Goal: Complete application form

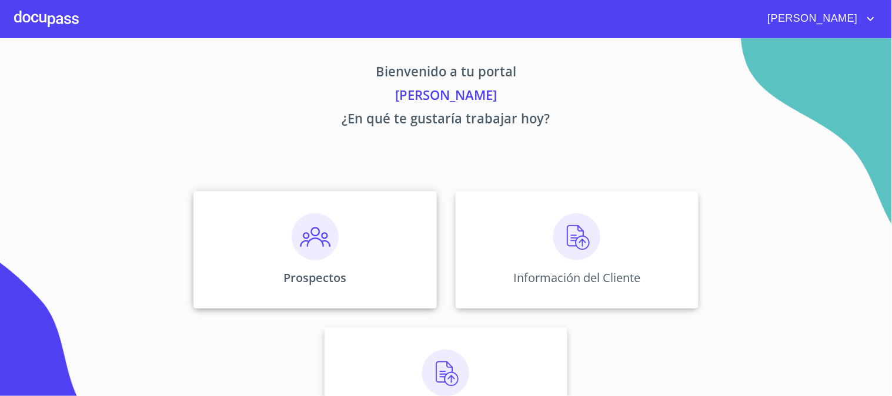
click at [328, 254] on img at bounding box center [315, 236] width 47 height 47
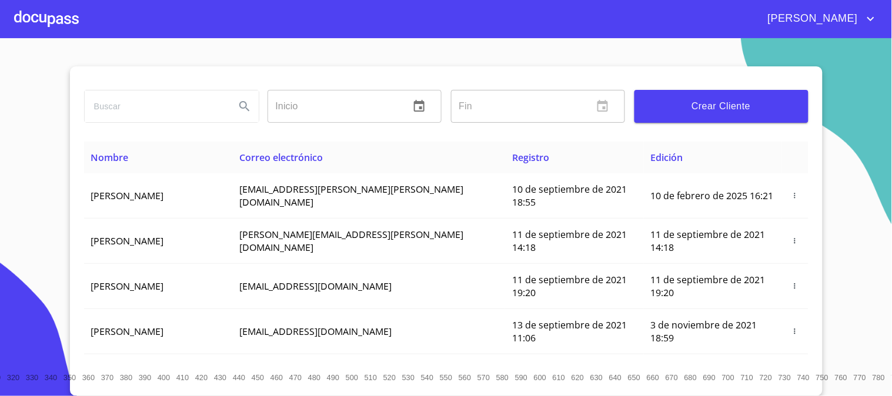
click at [702, 94] on button "Crear Cliente" at bounding box center [722, 106] width 174 height 33
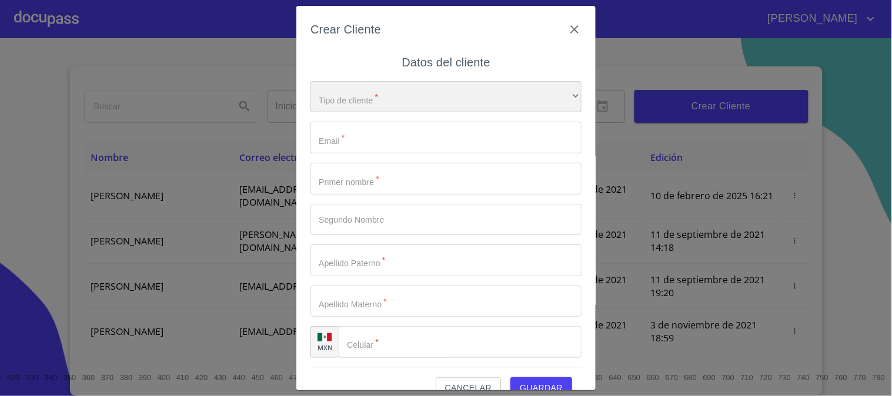
click at [339, 103] on div "​" at bounding box center [446, 97] width 271 height 32
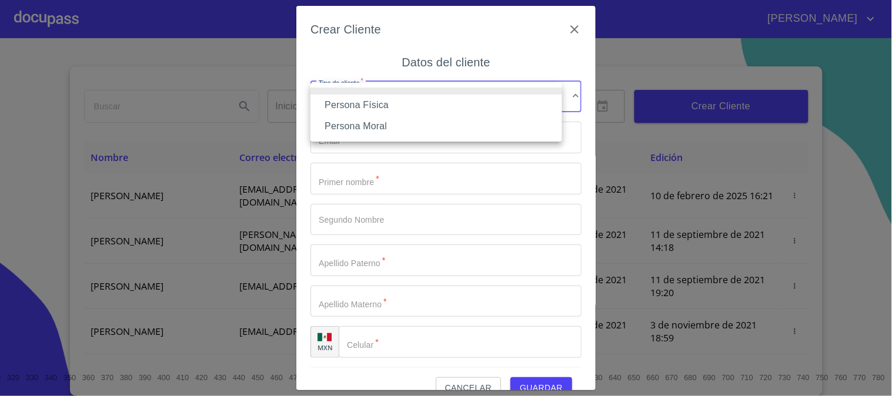
click at [342, 103] on li "Persona Física" at bounding box center [437, 105] width 252 height 21
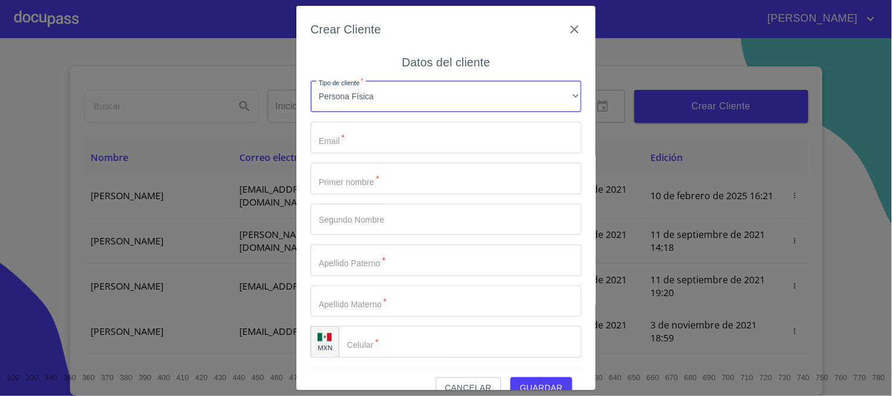
click at [346, 143] on input "Tipo de cliente   *" at bounding box center [446, 138] width 271 height 32
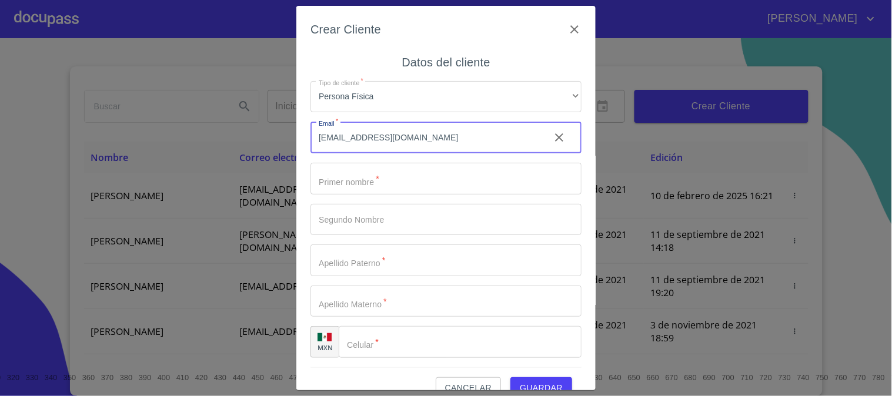
type input "carlosdiazj810@gmail.com"
click at [366, 181] on input "Tipo de cliente   *" at bounding box center [446, 179] width 271 height 32
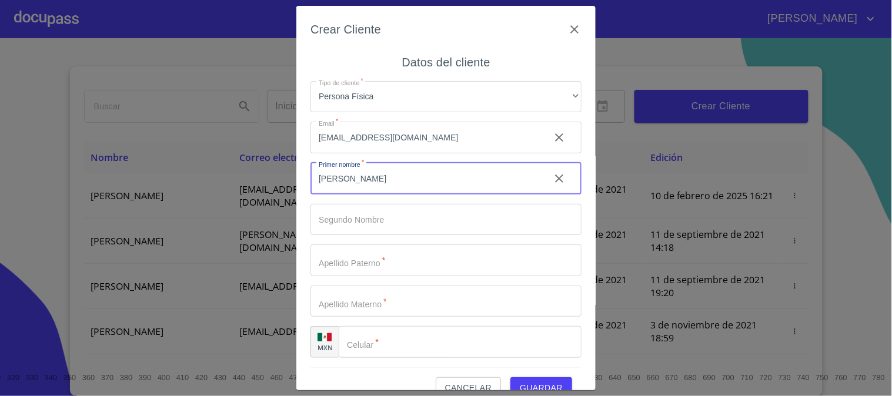
type input "[PERSON_NAME]"
click at [362, 195] on input "Tipo de cliente   *" at bounding box center [426, 179] width 230 height 32
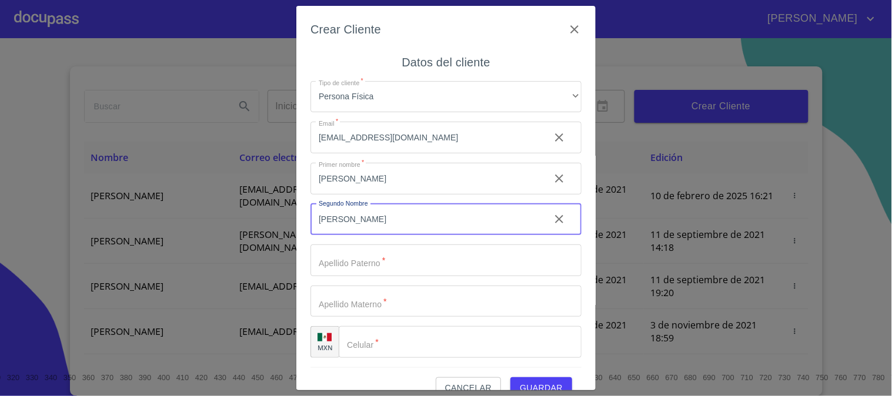
type input "[PERSON_NAME]"
click at [393, 166] on input "[PERSON_NAME]" at bounding box center [426, 179] width 230 height 32
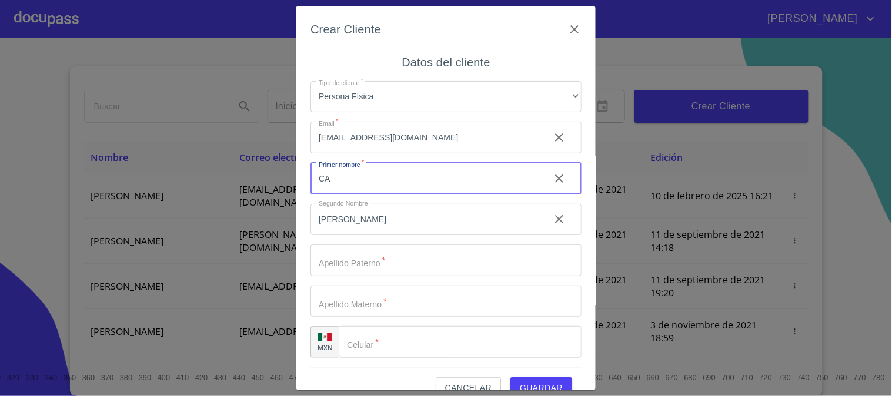
type input "C"
type input "[PERSON_NAME]"
click at [386, 195] on input "Tipo de cliente   *" at bounding box center [426, 179] width 230 height 32
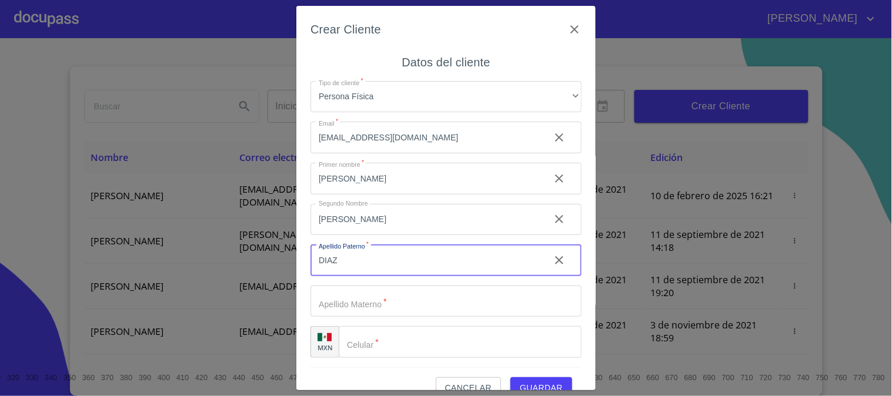
type input "DIAZ"
click at [377, 195] on input "Tipo de cliente   *" at bounding box center [426, 179] width 230 height 32
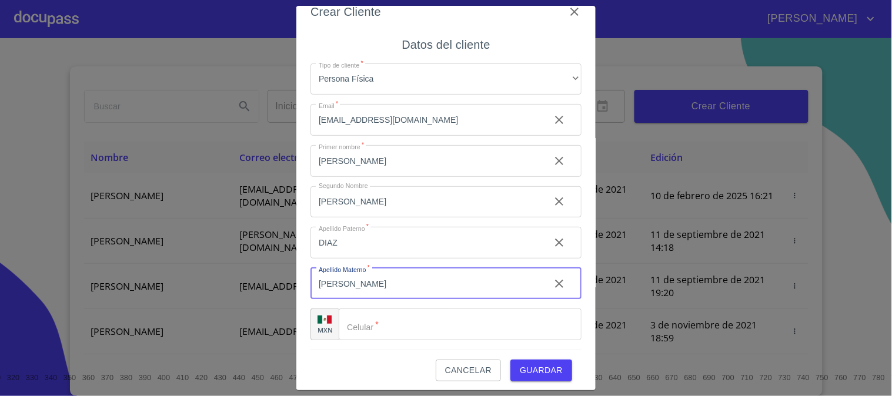
scroll to position [22, 0]
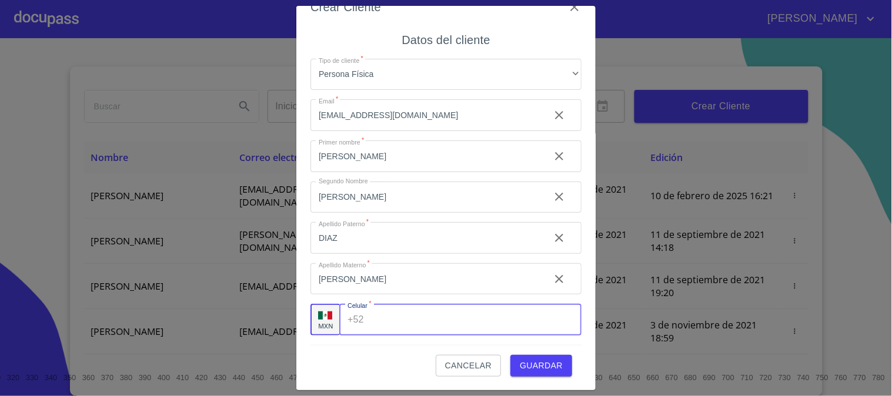
click at [370, 316] on input "Tipo de cliente   *" at bounding box center [475, 320] width 213 height 32
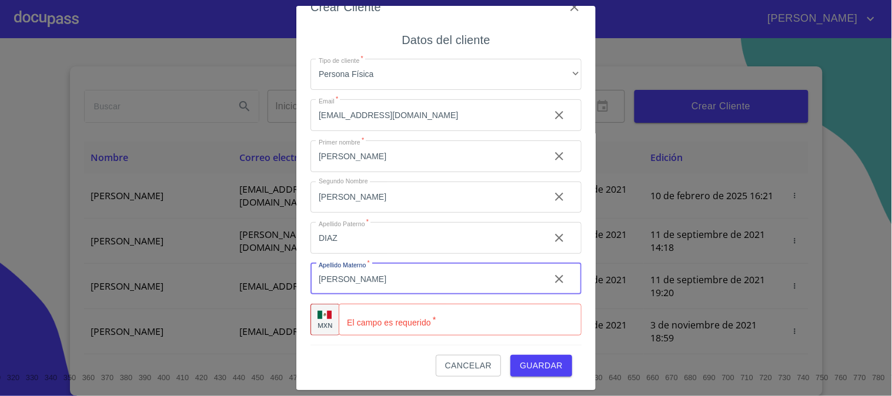
click at [369, 285] on input "ALVARES" at bounding box center [426, 279] width 230 height 32
type input "[PERSON_NAME]"
click at [374, 321] on input "Tipo de cliente   *" at bounding box center [460, 320] width 243 height 32
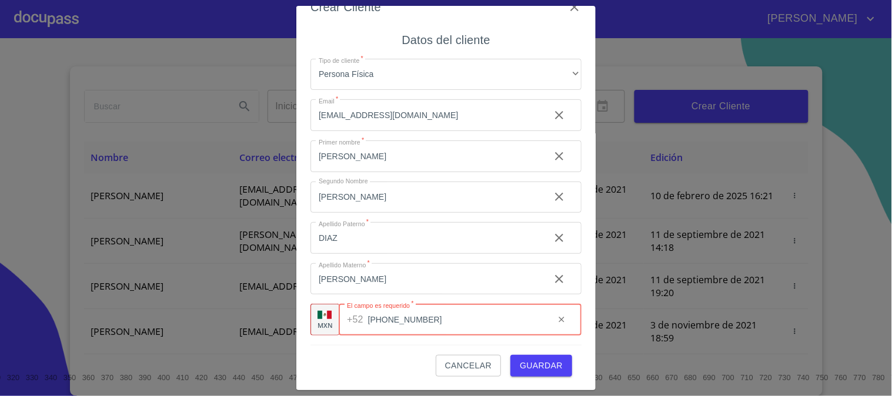
type input "[PHONE_NUMBER]"
click at [525, 368] on span "Guardar" at bounding box center [541, 366] width 43 height 15
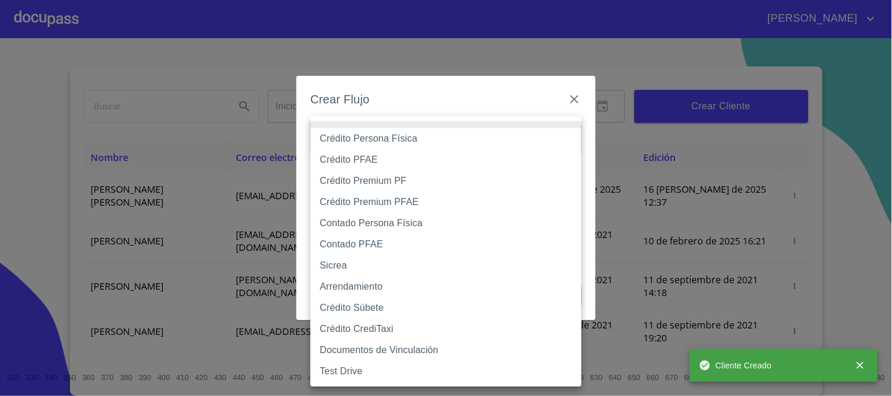
click at [372, 148] on body "GUSTAVO Inicio ​ Fin ​ Crear Cliente Nombre Correo electrónico Registro Edición…" at bounding box center [446, 198] width 892 height 396
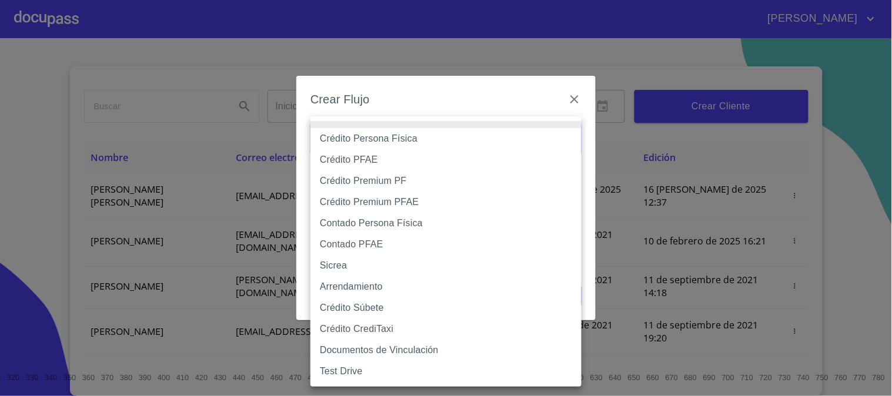
click at [359, 140] on li "Crédito Persona Física" at bounding box center [446, 138] width 271 height 21
type input "6009fb3c7d1714eb8809aa97"
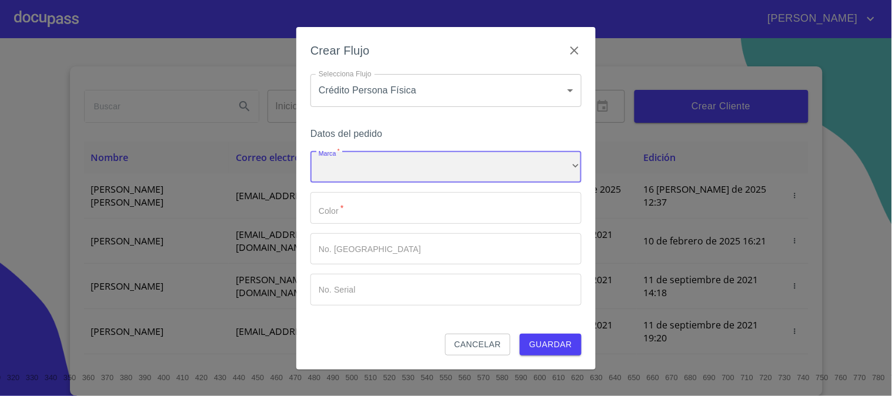
click at [334, 171] on div "​" at bounding box center [446, 168] width 271 height 32
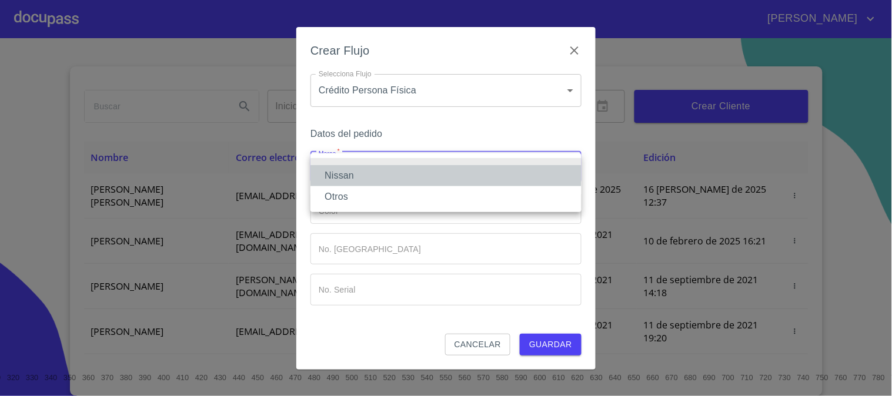
click at [345, 176] on li "Nissan" at bounding box center [446, 175] width 271 height 21
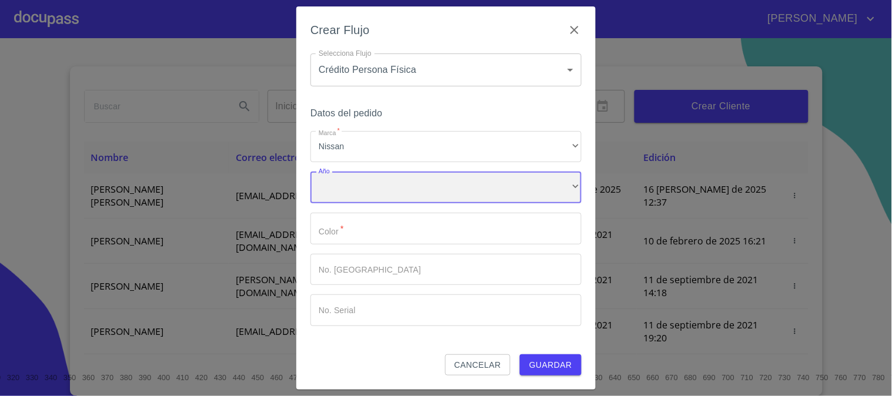
click at [349, 180] on div "​" at bounding box center [446, 188] width 271 height 32
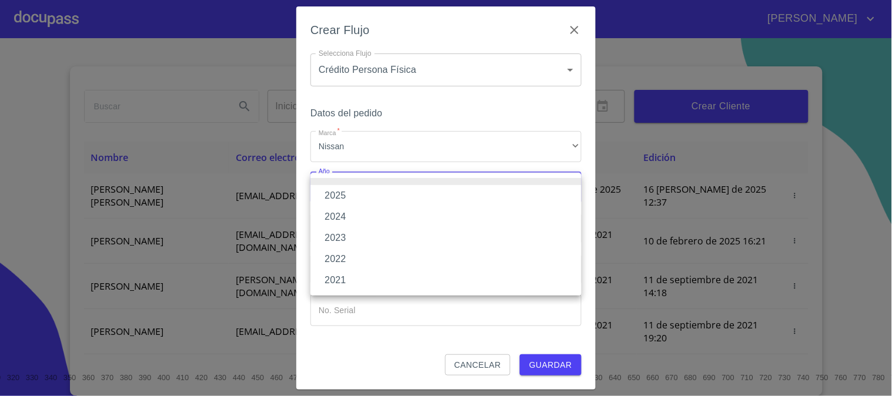
click at [349, 277] on li "2021" at bounding box center [446, 280] width 271 height 21
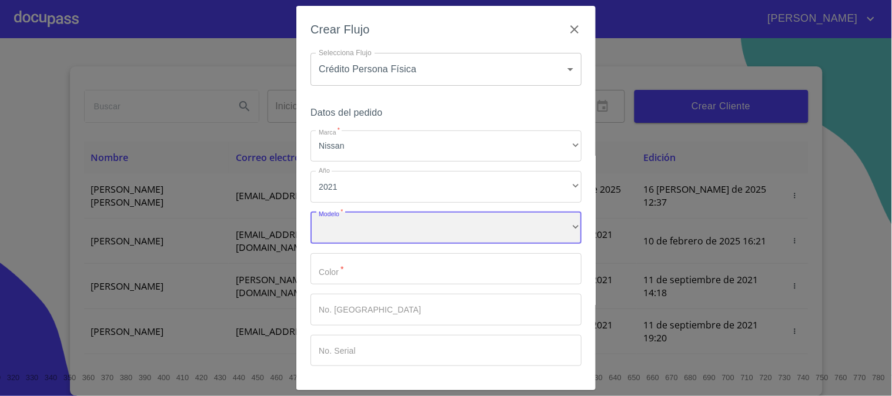
click at [356, 222] on div "​" at bounding box center [446, 228] width 271 height 32
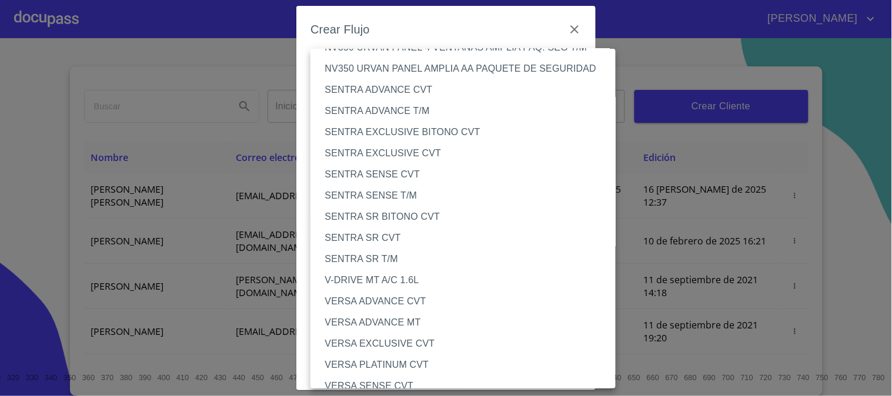
scroll to position [914, 0]
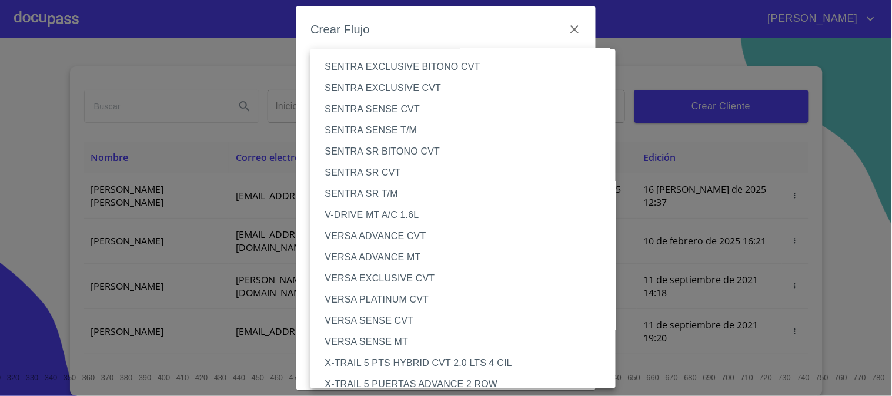
click at [348, 232] on li "VERSA ADVANCE CVT" at bounding box center [468, 236] width 315 height 21
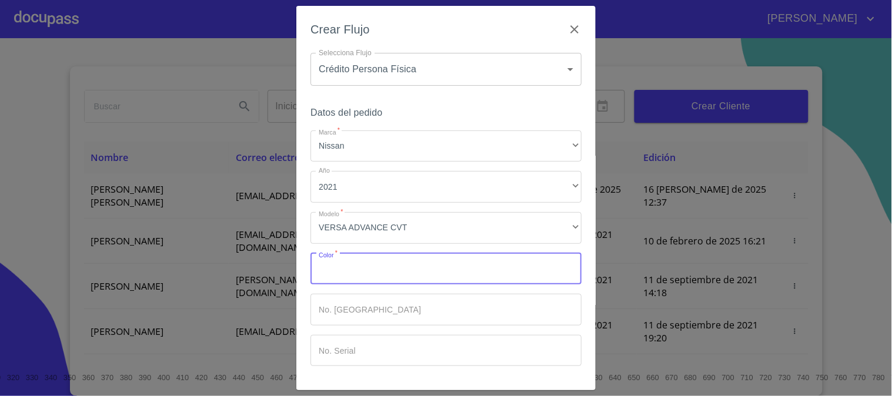
click at [359, 279] on input "Marca   *" at bounding box center [446, 269] width 271 height 32
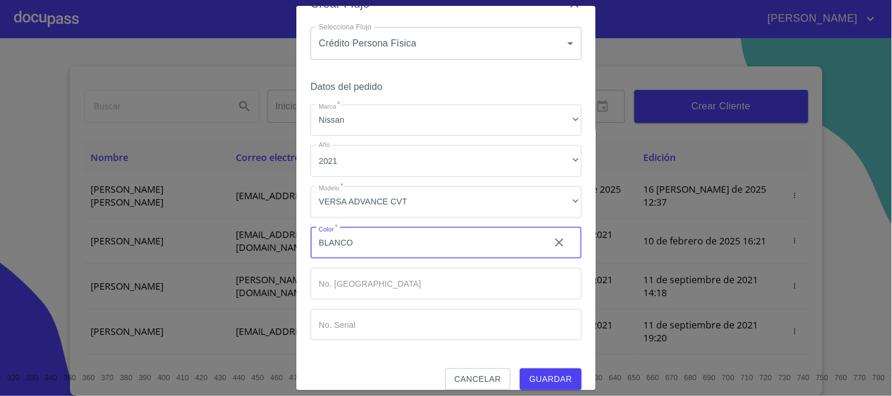
scroll to position [39, 0]
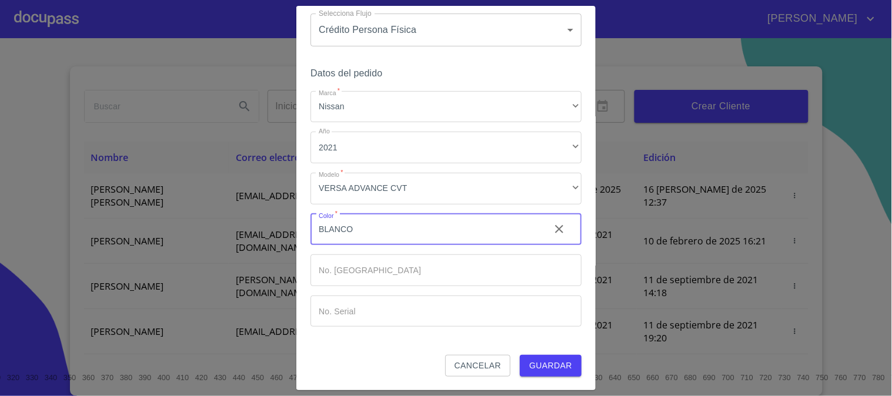
type input "BLANCO"
click at [534, 359] on span "Guardar" at bounding box center [550, 366] width 43 height 15
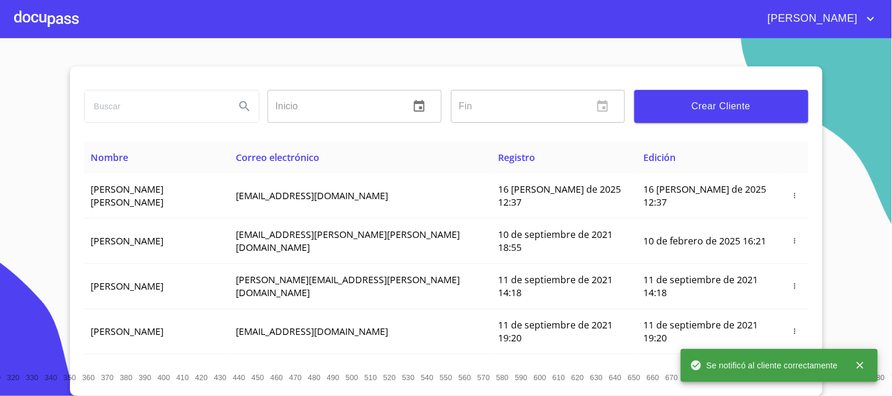
click at [71, 21] on div at bounding box center [46, 19] width 65 height 38
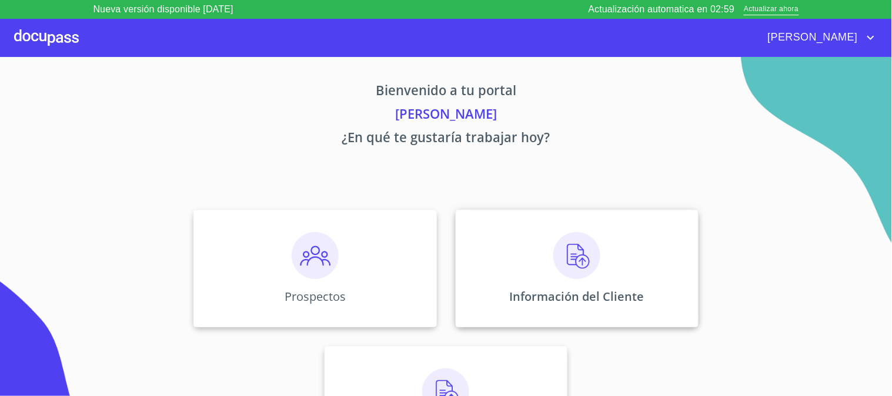
click at [560, 238] on img at bounding box center [576, 255] width 47 height 47
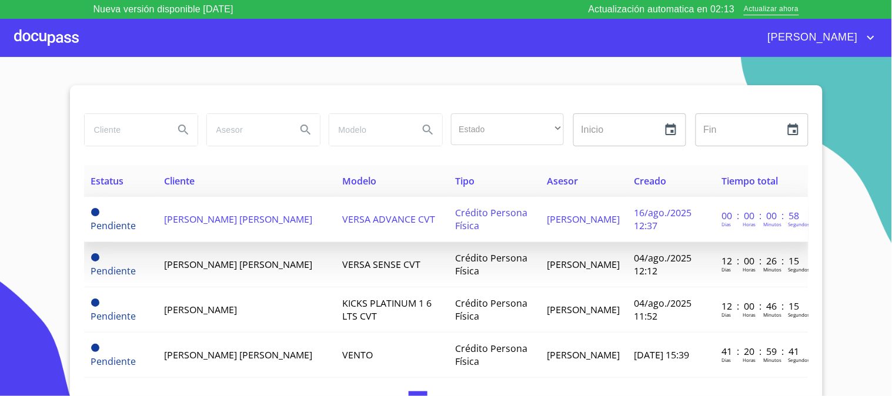
click at [237, 226] on td "[PERSON_NAME]" at bounding box center [246, 219] width 178 height 45
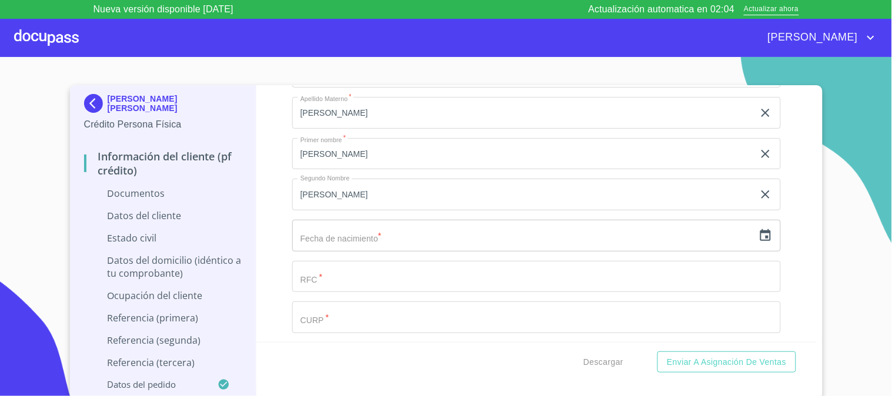
scroll to position [1503, 0]
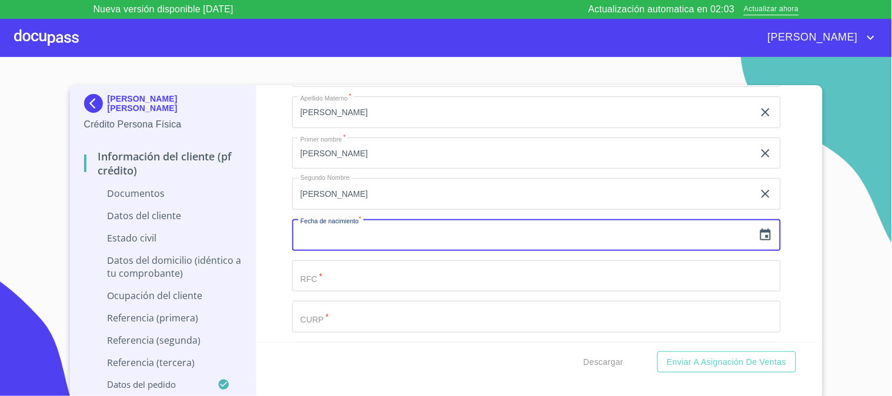
click at [333, 245] on input "text" at bounding box center [523, 235] width 462 height 32
click at [760, 240] on icon "button" at bounding box center [765, 235] width 11 height 12
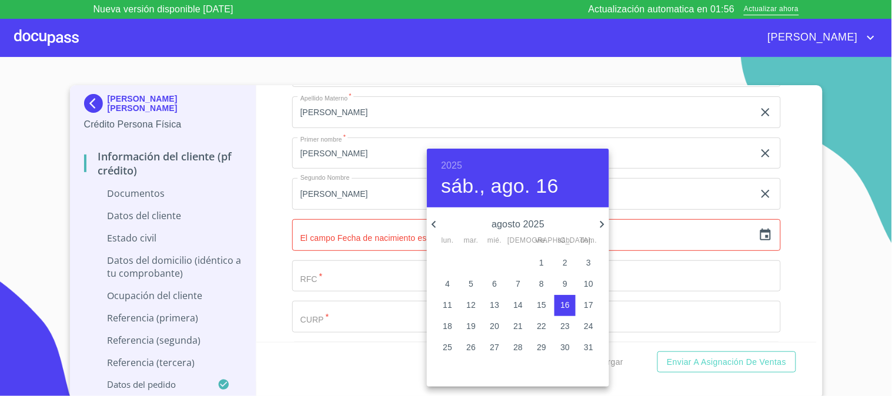
click at [444, 168] on h6 "2025" at bounding box center [451, 166] width 21 height 16
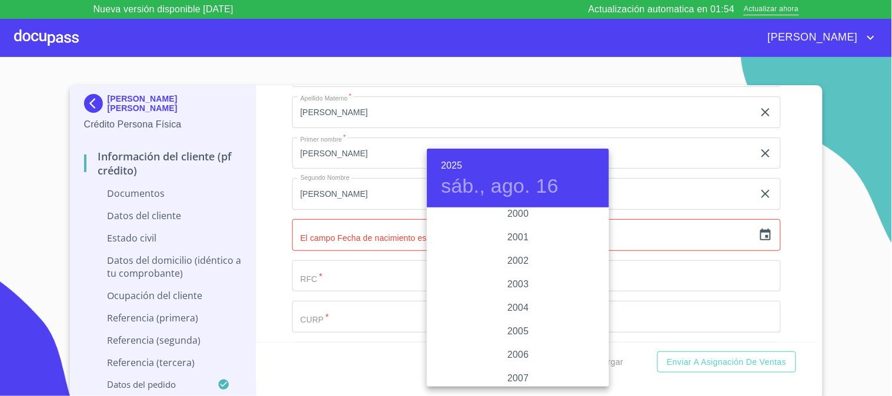
scroll to position [1694, 0]
click at [512, 216] on div "1997" at bounding box center [518, 221] width 182 height 24
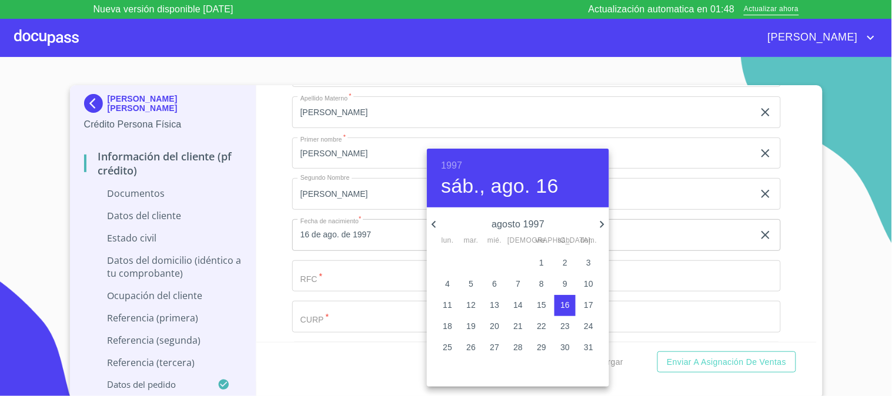
click at [440, 219] on icon "button" at bounding box center [434, 225] width 14 height 14
click at [491, 281] on span "9" at bounding box center [494, 284] width 21 height 12
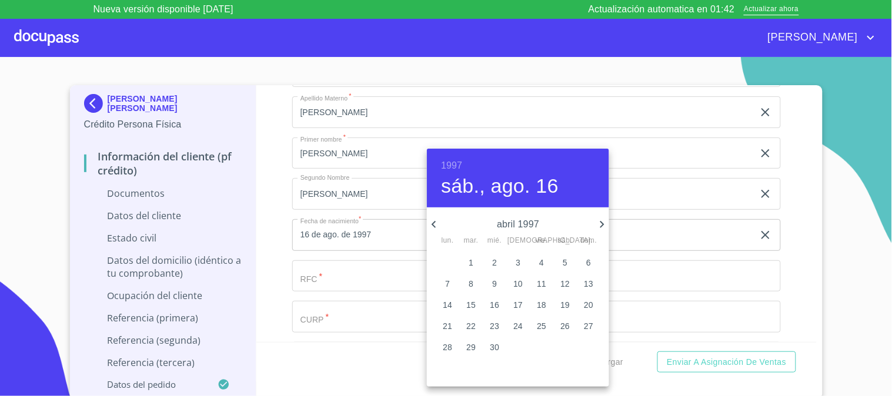
type input "9 de abr. de 1997"
click at [343, 286] on div at bounding box center [446, 198] width 892 height 396
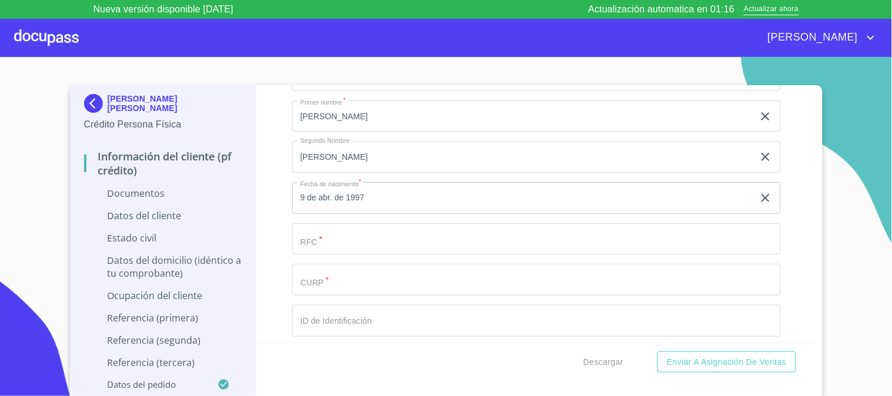
scroll to position [1568, 0]
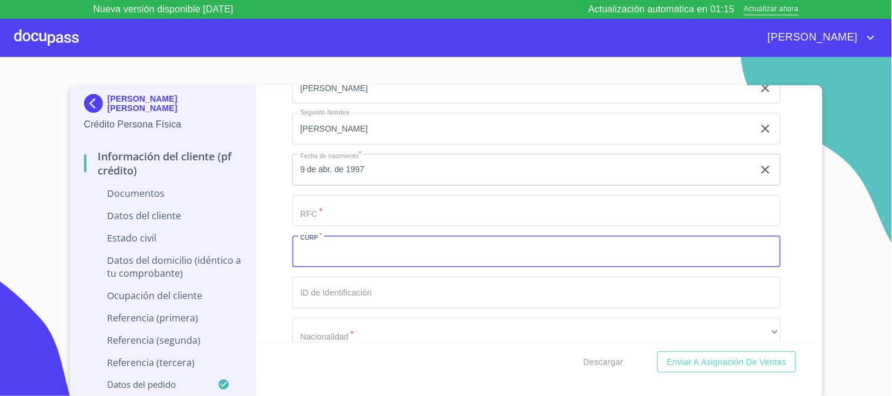
click at [321, 255] on input "Documento de identificación.   *" at bounding box center [536, 252] width 489 height 32
type input "DIAJ970409HJCZLN09"
click at [285, 287] on div "Información del cliente (PF crédito) Documentos Documento de identificación.   …" at bounding box center [536, 213] width 560 height 257
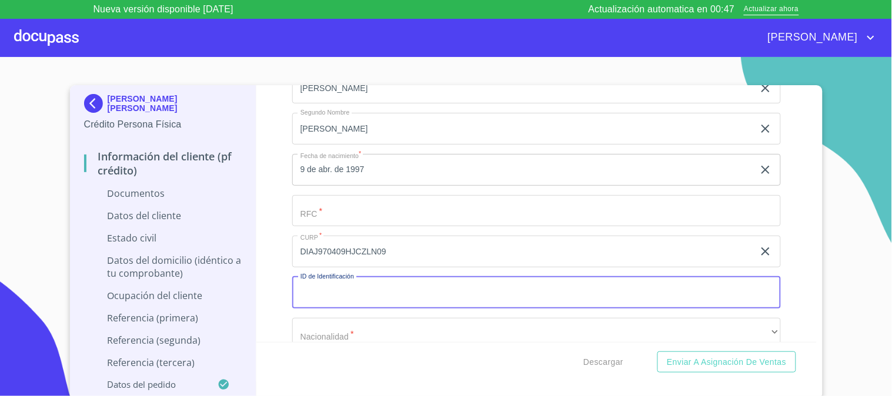
click at [313, 302] on input "Documento de identificación.   *" at bounding box center [536, 293] width 489 height 32
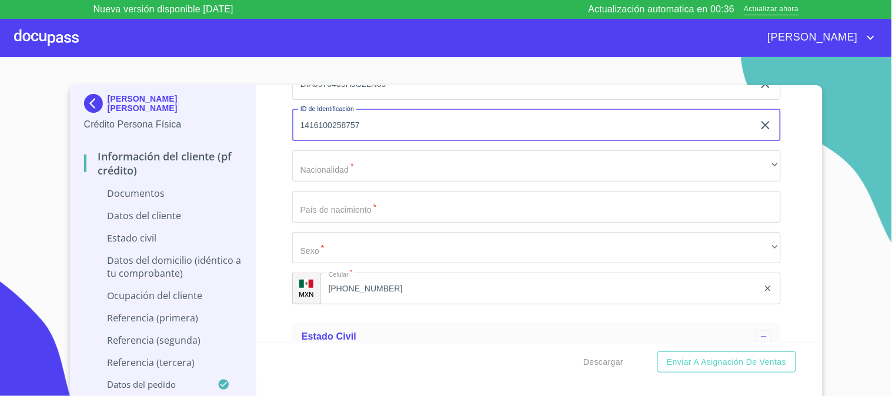
scroll to position [1764, 0]
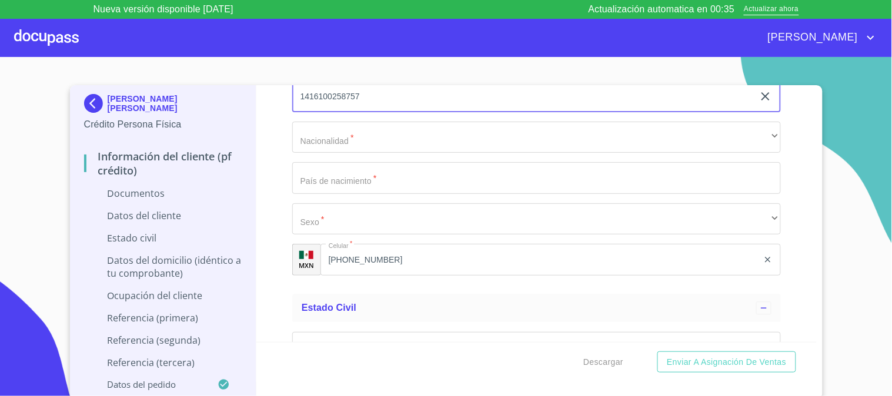
type input "1416100258757"
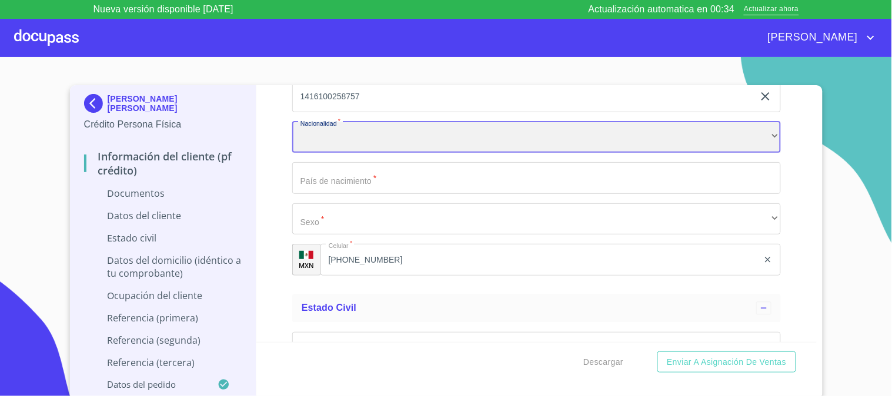
click at [306, 142] on div "​" at bounding box center [536, 138] width 489 height 32
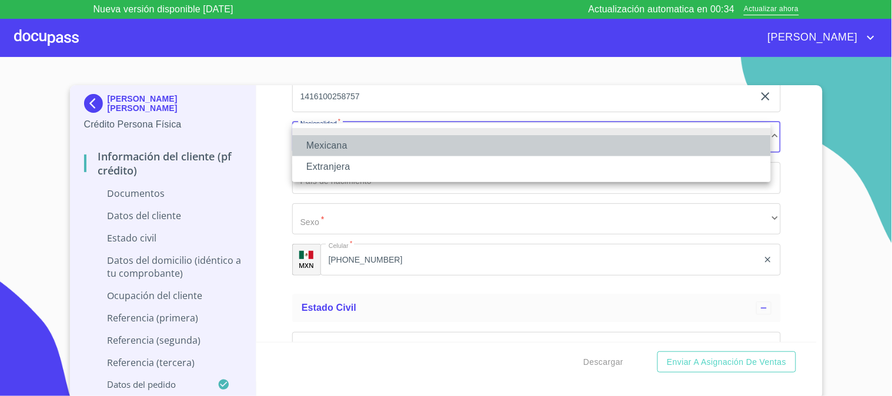
click at [322, 147] on li "Mexicana" at bounding box center [531, 145] width 479 height 21
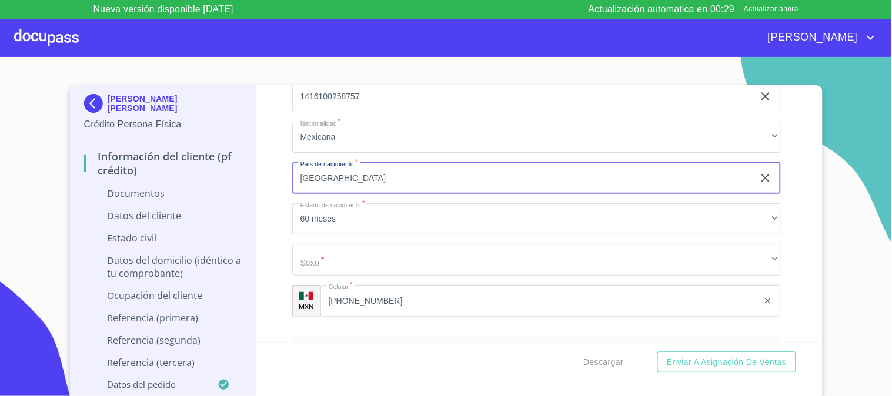
type input "[GEOGRAPHIC_DATA]"
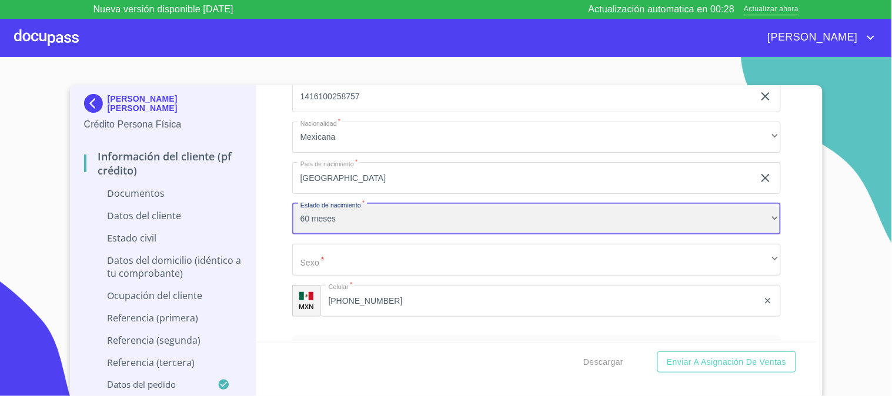
click at [326, 218] on div "60 meses" at bounding box center [536, 219] width 489 height 32
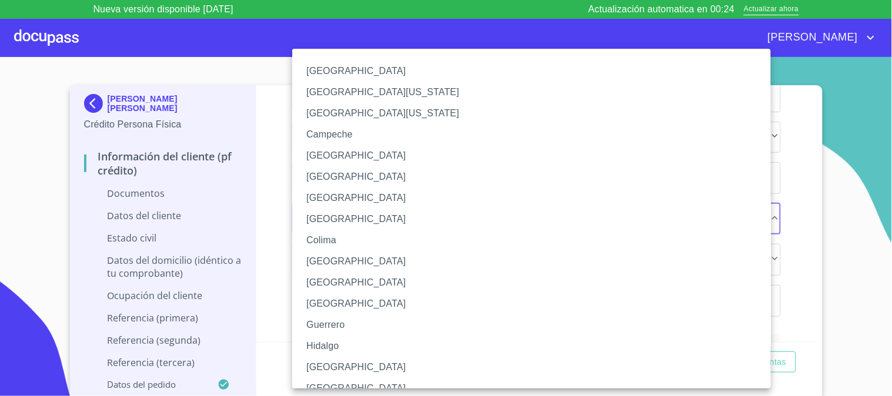
click at [331, 363] on li "[GEOGRAPHIC_DATA]" at bounding box center [536, 367] width 489 height 21
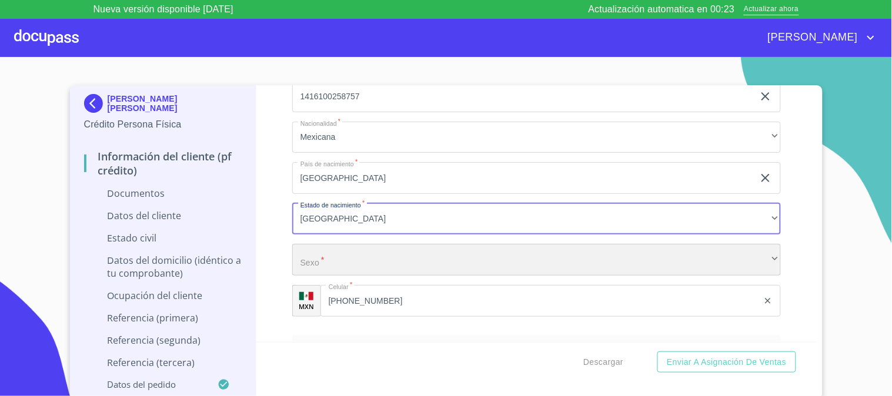
click at [315, 268] on div "​" at bounding box center [536, 260] width 489 height 32
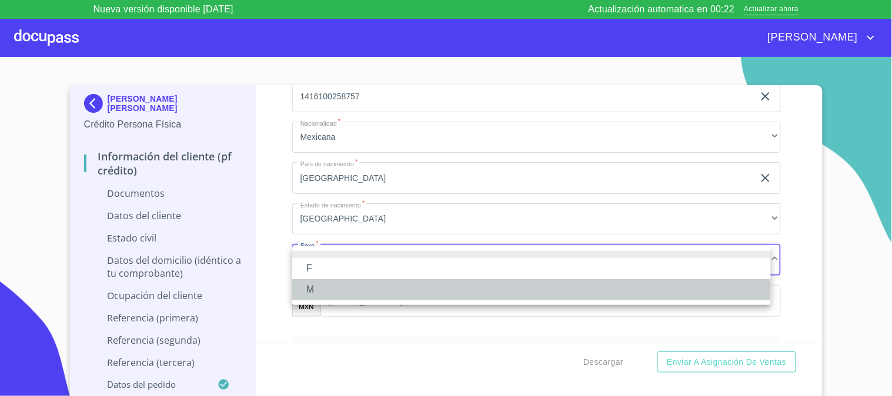
click at [322, 291] on li "M" at bounding box center [531, 289] width 479 height 21
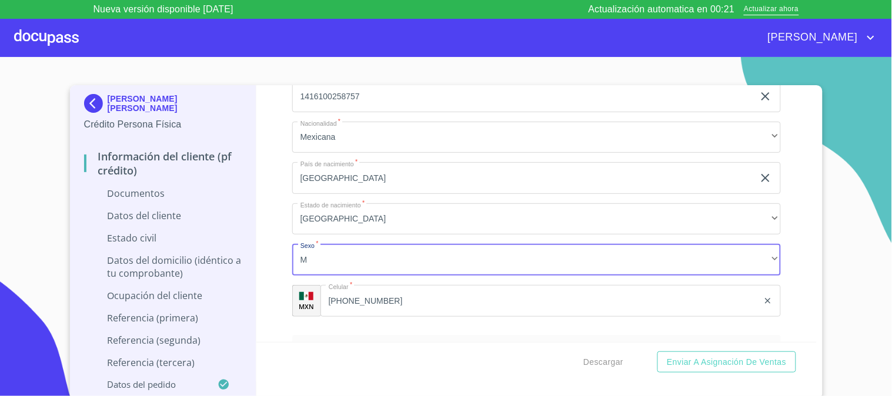
click at [278, 303] on div "Información del cliente (PF crédito) Documentos Documento de identificación.   …" at bounding box center [536, 213] width 560 height 257
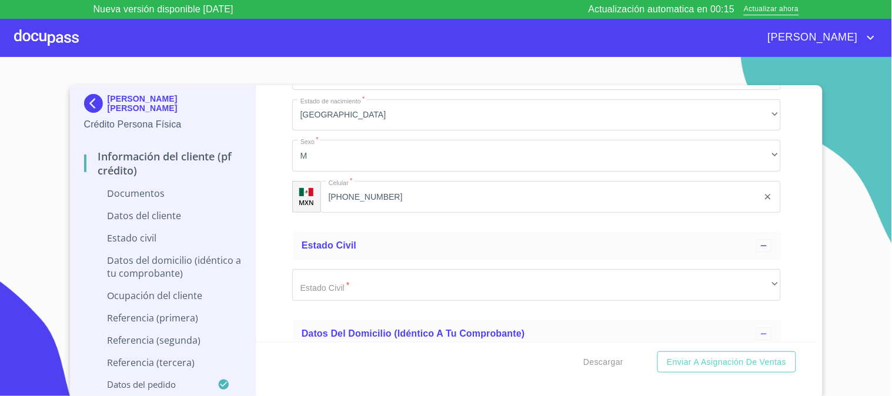
scroll to position [1895, 0]
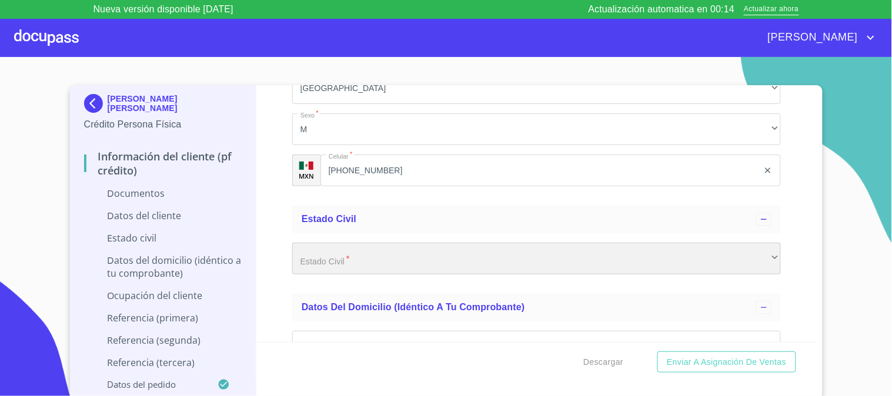
click at [331, 262] on div "​" at bounding box center [536, 259] width 489 height 32
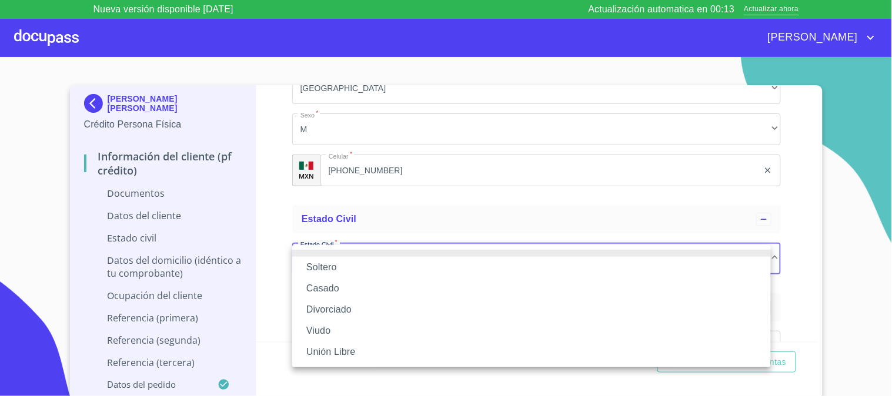
click at [331, 262] on li "Soltero" at bounding box center [531, 267] width 479 height 21
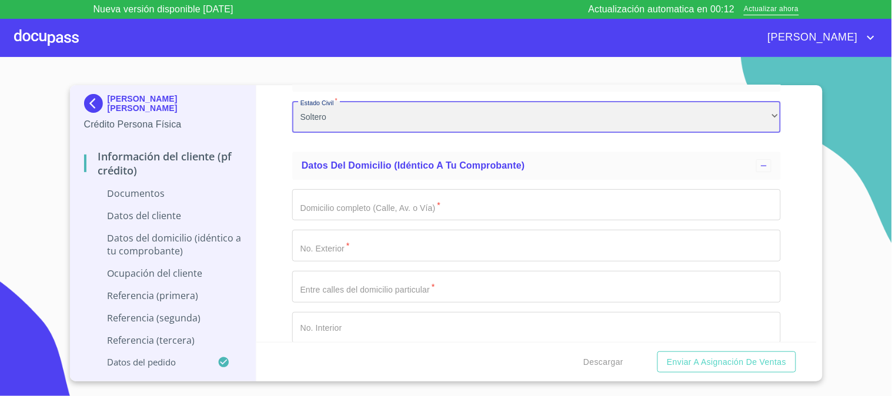
scroll to position [2025, 0]
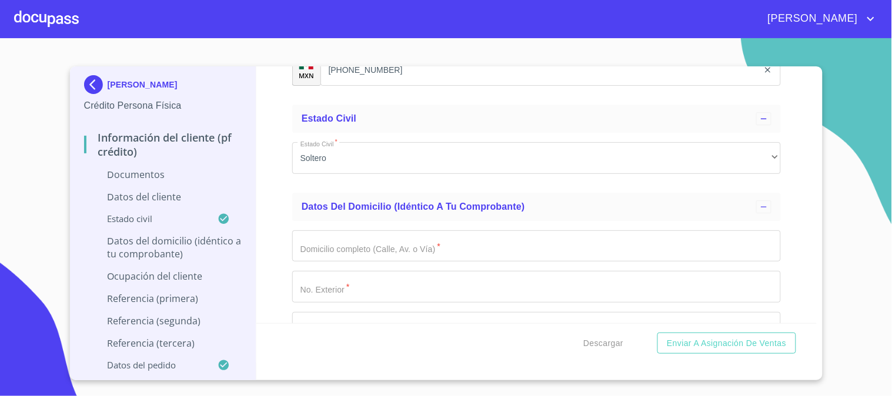
scroll to position [2025, 0]
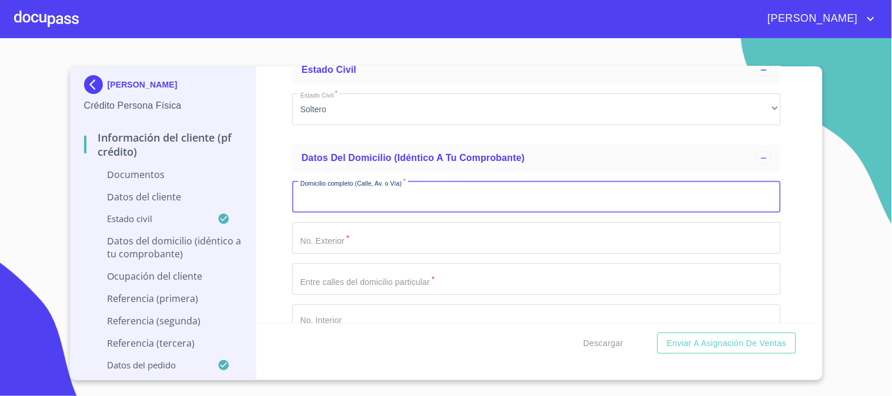
click at [305, 212] on input "Documento de identificación.   *" at bounding box center [536, 198] width 489 height 32
type input "PSA ESCONDIDA"
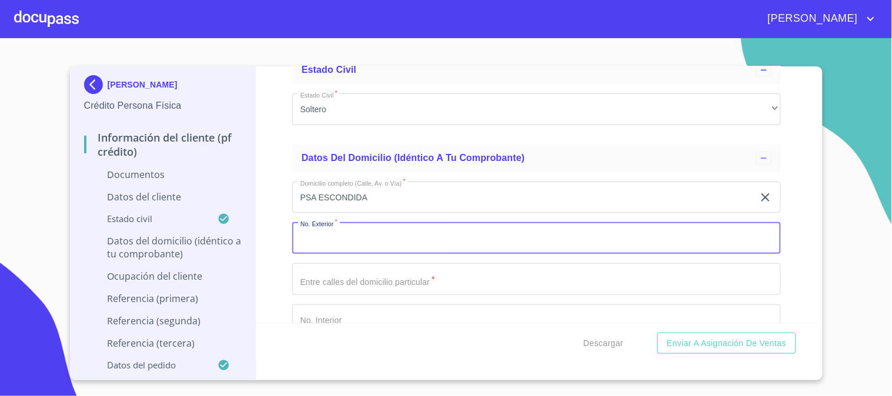
click at [347, 251] on input "Documento de identificación.   *" at bounding box center [536, 238] width 489 height 32
type input "3954"
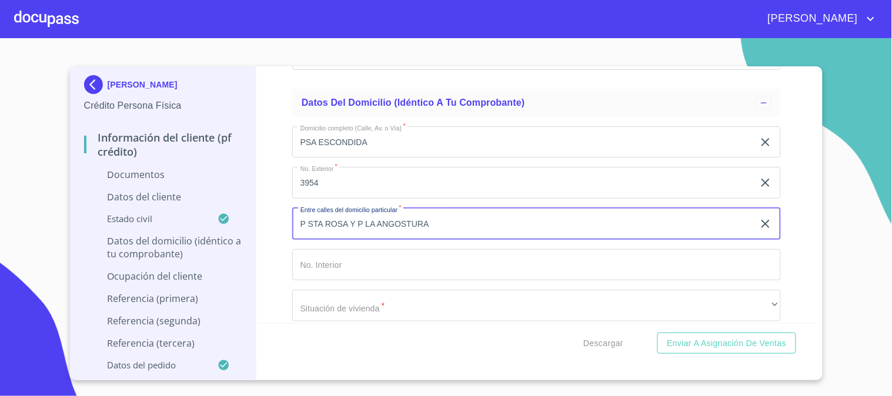
scroll to position [2156, 0]
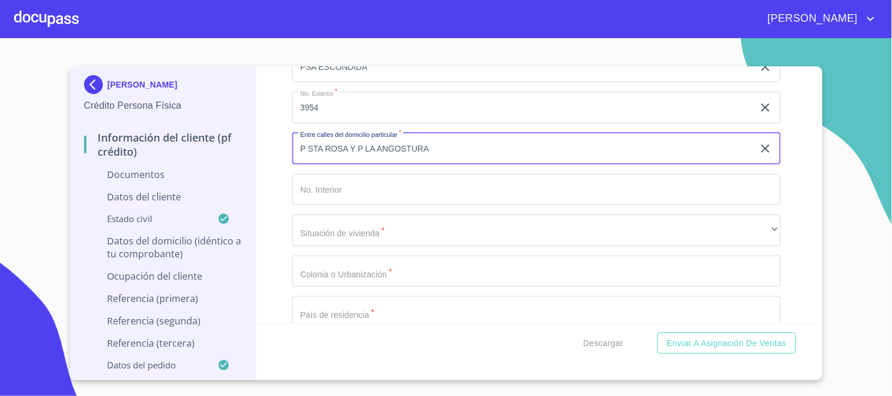
type input "P STA ROSA Y P LA ANGOSTURA"
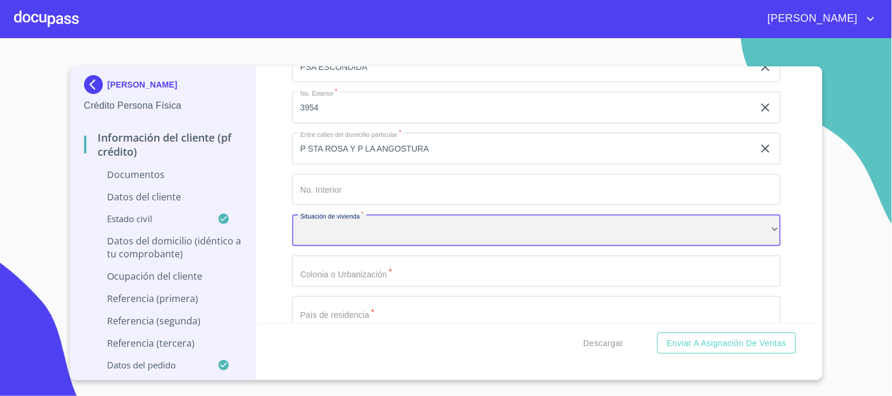
click at [321, 229] on div "​" at bounding box center [536, 231] width 489 height 32
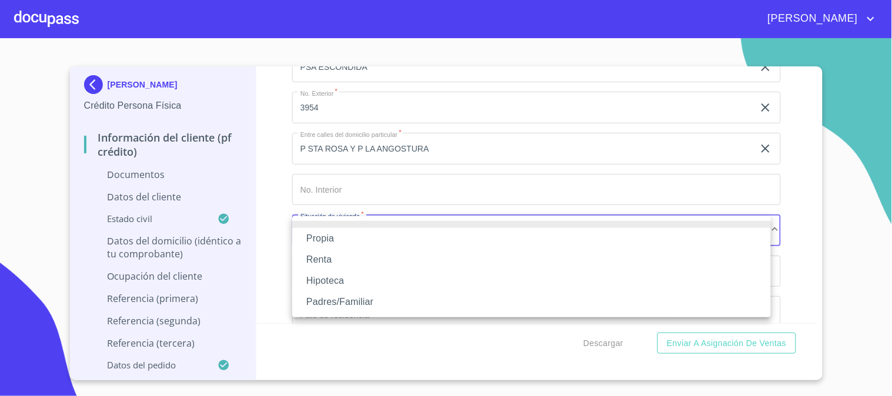
click at [322, 297] on li "Padres/Familiar" at bounding box center [531, 302] width 479 height 21
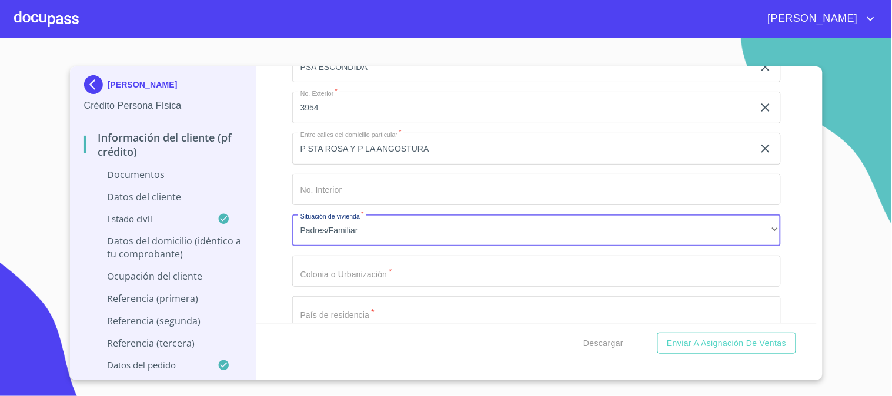
click at [339, 269] on div "Domicilio completo (Calle, Av. o Vía)   * PSA ESCONDIDA ​ No. Exterior   * 395…" at bounding box center [536, 272] width 489 height 460
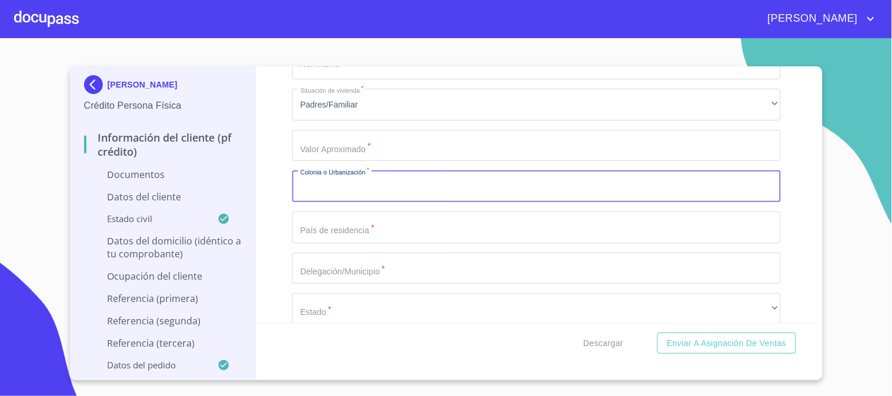
scroll to position [2286, 0]
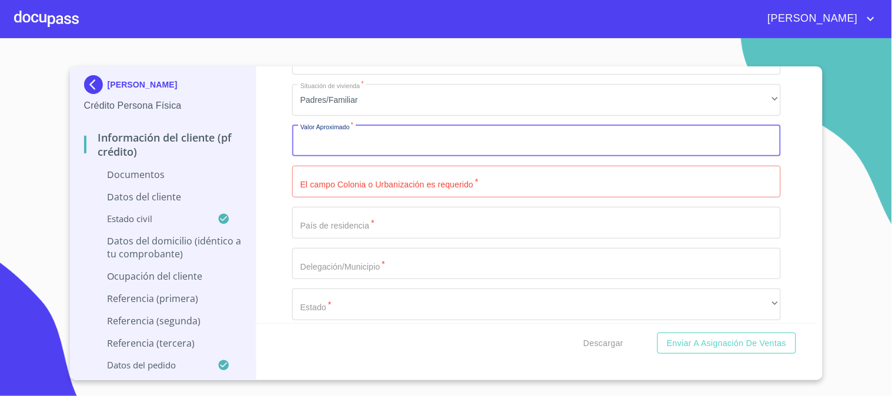
click at [334, 133] on input "Documento de identificación.   *" at bounding box center [536, 141] width 489 height 32
type input "$2,000,000"
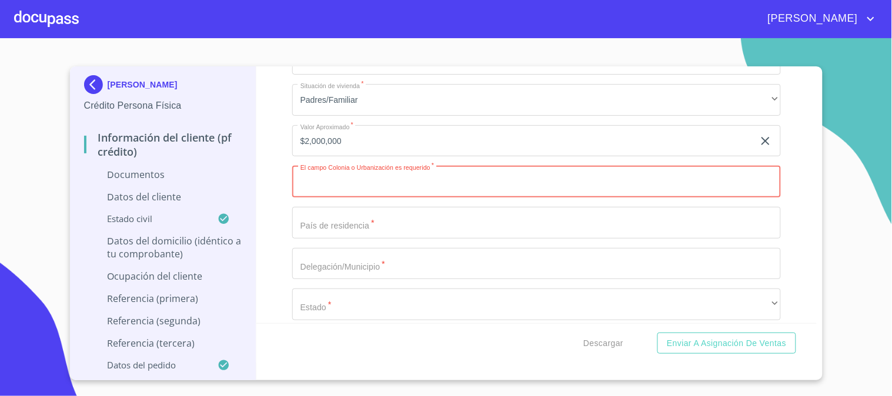
click at [321, 179] on input "Documento de identificación.   *" at bounding box center [536, 182] width 489 height 32
type input "[GEOGRAPHIC_DATA]"
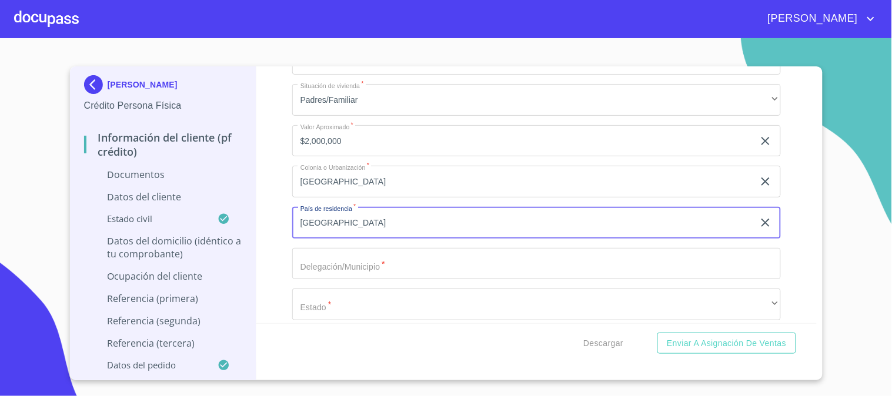
type input "[GEOGRAPHIC_DATA]"
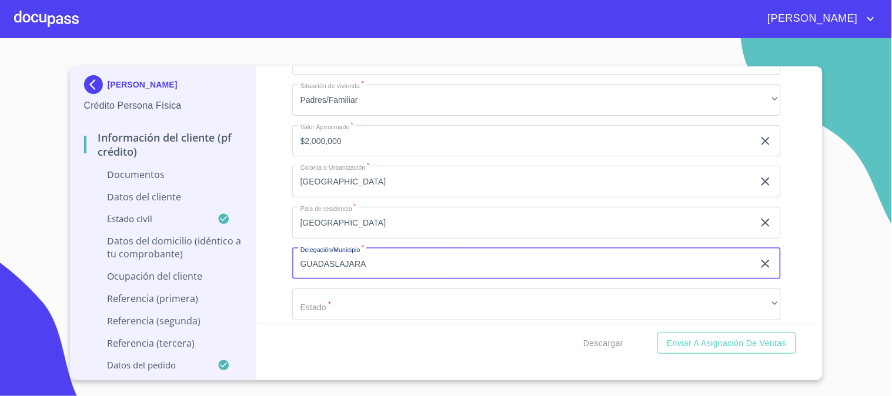
click at [332, 261] on input "GUADASLAJARA" at bounding box center [523, 264] width 462 height 32
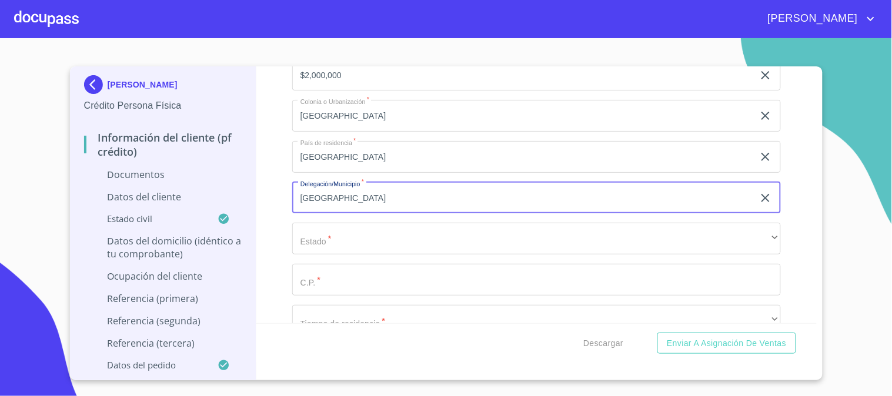
type input "[GEOGRAPHIC_DATA]"
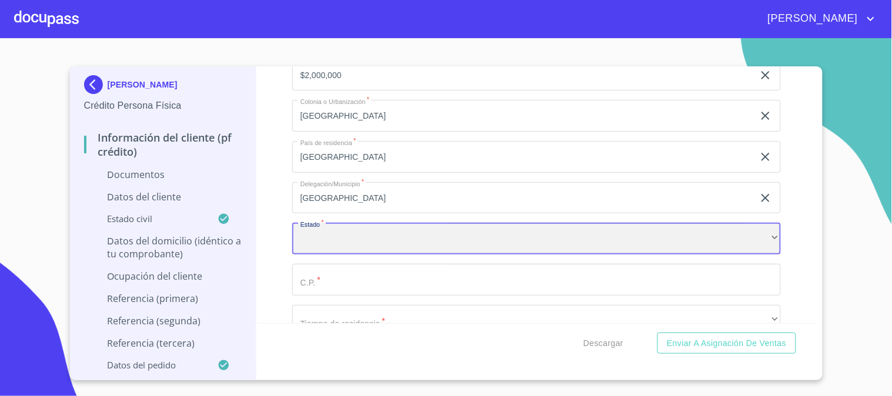
click at [316, 244] on div "​" at bounding box center [536, 239] width 489 height 32
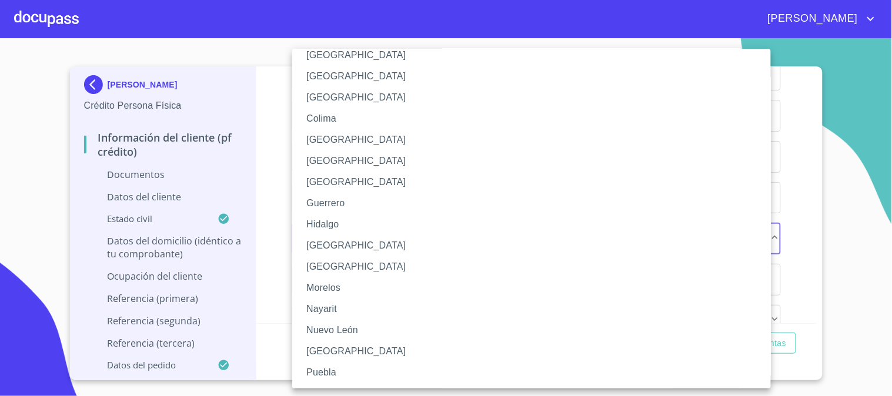
scroll to position [131, 0]
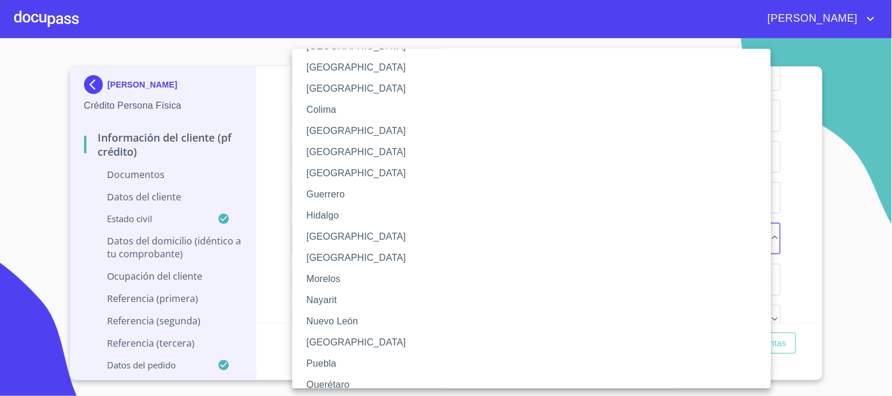
click at [331, 234] on li "[GEOGRAPHIC_DATA]" at bounding box center [536, 236] width 489 height 21
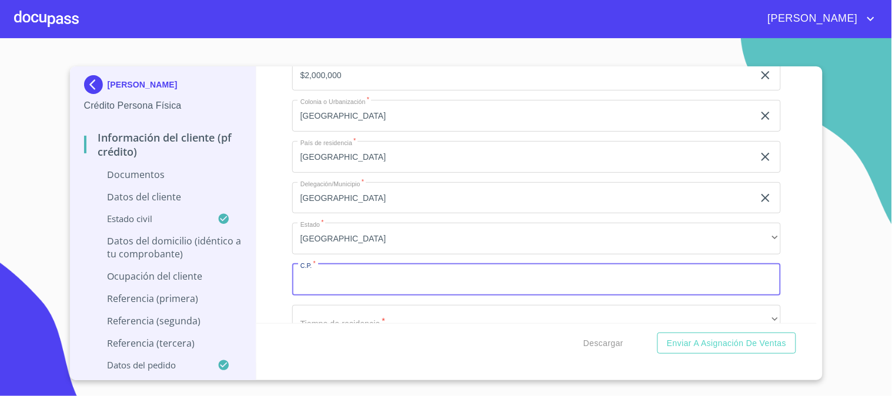
click at [355, 286] on input "Documento de identificación.   *" at bounding box center [536, 280] width 489 height 32
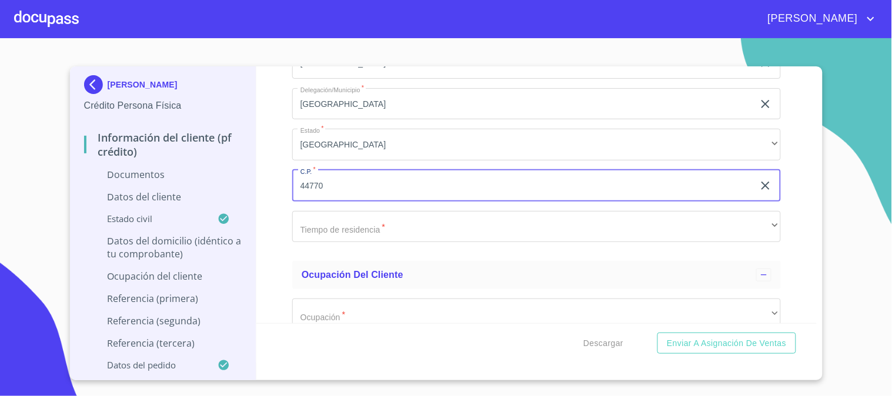
scroll to position [2483, 0]
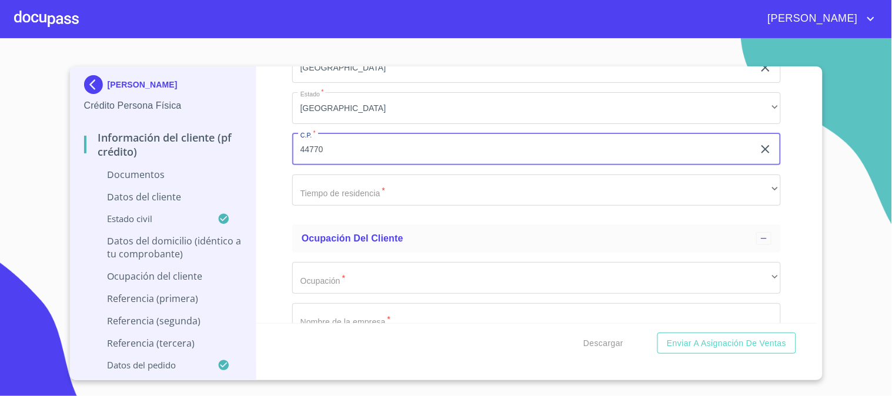
type input "44770"
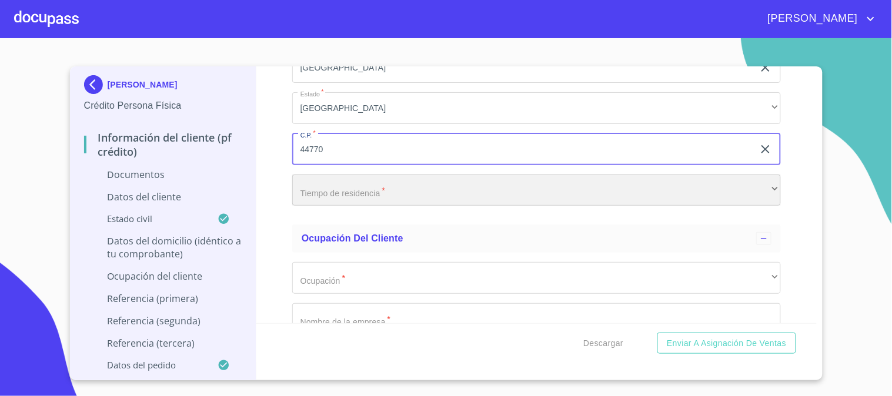
click at [309, 181] on div "​" at bounding box center [536, 191] width 489 height 32
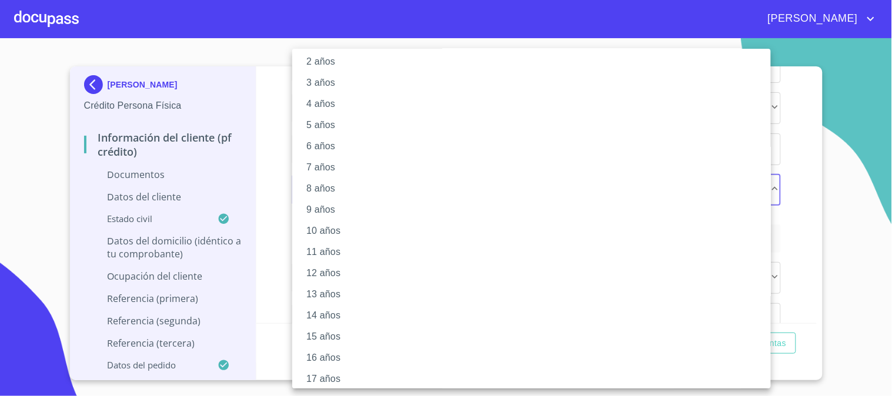
scroll to position [120, 0]
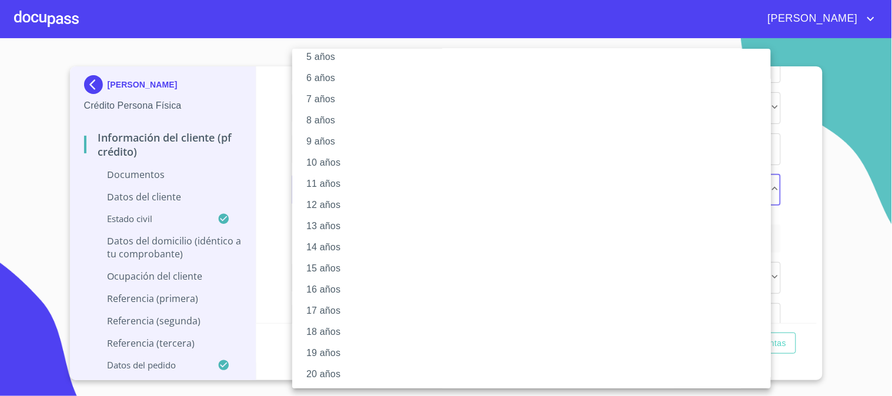
click at [336, 369] on li "20 años" at bounding box center [536, 374] width 489 height 21
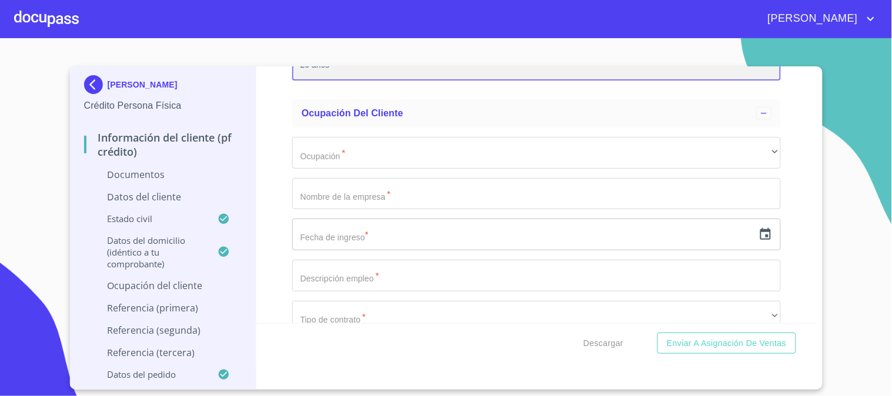
scroll to position [2613, 0]
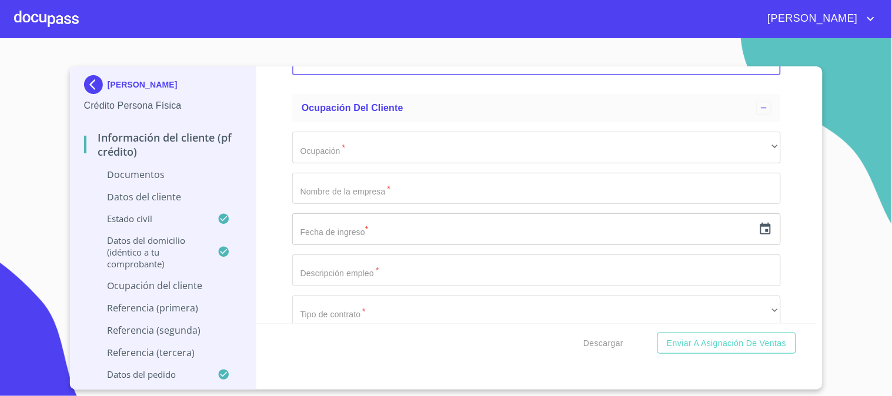
click at [266, 249] on div "Información del cliente (PF crédito) Documentos Documento de identificación.   …" at bounding box center [536, 194] width 560 height 257
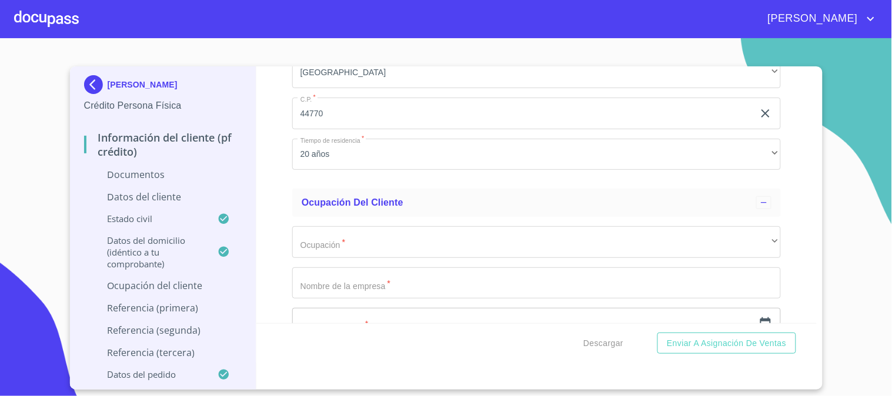
scroll to position [2548, 0]
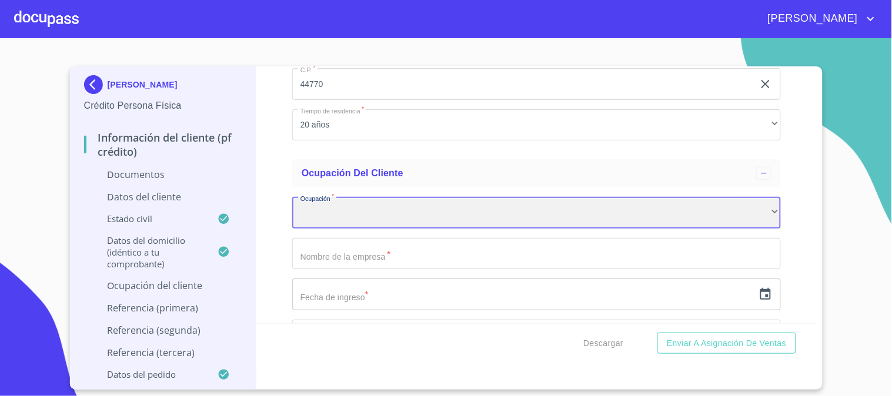
click at [334, 203] on div "​" at bounding box center [536, 213] width 489 height 32
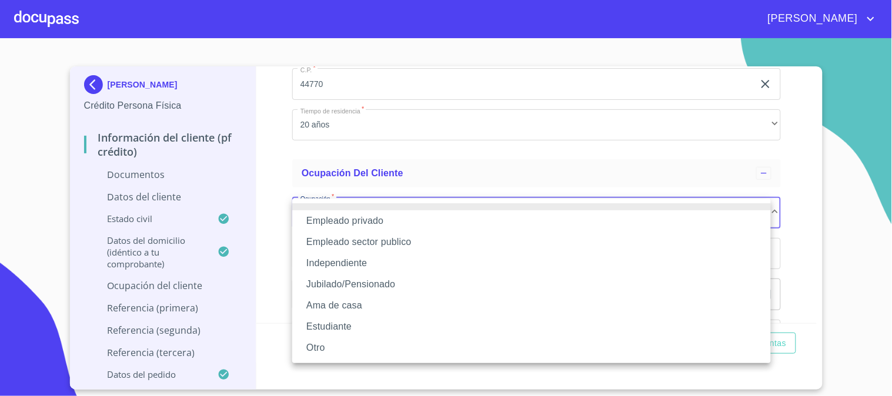
click at [327, 218] on li "Empleado privado" at bounding box center [531, 221] width 479 height 21
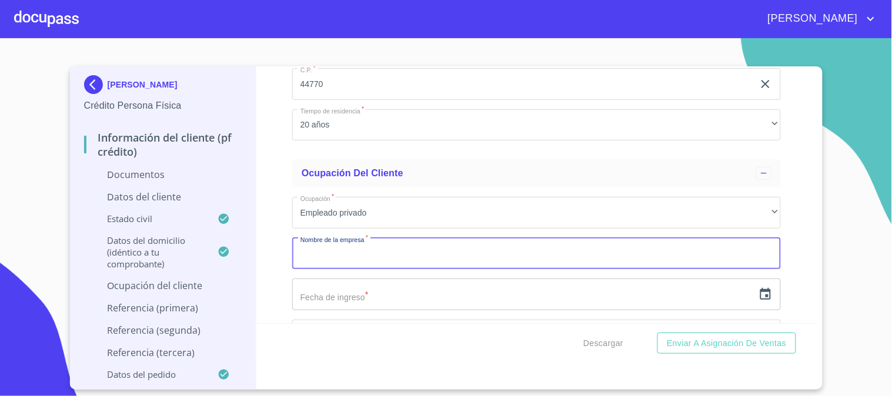
click at [338, 255] on input "Documento de identificación.   *" at bounding box center [536, 254] width 489 height 32
click at [327, 256] on input "GASDTEC" at bounding box center [523, 254] width 462 height 32
click at [312, 258] on input "GSDTEC" at bounding box center [523, 254] width 462 height 32
click at [338, 251] on input "GSDTEC" at bounding box center [523, 254] width 462 height 32
click at [305, 260] on input "GSDTEK" at bounding box center [523, 254] width 462 height 32
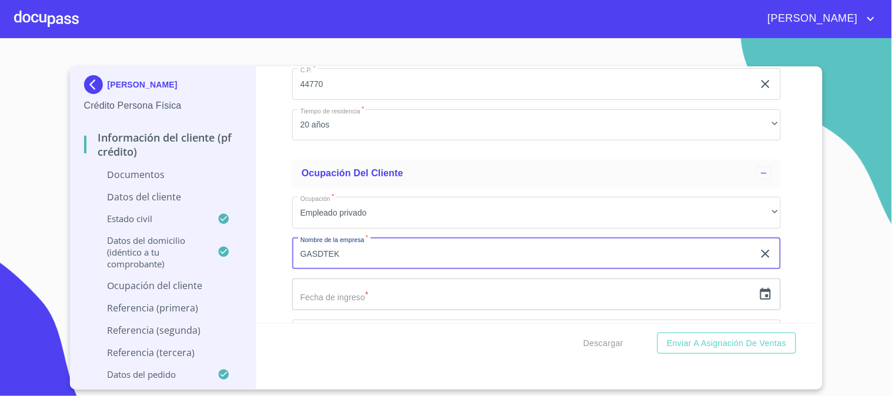
click at [325, 255] on input "GASDTEK" at bounding box center [523, 254] width 462 height 32
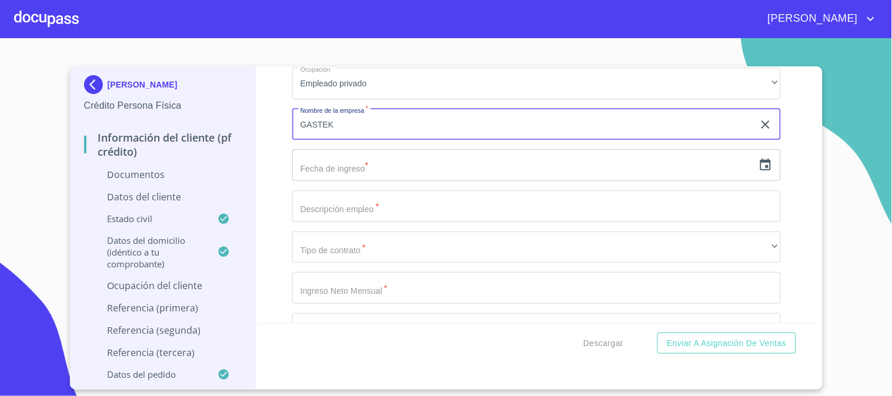
scroll to position [2679, 0]
type input "GASTEK"
click at [312, 168] on input "text" at bounding box center [523, 164] width 462 height 32
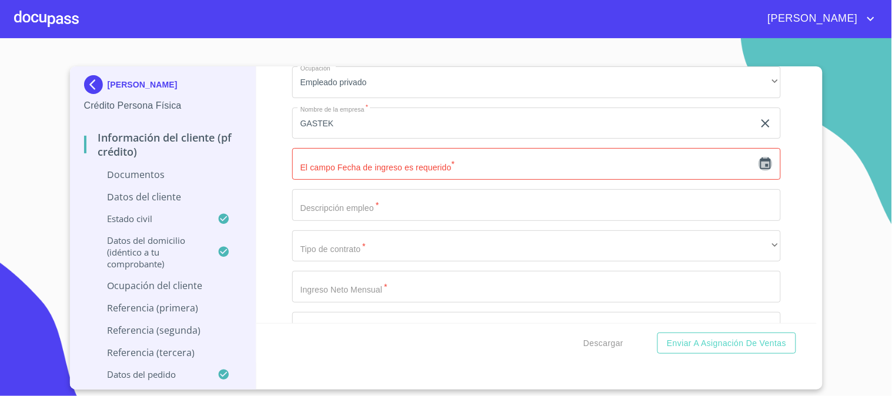
click at [760, 166] on icon "button" at bounding box center [765, 164] width 11 height 12
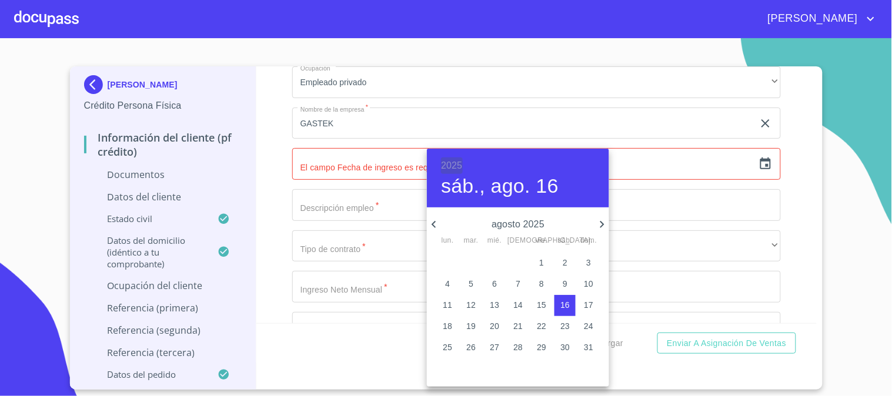
click at [455, 162] on h6 "2025" at bounding box center [451, 166] width 21 height 16
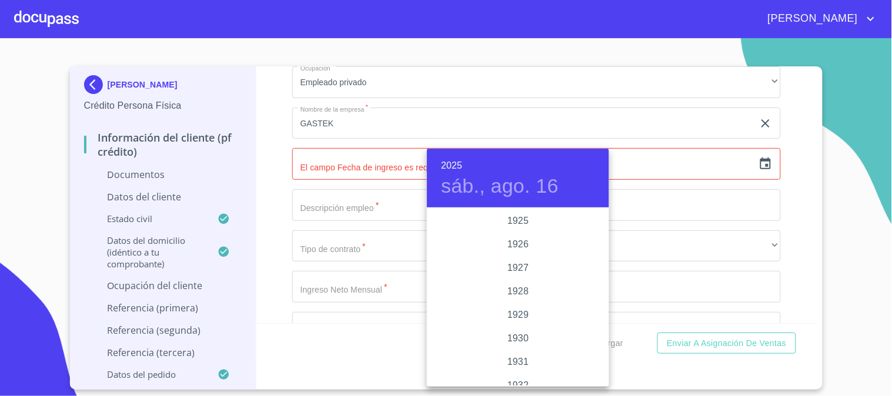
scroll to position [2282, 0]
click at [509, 251] on div "2023" at bounding box center [518, 245] width 182 height 24
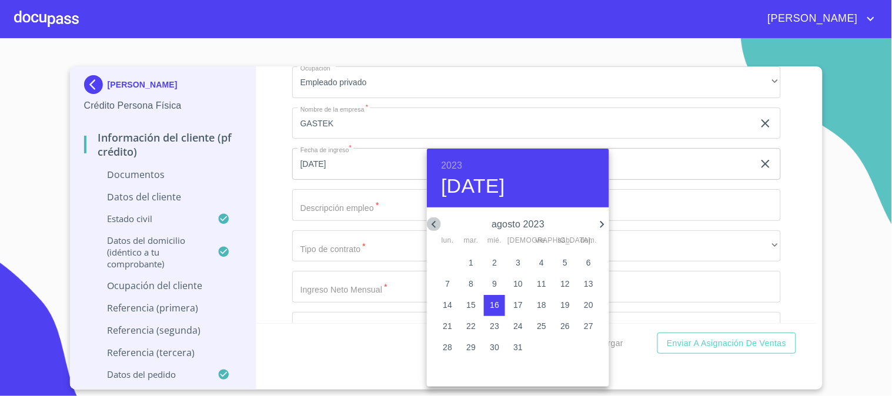
click at [434, 221] on icon "button" at bounding box center [434, 225] width 14 height 14
click at [533, 345] on span "28" at bounding box center [541, 348] width 21 height 12
type input "[DATE]"
click at [357, 215] on div at bounding box center [446, 198] width 892 height 396
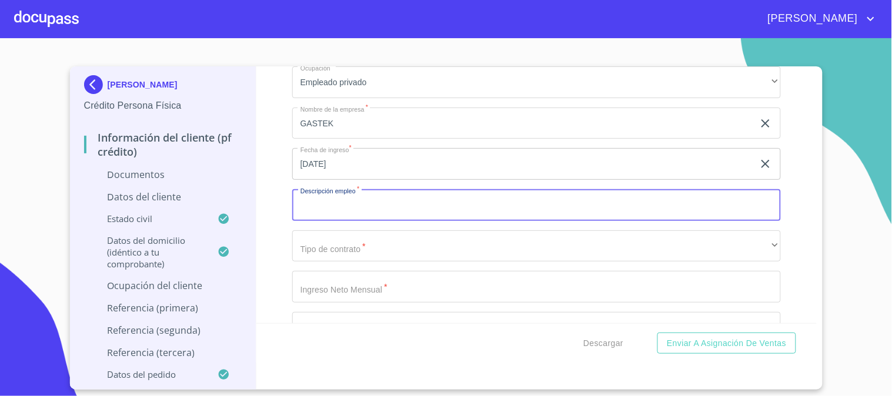
click at [343, 211] on input "Documento de identificación.   *" at bounding box center [536, 205] width 489 height 32
type input "CONTADOR"
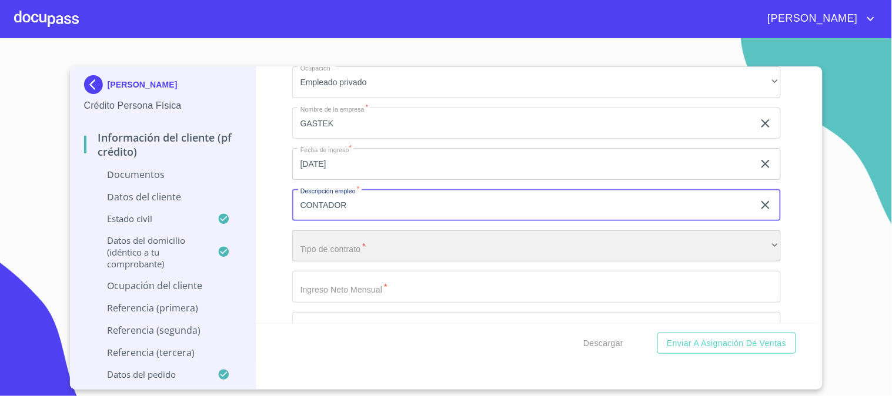
click at [345, 248] on div "​" at bounding box center [536, 247] width 489 height 32
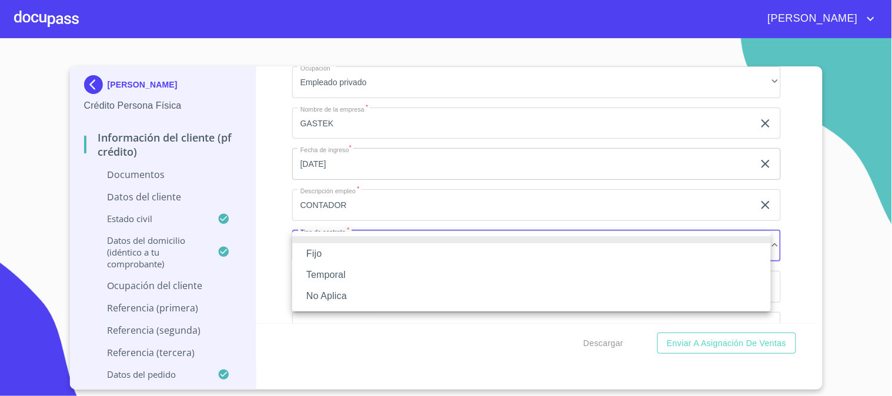
click at [345, 248] on li "Fijo" at bounding box center [531, 253] width 479 height 21
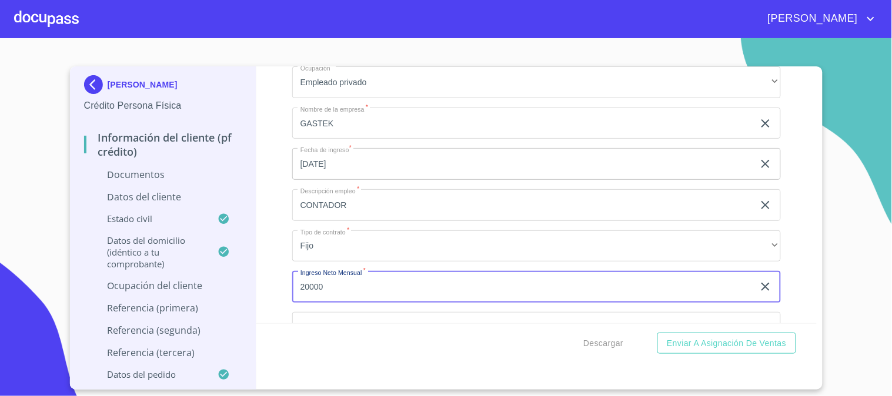
type input "20000"
click at [286, 308] on div "Información del cliente (PF crédito) Documentos Documento de identificación.   …" at bounding box center [536, 194] width 560 height 257
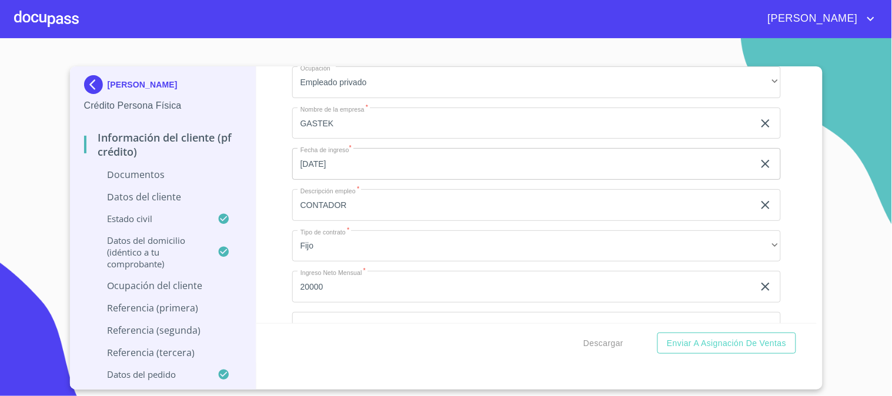
scroll to position [2809, 0]
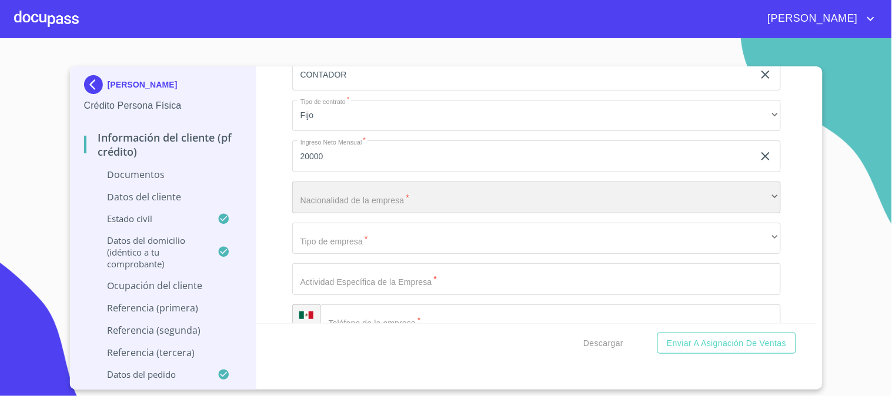
click at [302, 201] on div "​" at bounding box center [536, 198] width 489 height 32
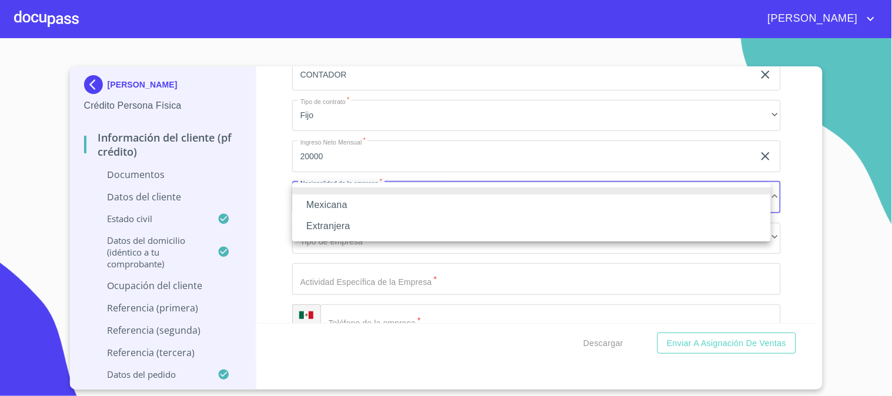
click at [318, 203] on li "Mexicana" at bounding box center [531, 205] width 479 height 21
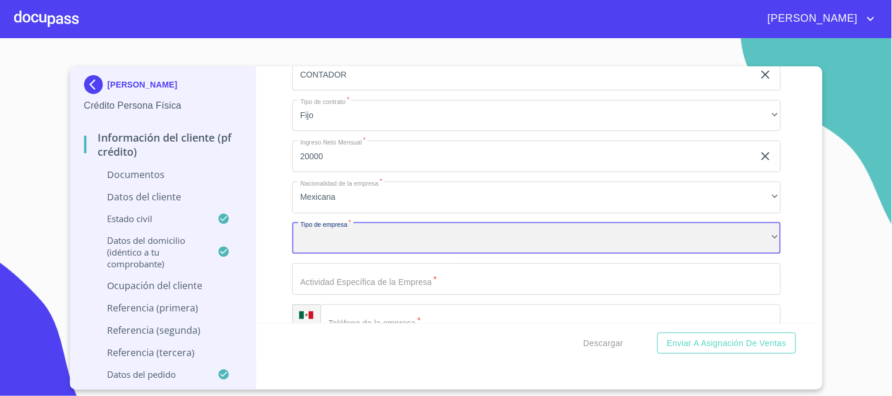
click at [339, 236] on div "​" at bounding box center [536, 239] width 489 height 32
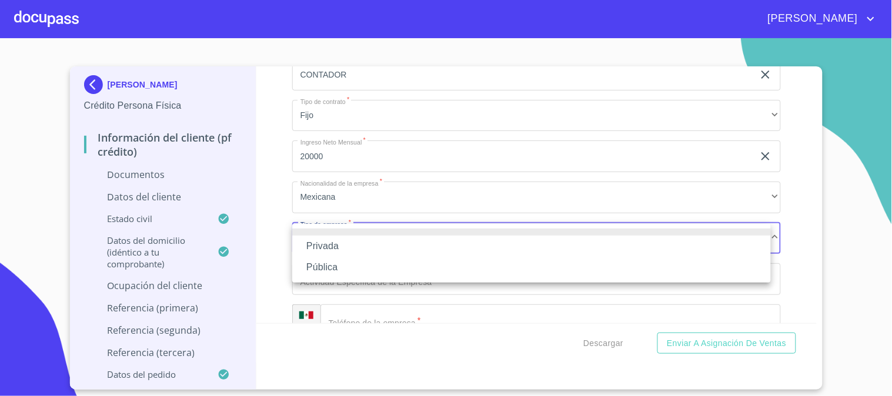
click at [334, 243] on li "Privada" at bounding box center [531, 246] width 479 height 21
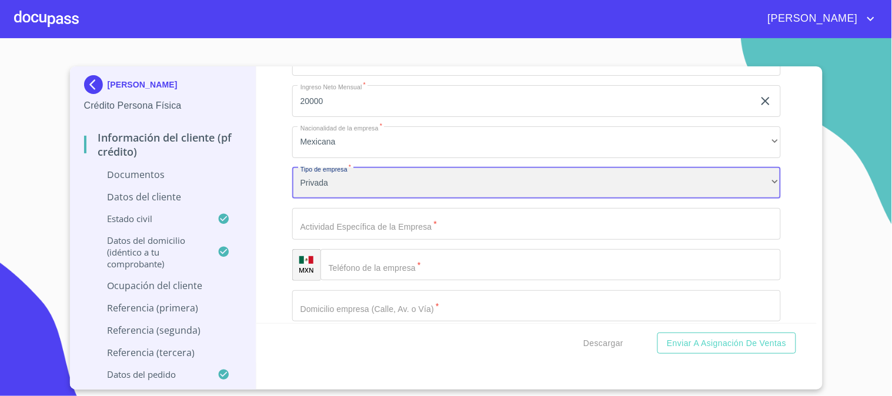
scroll to position [2875, 0]
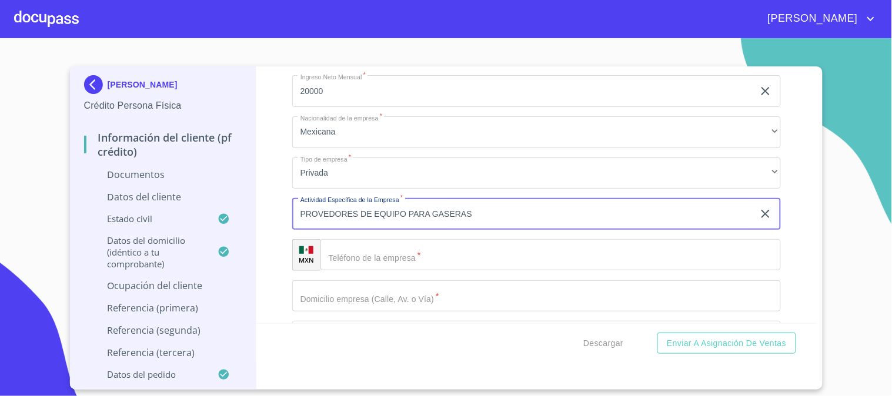
scroll to position [2940, 0]
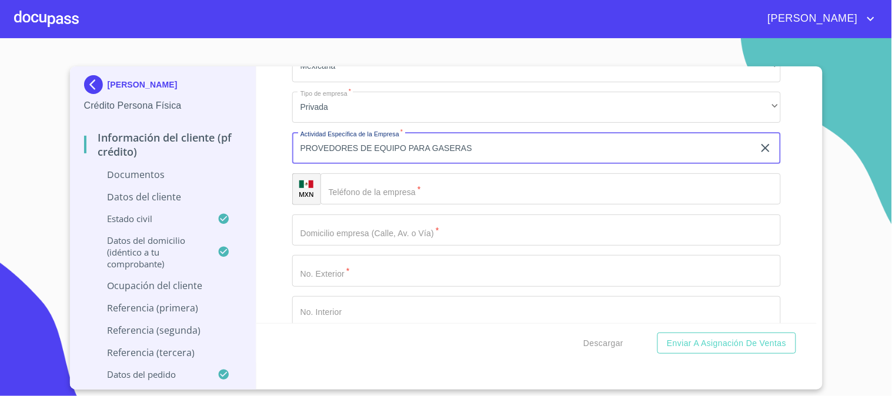
type input "PROVEDORES DE EQUIPO PARA GASERAS"
click at [344, 189] on div "​" at bounding box center [551, 189] width 460 height 32
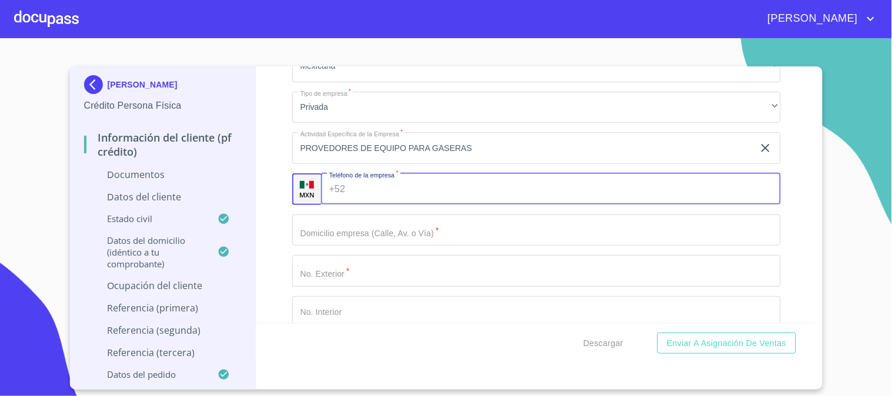
scroll to position [3006, 0]
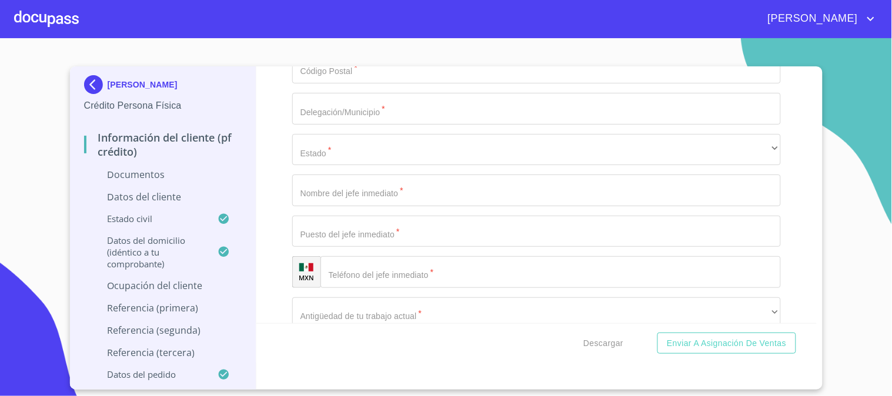
scroll to position [3332, 0]
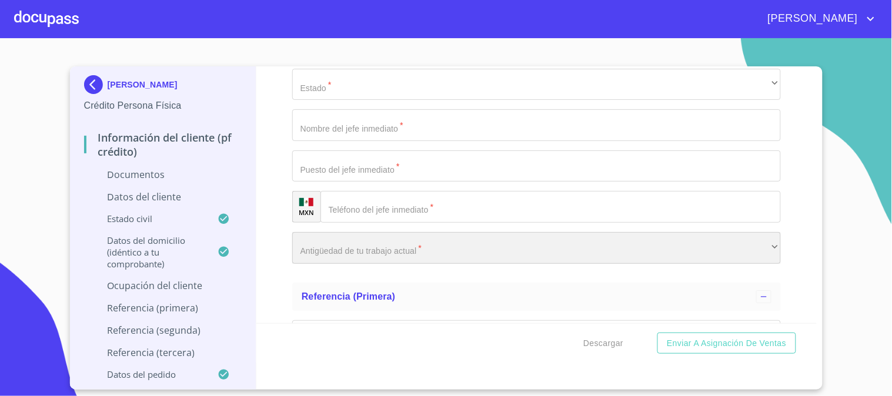
click at [355, 249] on div "​" at bounding box center [536, 248] width 489 height 32
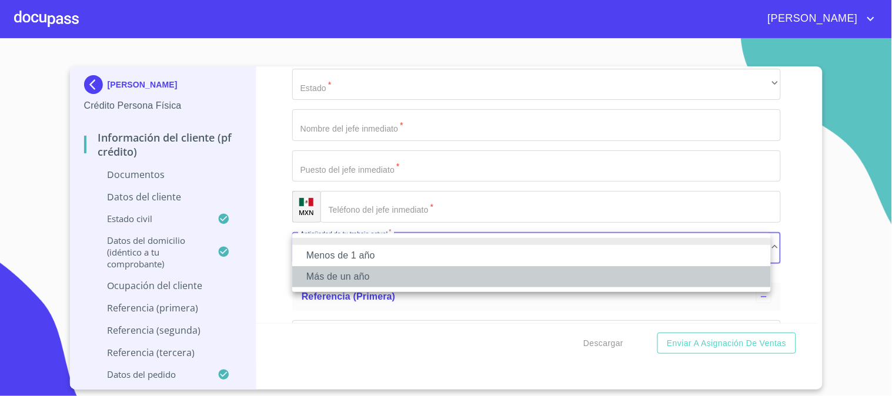
click at [356, 273] on li "Más de un año" at bounding box center [531, 276] width 479 height 21
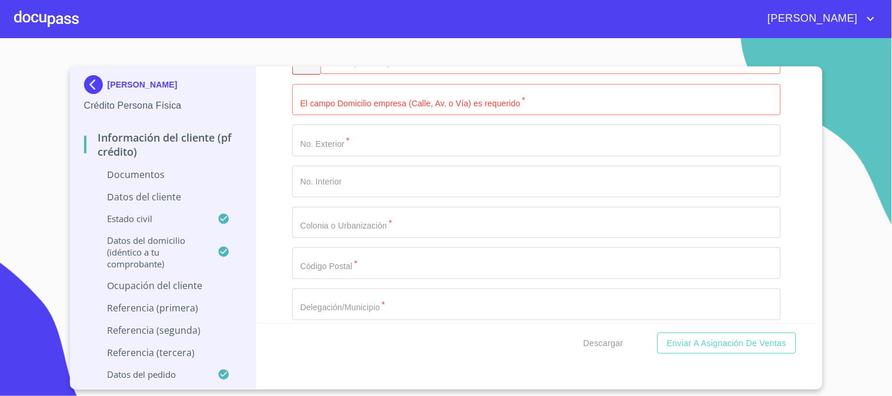
scroll to position [3006, 0]
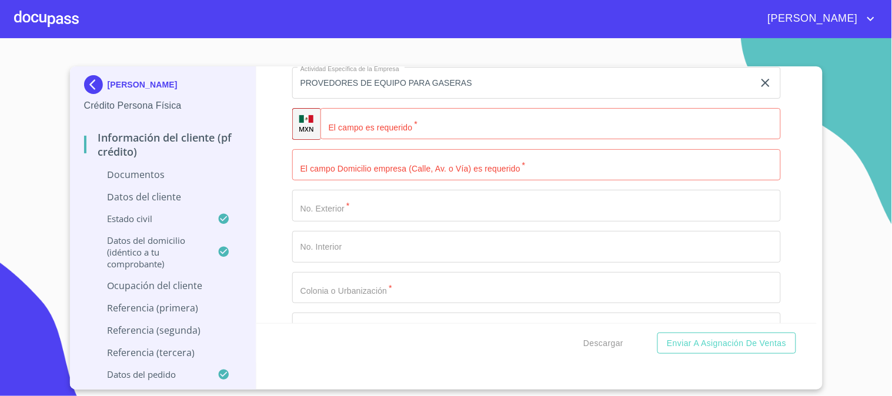
click at [339, 128] on div "​" at bounding box center [551, 124] width 460 height 32
type input "[PHONE_NUMBER]"
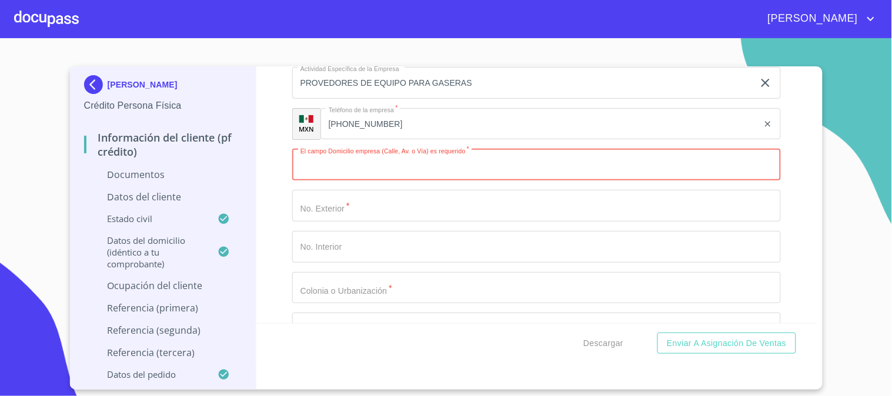
click at [338, 163] on input "Documento de identificación.   *" at bounding box center [536, 165] width 489 height 32
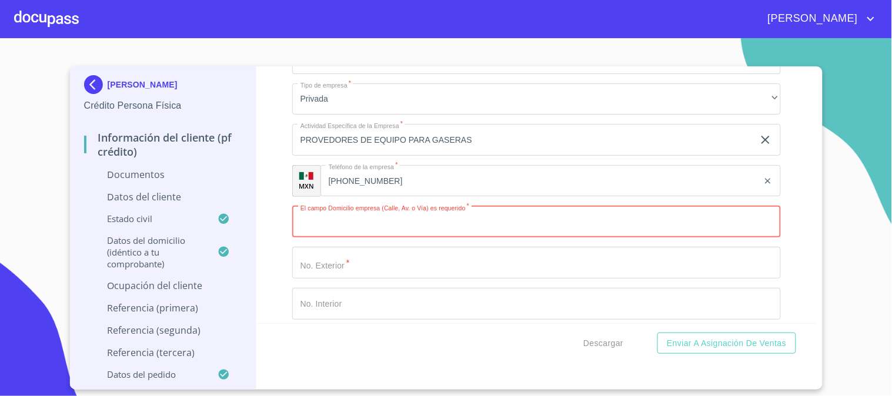
scroll to position [2940, 0]
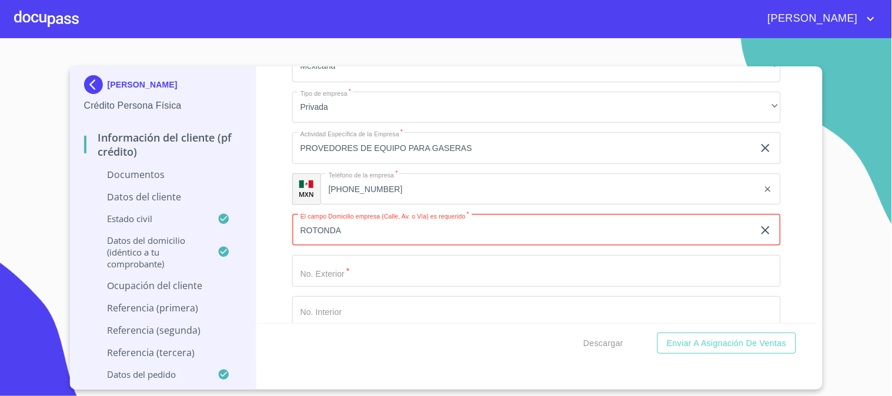
type input "ROTONDA"
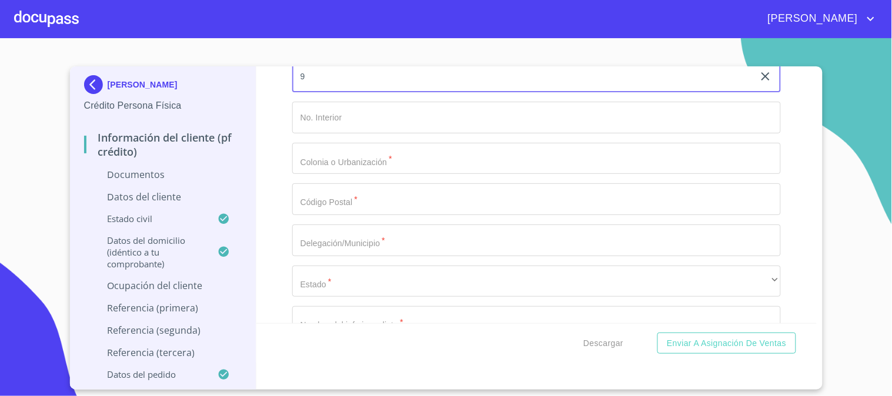
scroll to position [3136, 0]
type input "9"
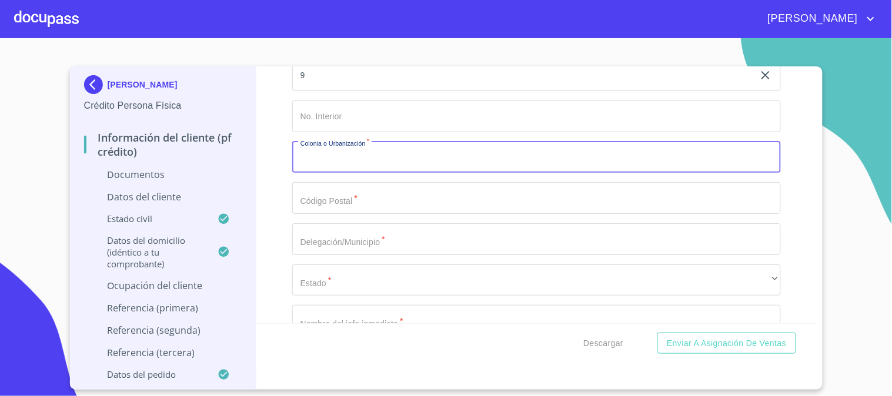
click at [326, 156] on input "Documento de identificación.   *" at bounding box center [536, 158] width 489 height 32
type input "ALAMO INDUSTRIAL"
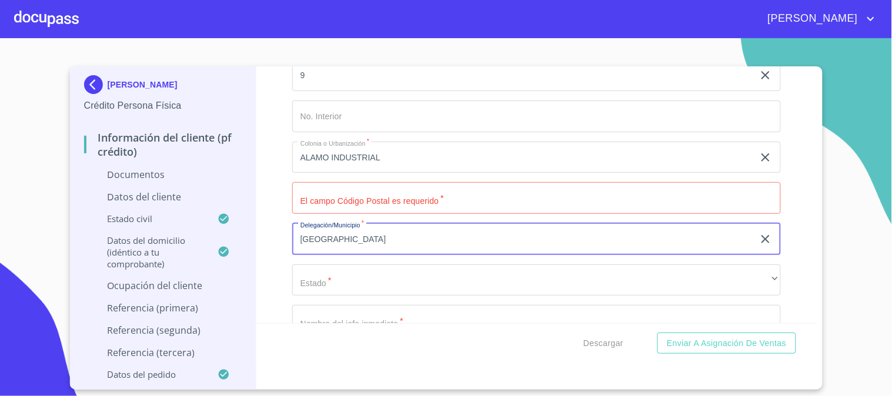
type input "[GEOGRAPHIC_DATA]"
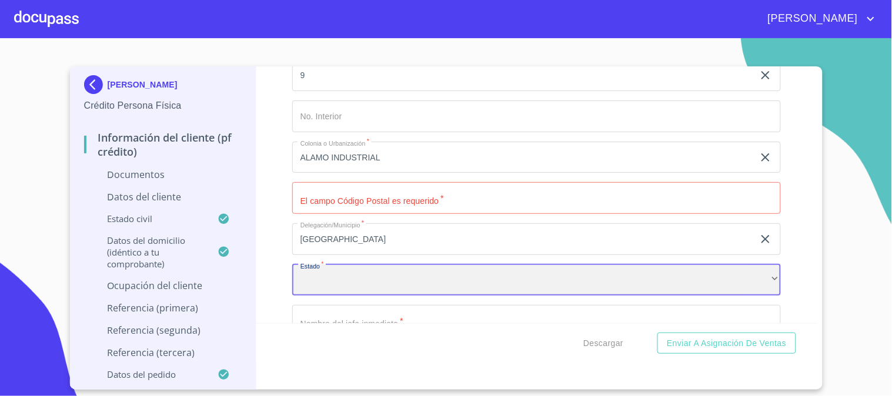
click at [312, 277] on div "​" at bounding box center [536, 281] width 489 height 32
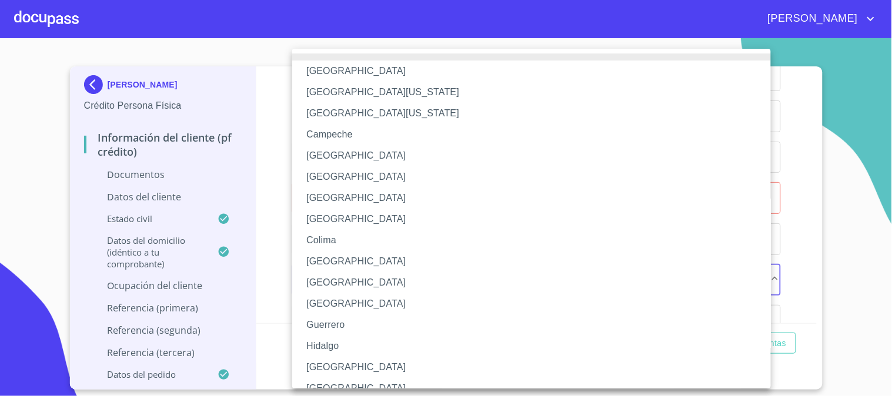
click at [342, 366] on li "[GEOGRAPHIC_DATA]" at bounding box center [536, 367] width 489 height 21
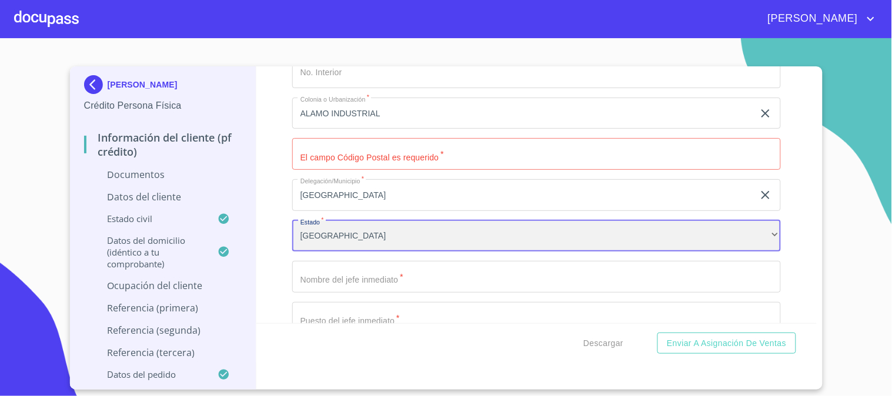
scroll to position [3202, 0]
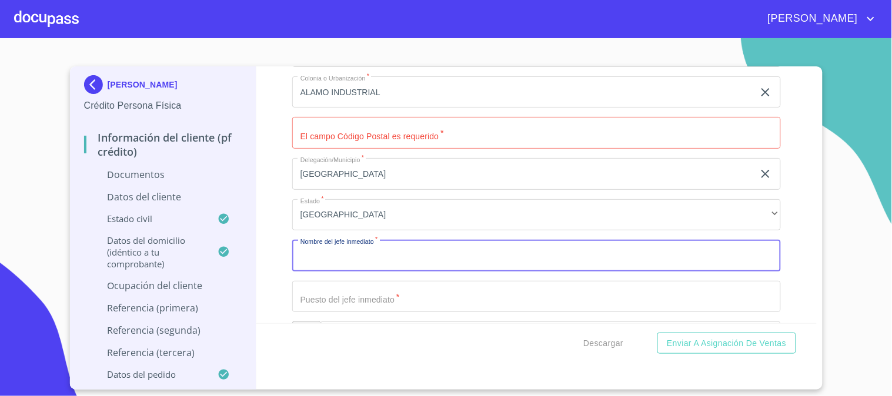
click at [333, 256] on input "Documento de identificación.   *" at bounding box center [536, 256] width 489 height 32
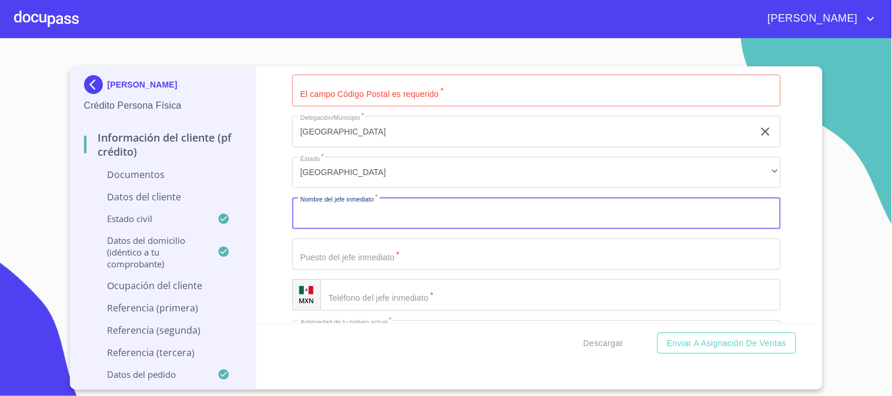
scroll to position [3267, 0]
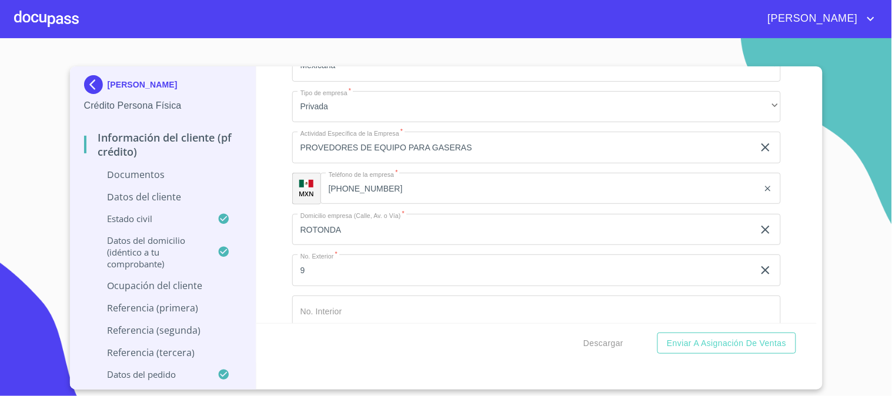
scroll to position [2940, 0]
drag, startPoint x: 326, startPoint y: 186, endPoint x: 404, endPoint y: 195, distance: 78.1
click at [404, 195] on input "[PHONE_NUMBER]" at bounding box center [554, 189] width 409 height 32
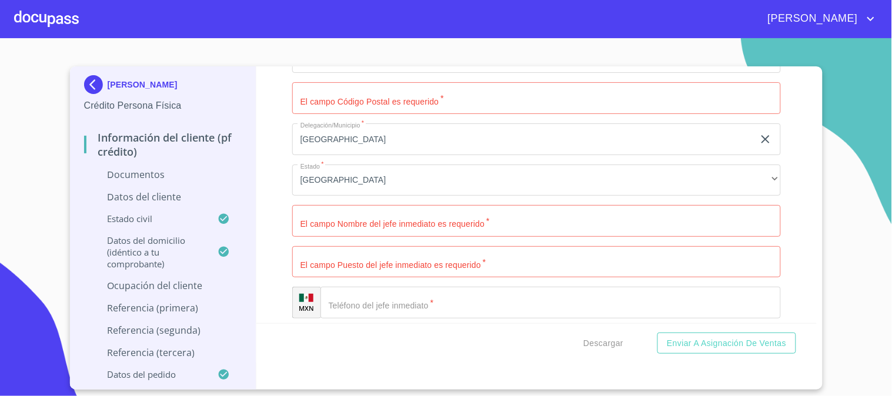
scroll to position [3267, 0]
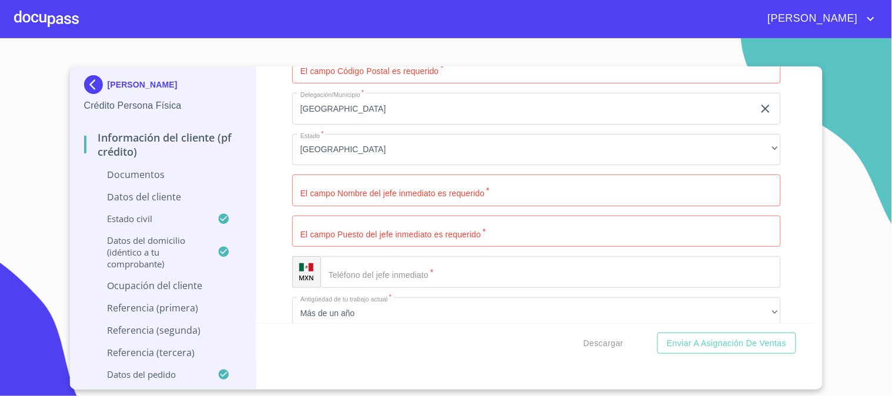
paste input "[PHONE_NUMBER]"
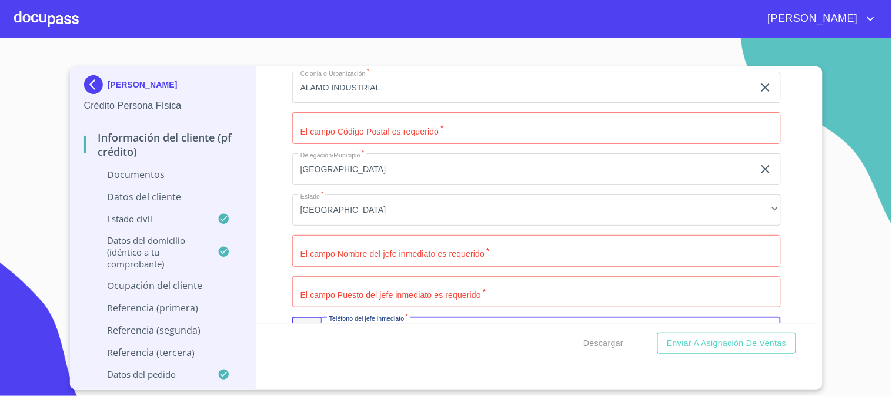
scroll to position [3136, 0]
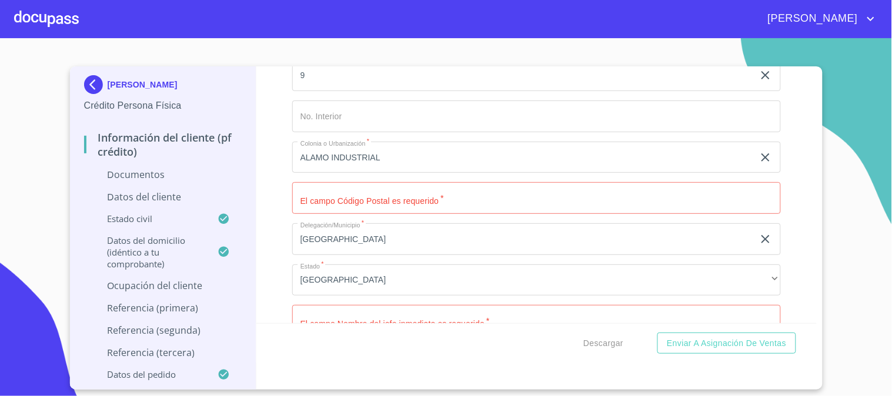
type input "[PHONE_NUMBER]"
click at [363, 206] on input "Documento de identificación.   *" at bounding box center [536, 198] width 489 height 32
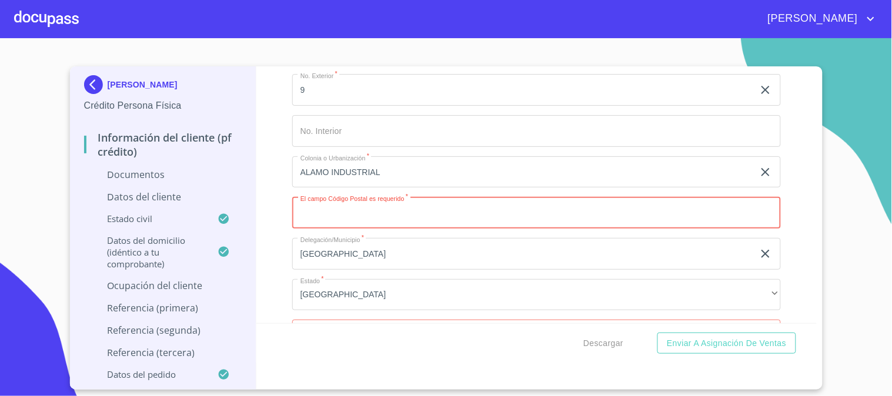
scroll to position [3202, 0]
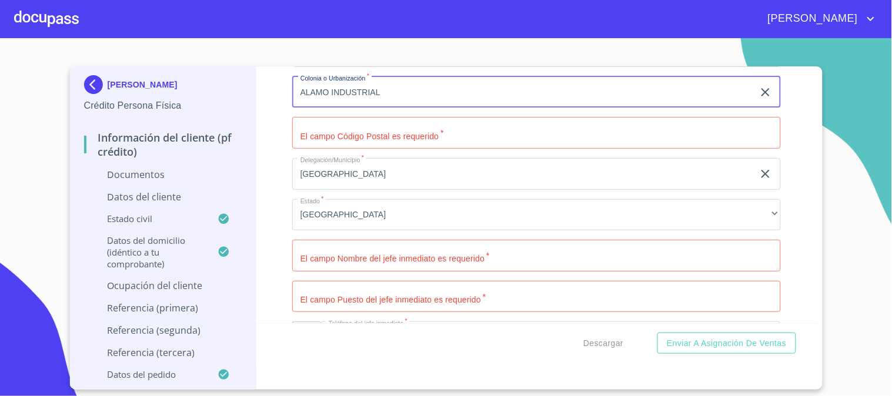
click at [392, 100] on input "ALAMO INDUSTRIAL" at bounding box center [523, 92] width 462 height 32
type input "A"
type input "[GEOGRAPHIC_DATA]"
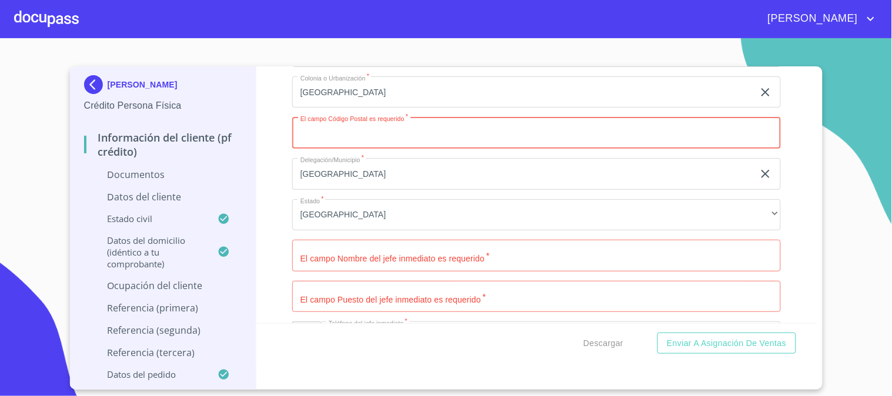
click at [383, 134] on input "Documento de identificación.   *" at bounding box center [536, 133] width 489 height 32
type input "44440"
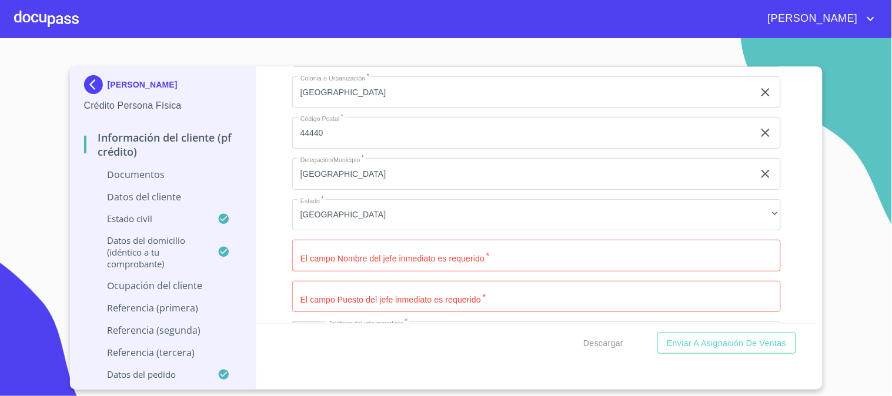
click at [287, 208] on div "Información del cliente (PF crédito) Documentos Documento de identificación.   …" at bounding box center [536, 194] width 560 height 257
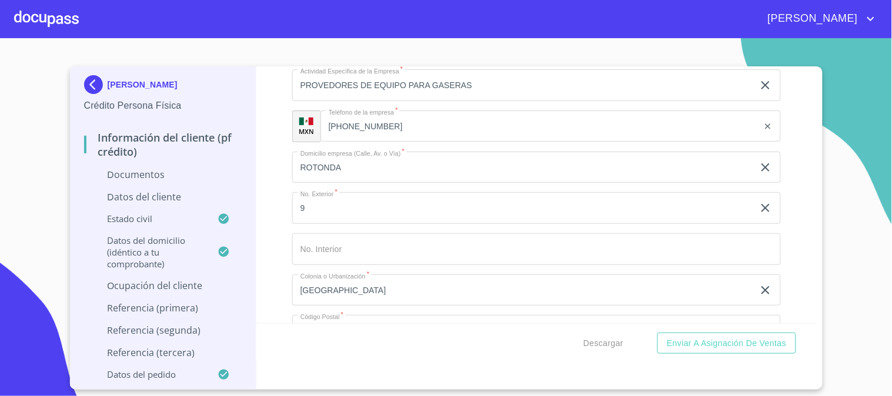
scroll to position [2940, 0]
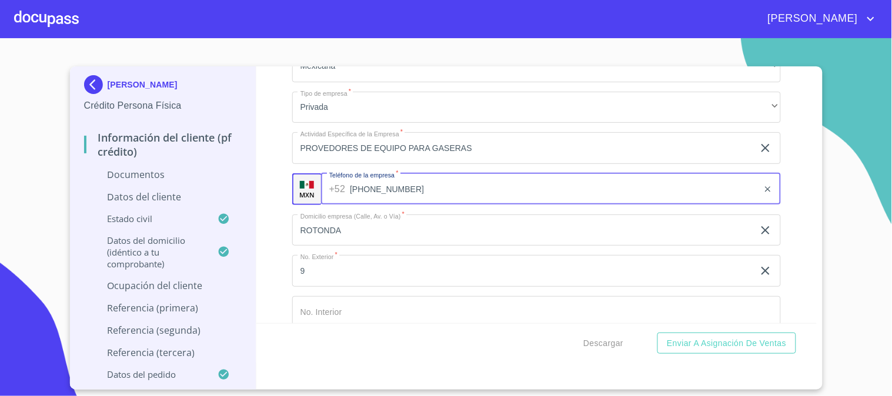
click at [415, 197] on input "[PHONE_NUMBER]" at bounding box center [554, 189] width 409 height 32
type input "3"
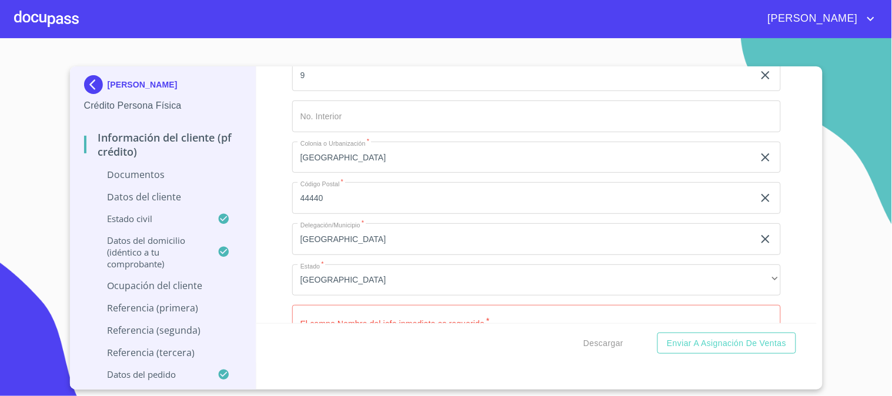
scroll to position [3267, 0]
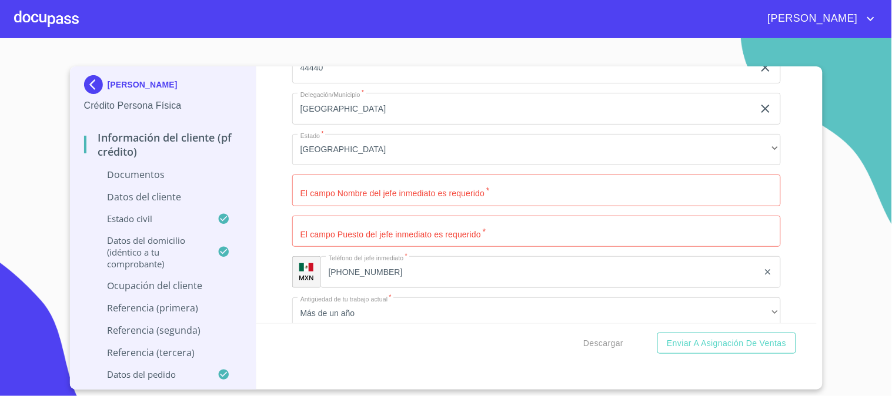
type input "[PHONE_NUMBER]"
click at [326, 198] on input "Documento de identificación.   *" at bounding box center [536, 191] width 489 height 32
click at [320, 192] on input "CINTYA NIRANDA [PERSON_NAME]" at bounding box center [523, 191] width 462 height 32
click at [305, 186] on input "CINTYA NIRANDA [PERSON_NAME]" at bounding box center [523, 191] width 462 height 32
click at [314, 191] on input "CYINTYA NIRANDA [PERSON_NAME]" at bounding box center [523, 191] width 462 height 32
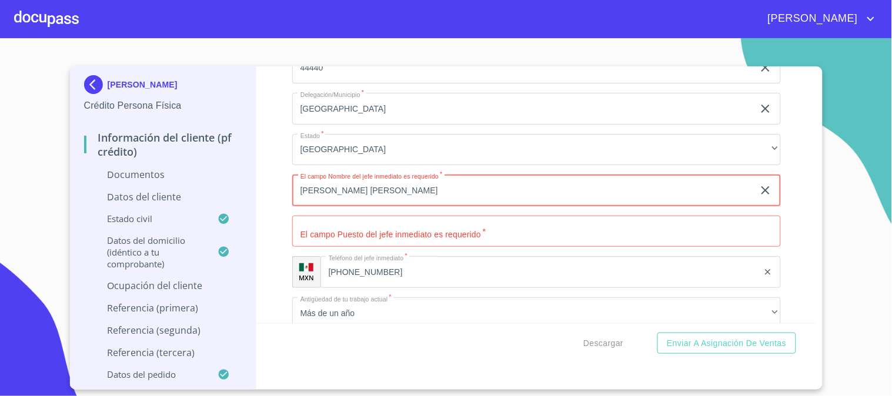
click at [322, 189] on input "[PERSON_NAME] [PERSON_NAME]" at bounding box center [523, 191] width 462 height 32
type input "CYNTHYA NIRANDA [PERSON_NAME]"
click at [351, 206] on input "Documento de identificación.   *" at bounding box center [523, 191] width 462 height 32
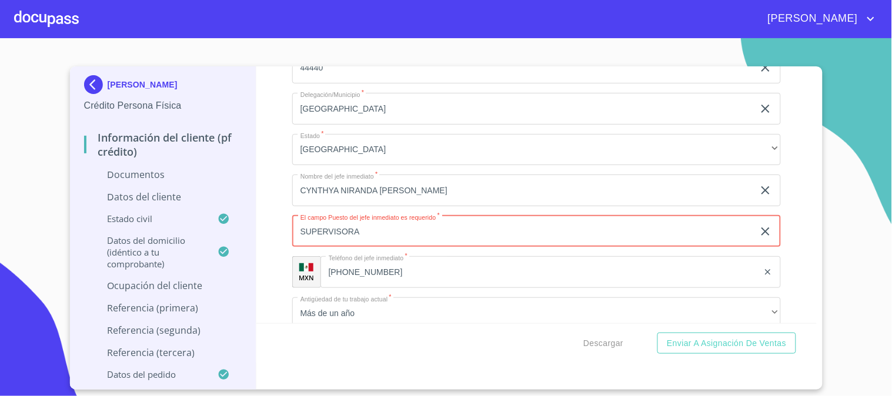
type input "SUPERVISORA"
click at [281, 242] on div "Información del cliente (PF crédito) Documentos Documento de identificación.   …" at bounding box center [536, 194] width 560 height 257
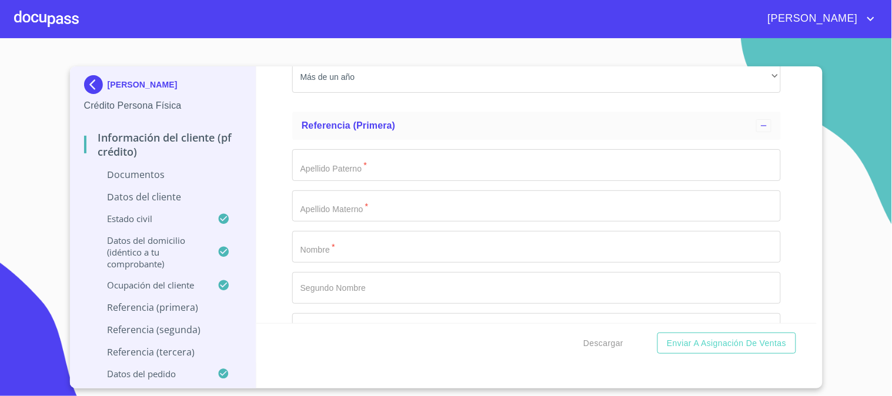
scroll to position [3594, 0]
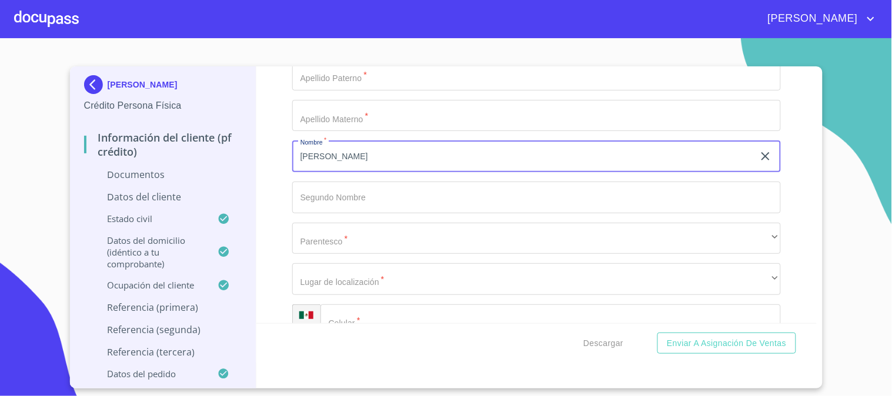
type input "[PERSON_NAME]"
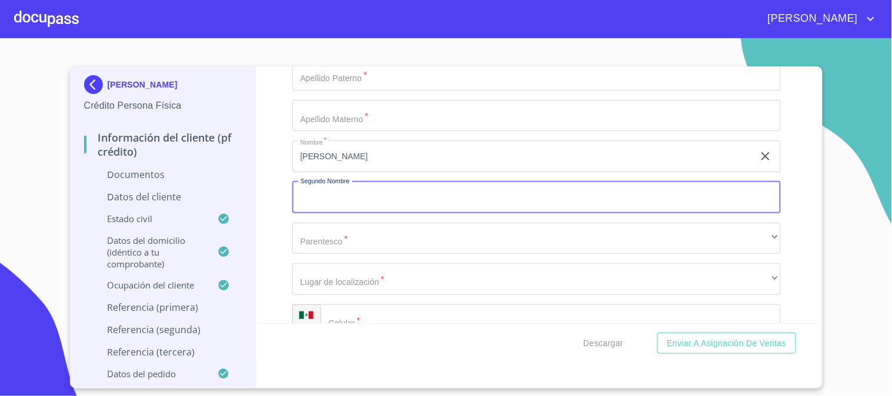
click at [320, 192] on input "Documento de identificación.   *" at bounding box center [536, 198] width 489 height 32
type input "[PERSON_NAME]"
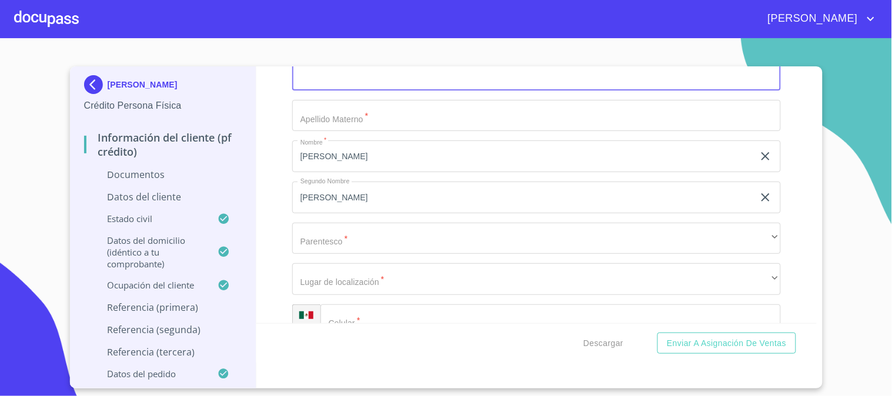
click at [319, 74] on input "Documento de identificación.   *" at bounding box center [536, 75] width 489 height 32
type input "DIAZ"
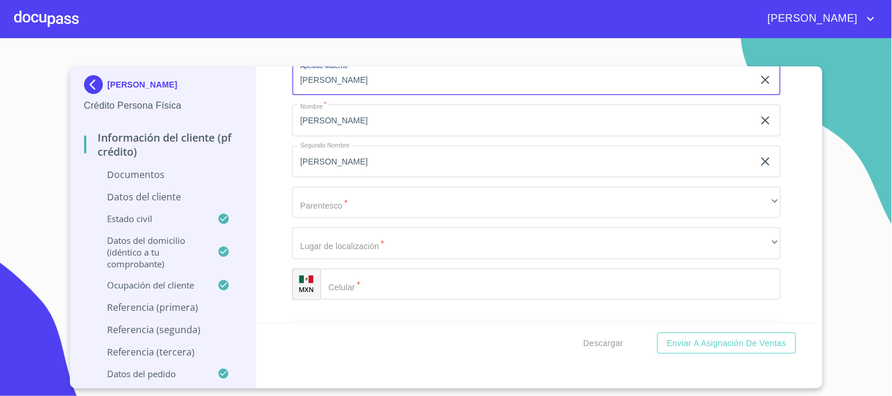
scroll to position [3659, 0]
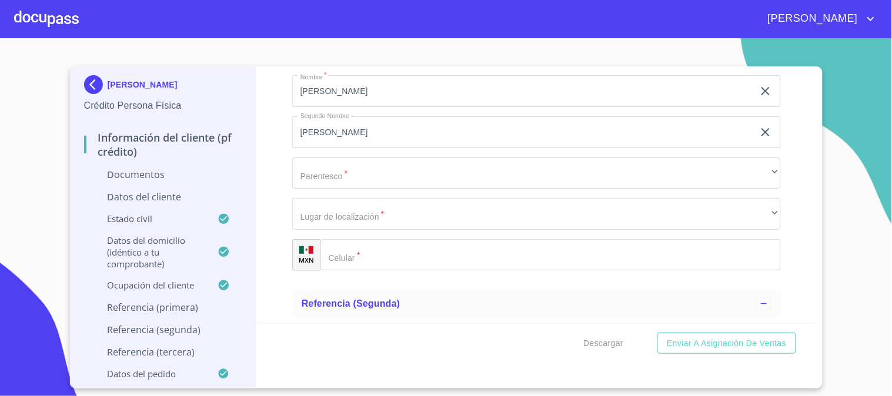
type input "[PERSON_NAME]"
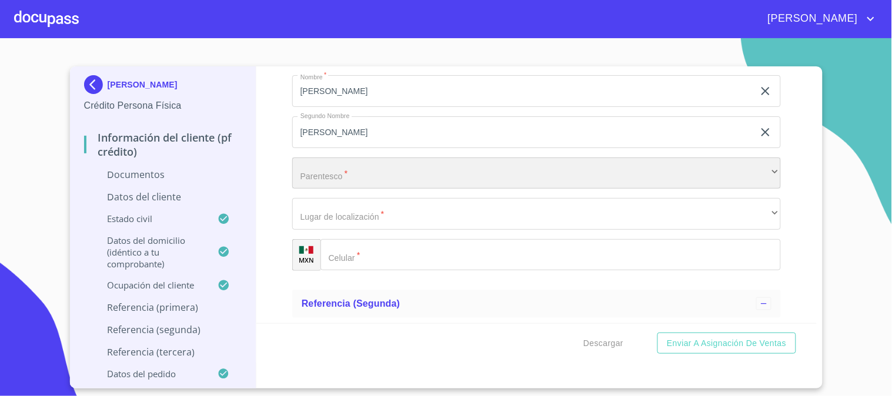
click at [316, 162] on div "​" at bounding box center [536, 174] width 489 height 32
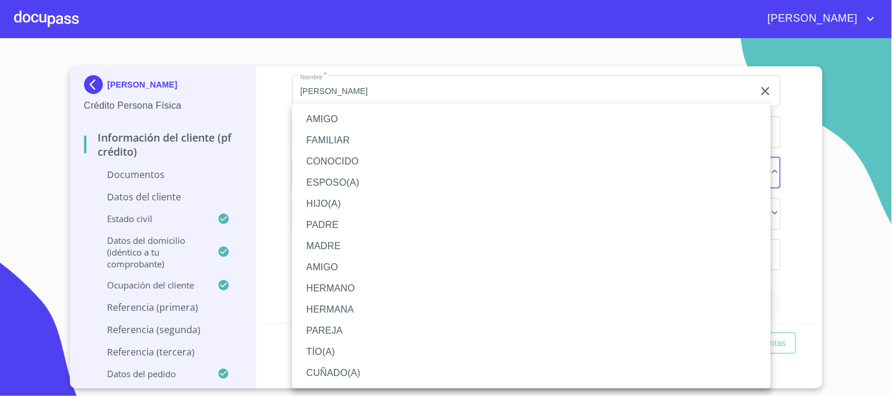
click at [316, 221] on li "PADRE" at bounding box center [531, 225] width 479 height 21
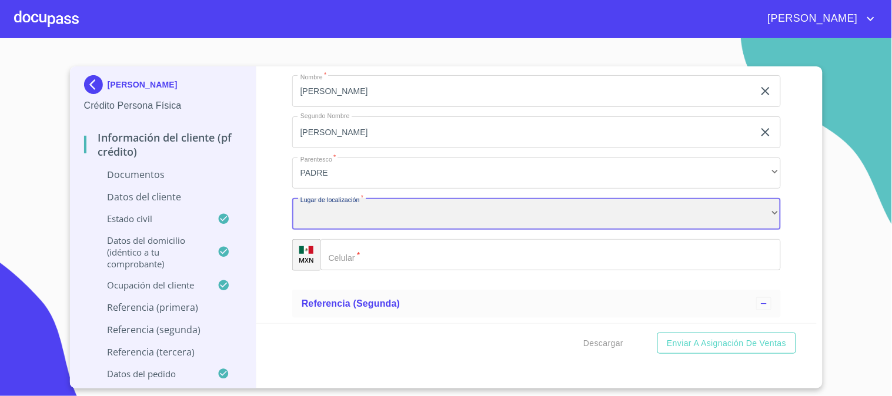
click at [316, 221] on div "​" at bounding box center [536, 214] width 489 height 32
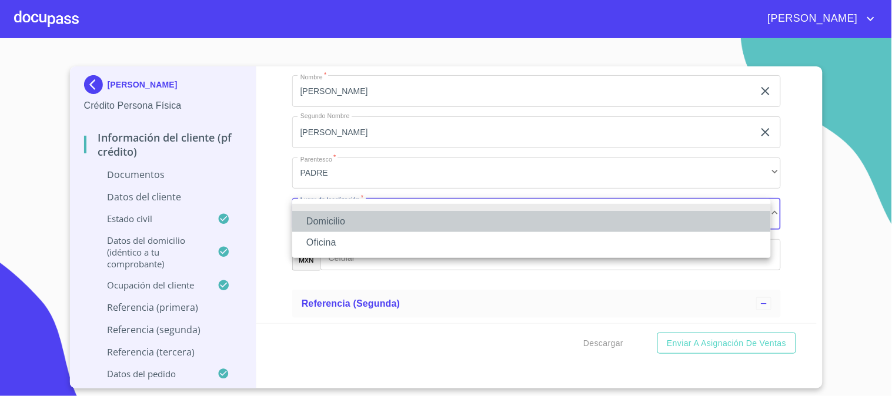
click at [319, 222] on li "Domicilio" at bounding box center [531, 221] width 479 height 21
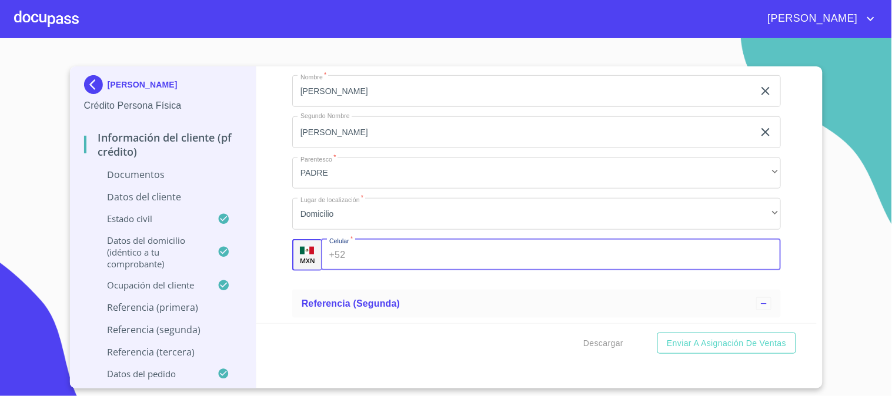
click at [339, 250] on div "+52 ​" at bounding box center [551, 255] width 460 height 32
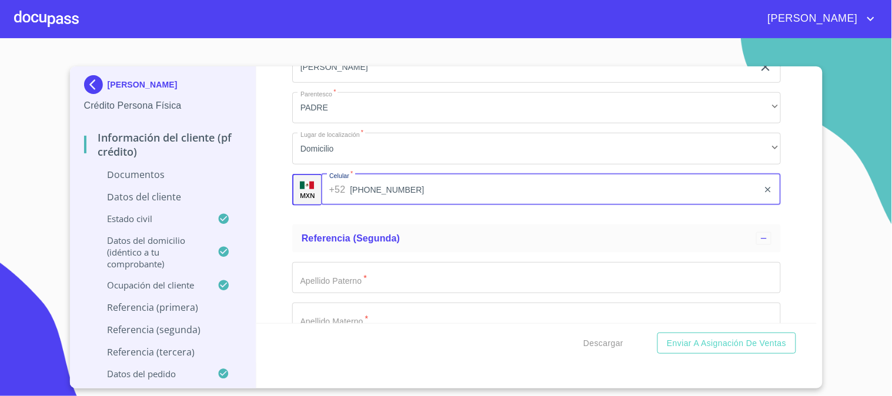
type input "[PHONE_NUMBER]"
click at [306, 261] on div "Apellido Paterno   * ​ Apellido Materno   * ​ Nombre   * ​ Segundo Nombre ​ Par…" at bounding box center [536, 401] width 489 height 296
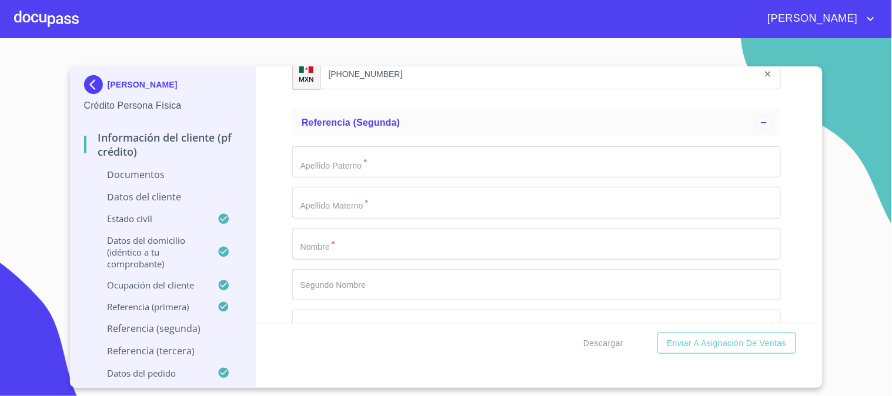
scroll to position [3855, 0]
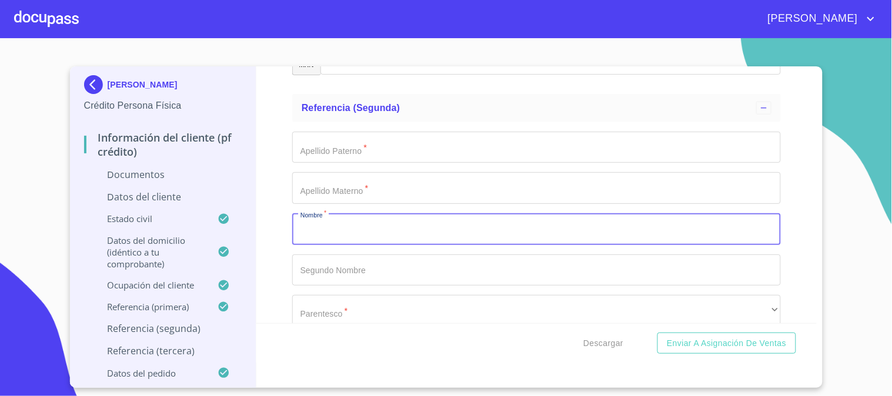
click at [318, 236] on input "Documento de identificación.   *" at bounding box center [536, 229] width 489 height 32
type input "[PERSON_NAME]"
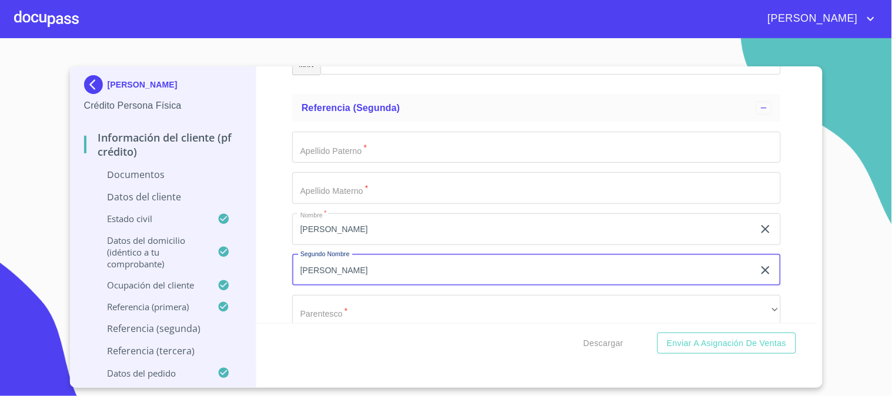
type input "[PERSON_NAME]"
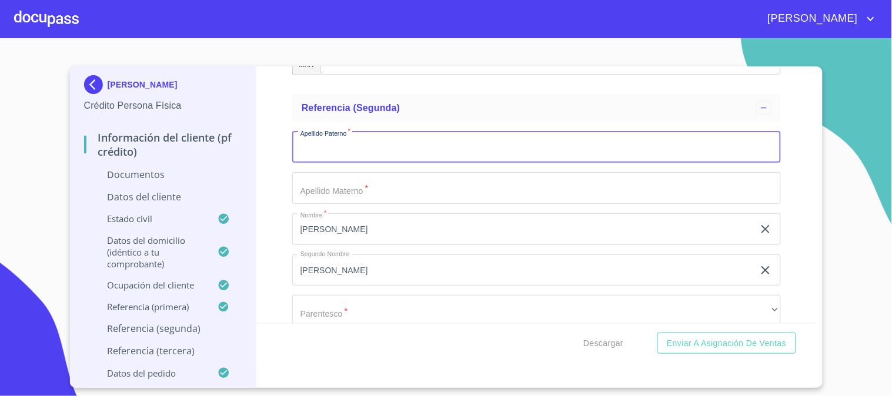
click at [316, 142] on input "Documento de identificación.   *" at bounding box center [536, 148] width 489 height 32
type input "DIAZ"
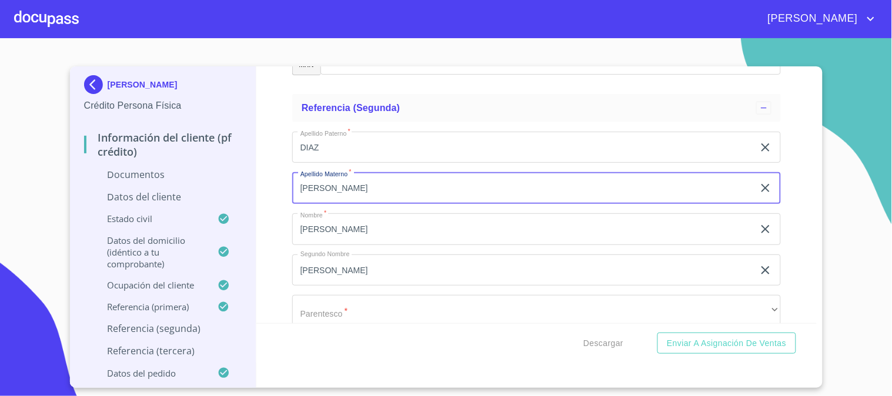
scroll to position [3985, 0]
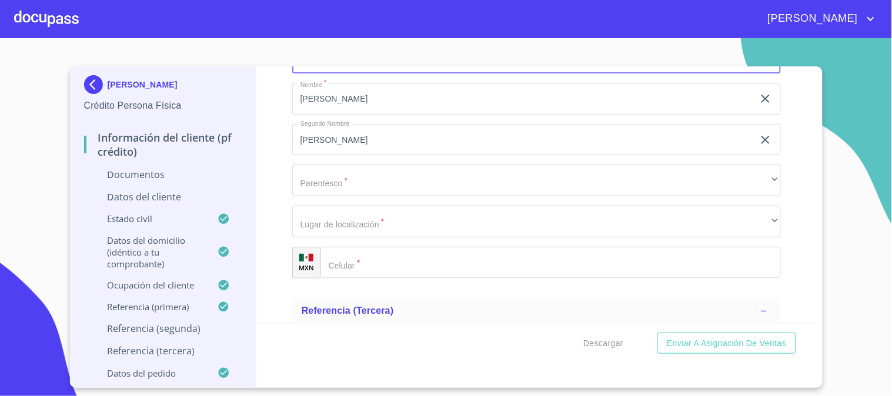
type input "[PERSON_NAME]"
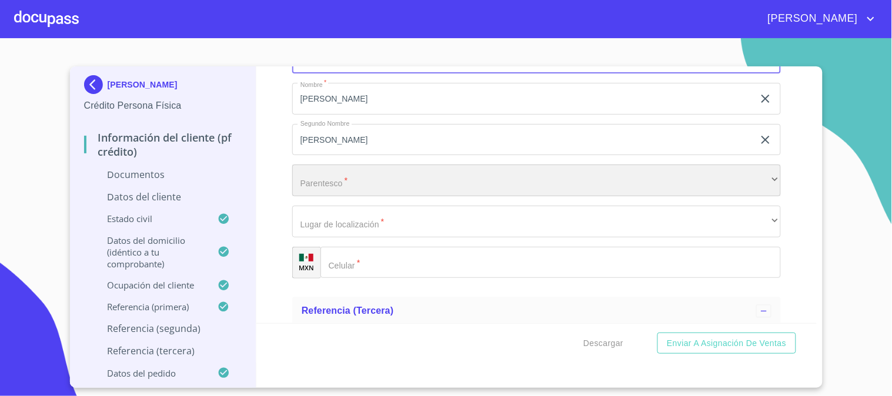
click at [314, 184] on div "​" at bounding box center [536, 181] width 489 height 32
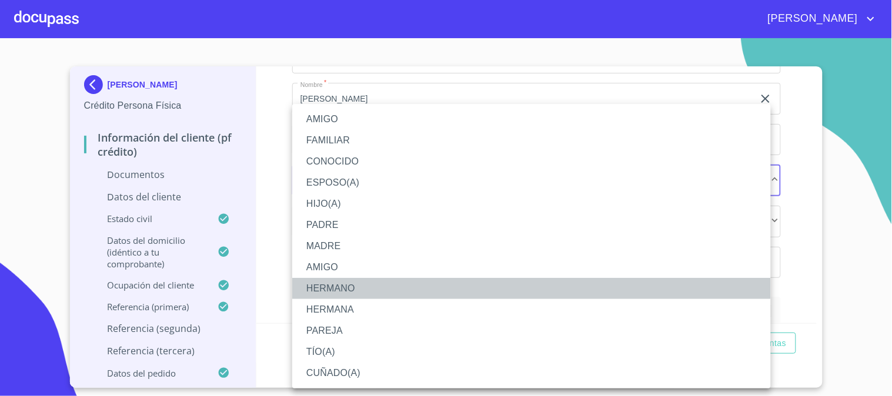
click at [325, 285] on li "HERMANO" at bounding box center [531, 288] width 479 height 21
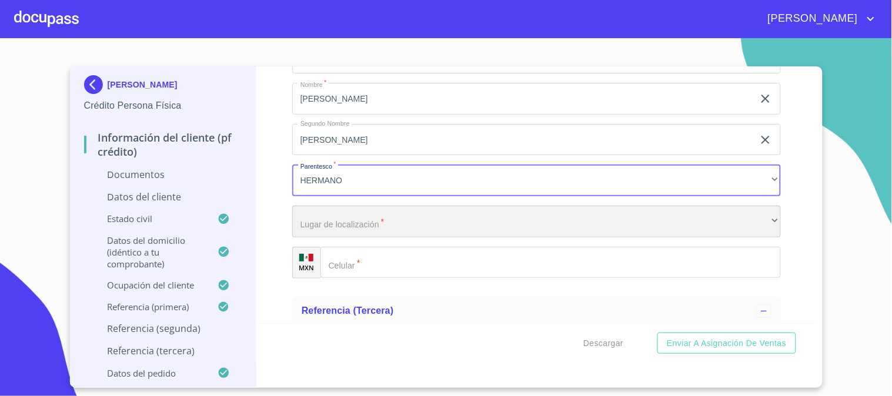
click at [328, 231] on div "​" at bounding box center [536, 222] width 489 height 32
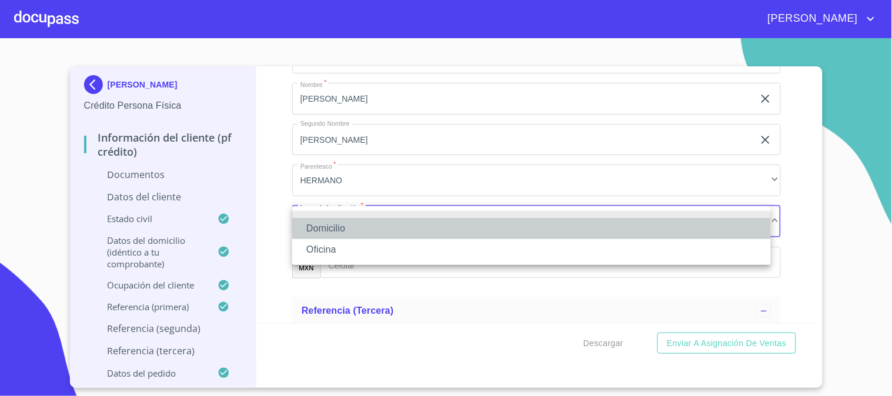
click at [333, 228] on li "Domicilio" at bounding box center [531, 228] width 479 height 21
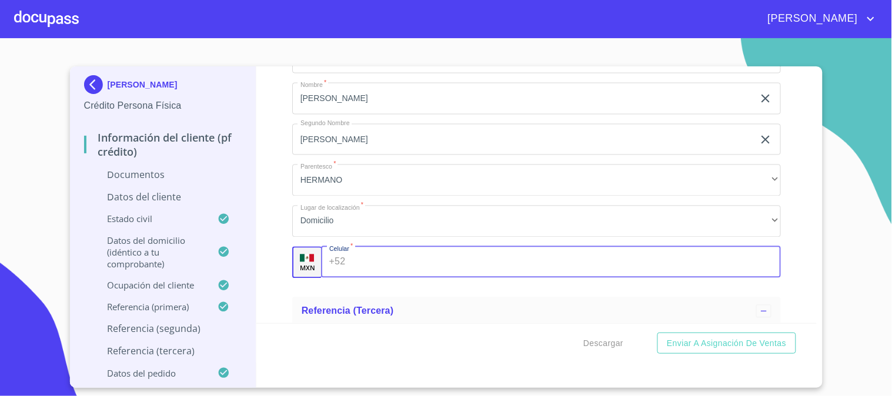
click at [350, 260] on input "Documento de identificación.   *" at bounding box center [565, 263] width 431 height 32
type input "[PHONE_NUMBER]"
click at [370, 286] on div "Apellido Paterno   * [PERSON_NAME] ​ Apellido Materno   * [PERSON_NAME] ​ Nombr…" at bounding box center [536, 140] width 489 height 296
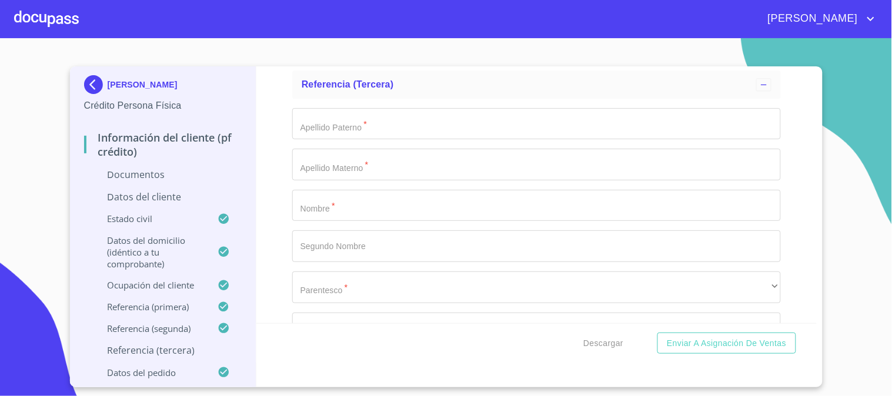
scroll to position [4182, 0]
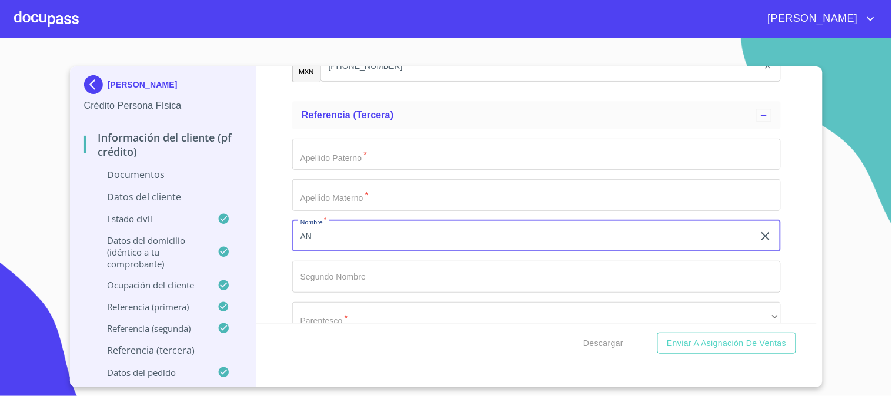
type input "A"
type input "M"
type input "G"
type input "YARENI"
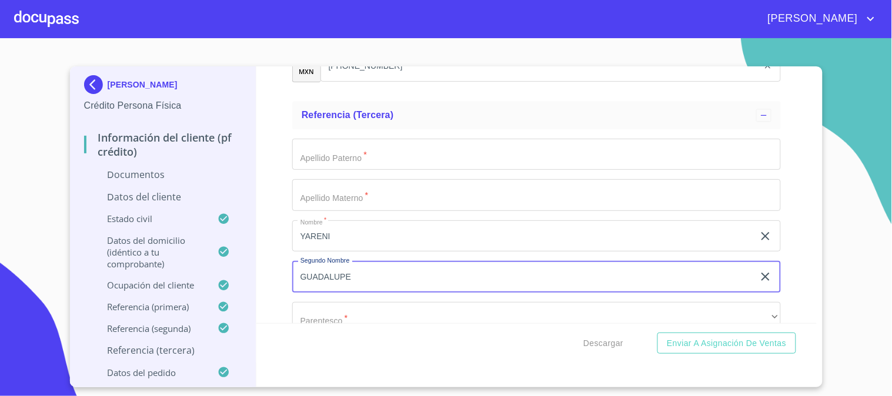
type input "GUADALUPE"
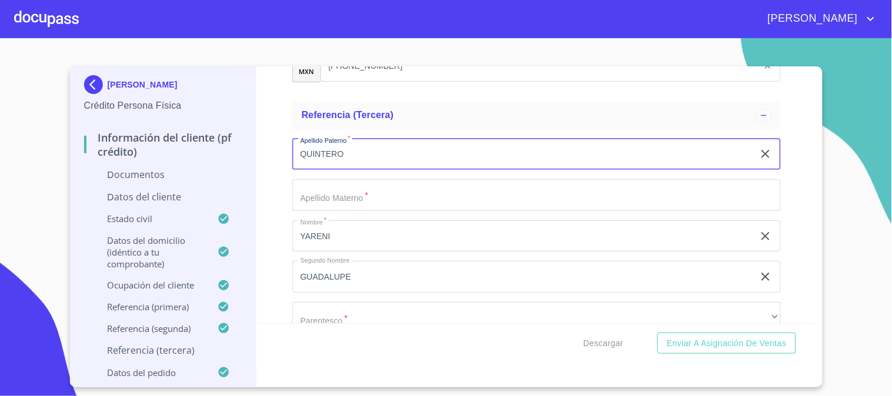
type input "QUINTERO"
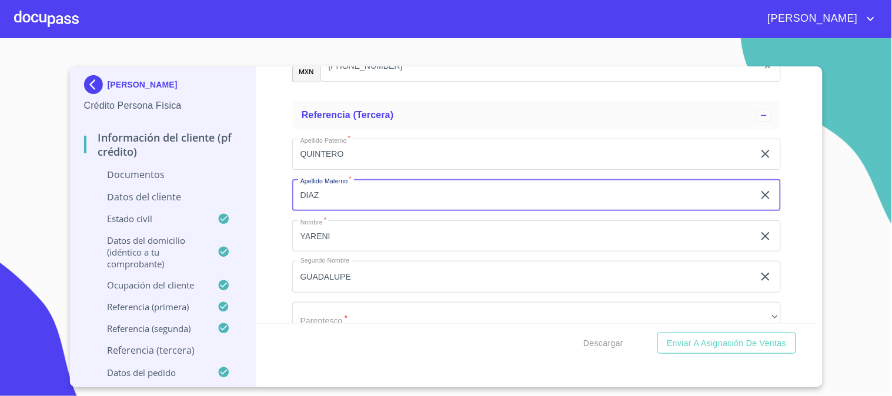
scroll to position [4378, 0]
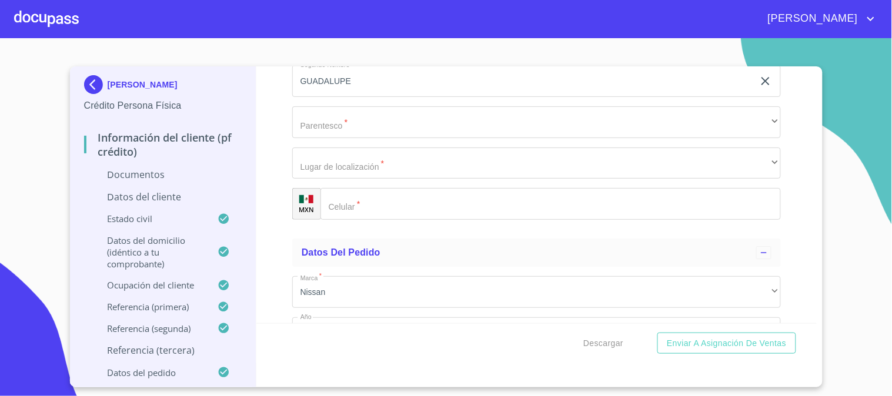
type input "DIAZ"
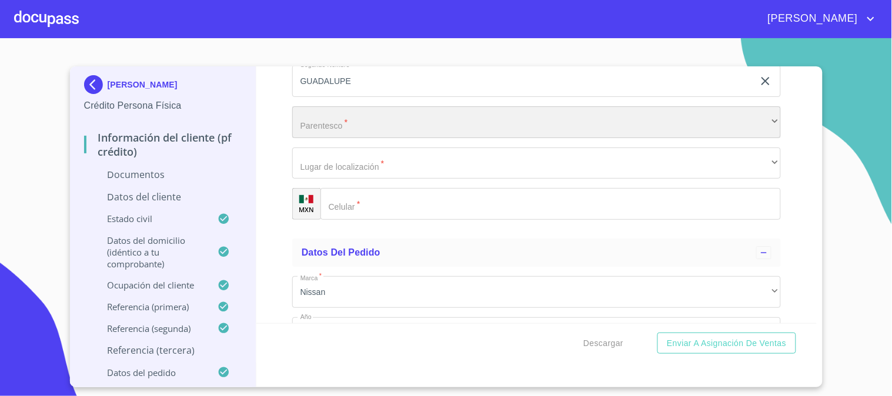
click at [315, 111] on div "​" at bounding box center [536, 122] width 489 height 32
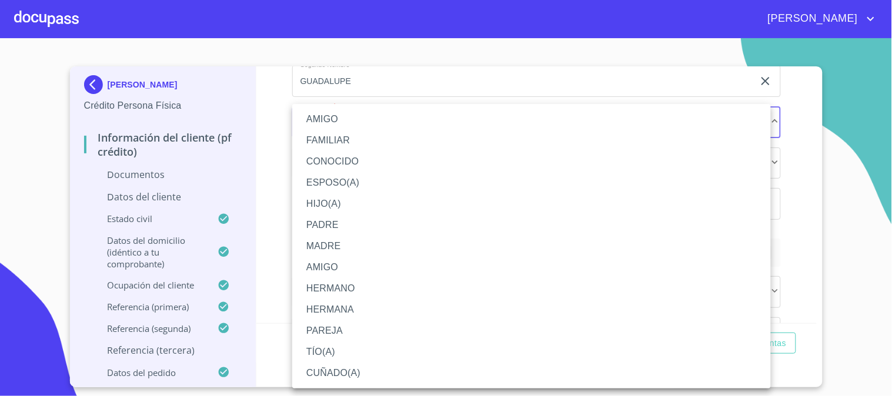
click at [322, 143] on li "FAMILIAR" at bounding box center [531, 140] width 479 height 21
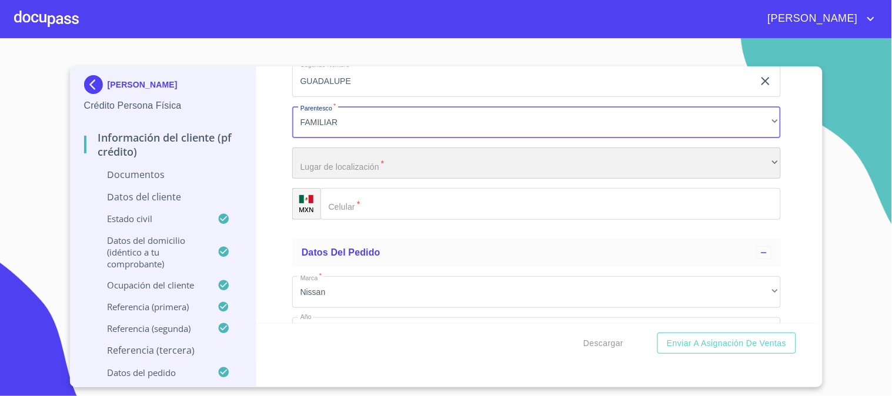
click at [326, 178] on div "​" at bounding box center [536, 164] width 489 height 32
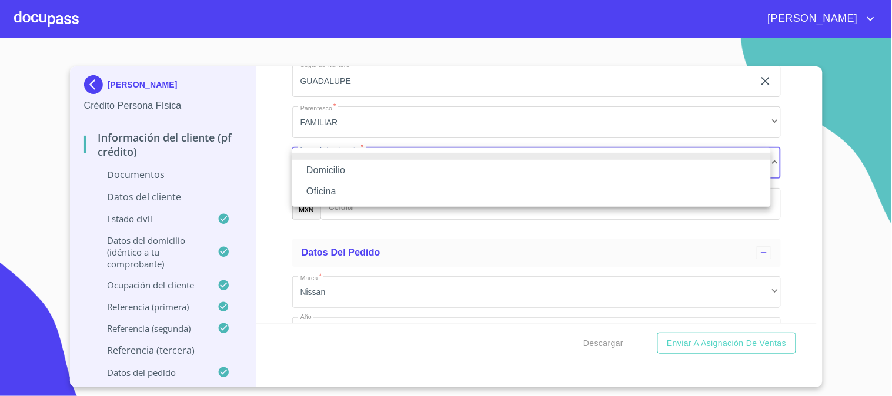
click at [326, 173] on li "Domicilio" at bounding box center [531, 170] width 479 height 21
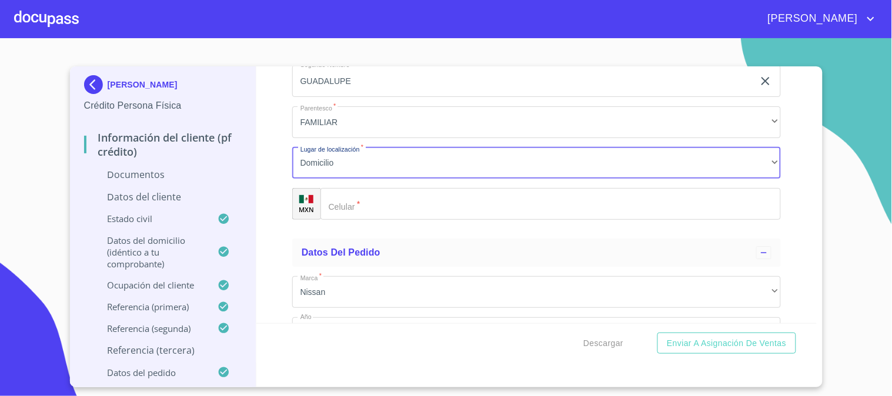
click at [339, 196] on div "​" at bounding box center [551, 204] width 460 height 32
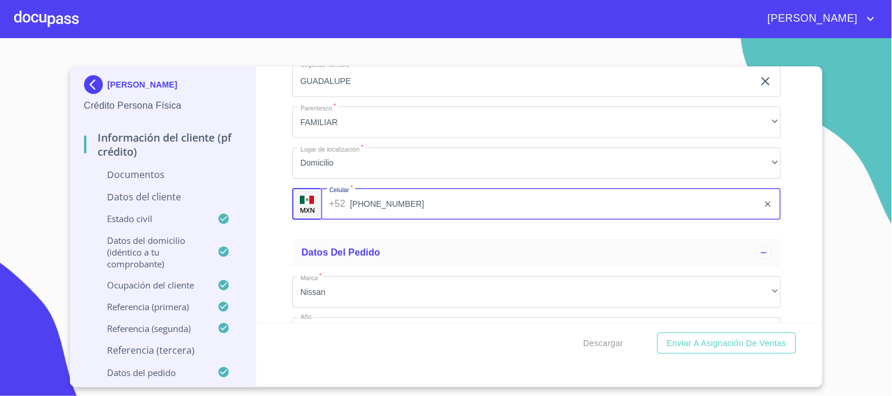
type input "[PHONE_NUMBER]"
click at [276, 248] on div "Información del cliente (PF crédito) Documentos Documento de identificación.   …" at bounding box center [536, 194] width 560 height 257
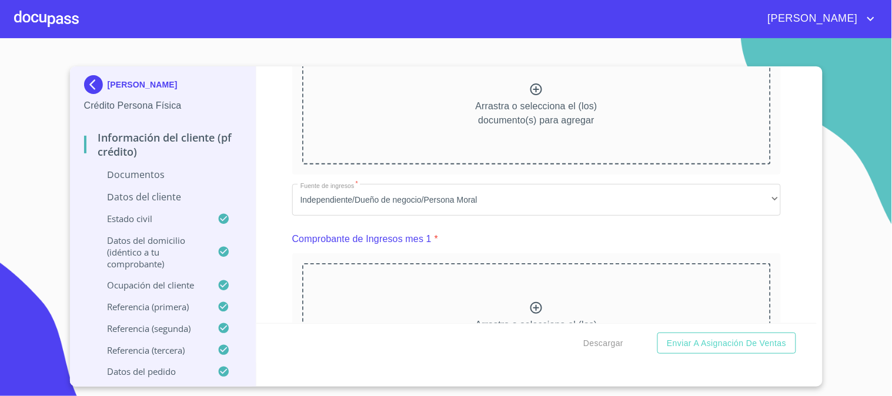
scroll to position [326, 0]
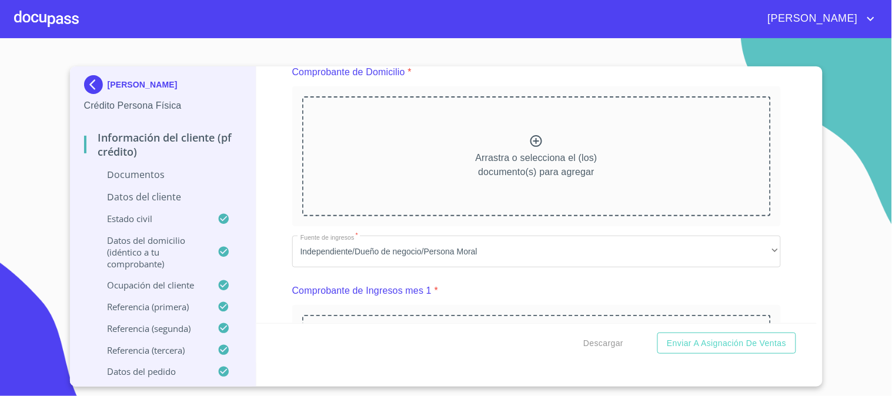
click at [530, 138] on icon at bounding box center [536, 141] width 14 height 14
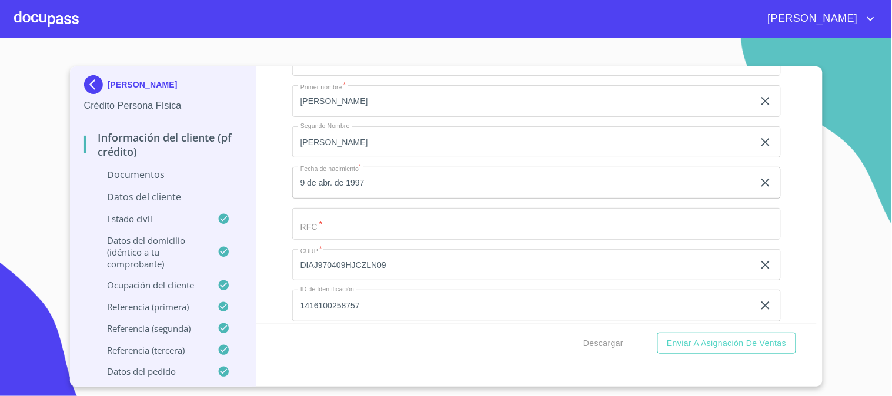
scroll to position [1895, 0]
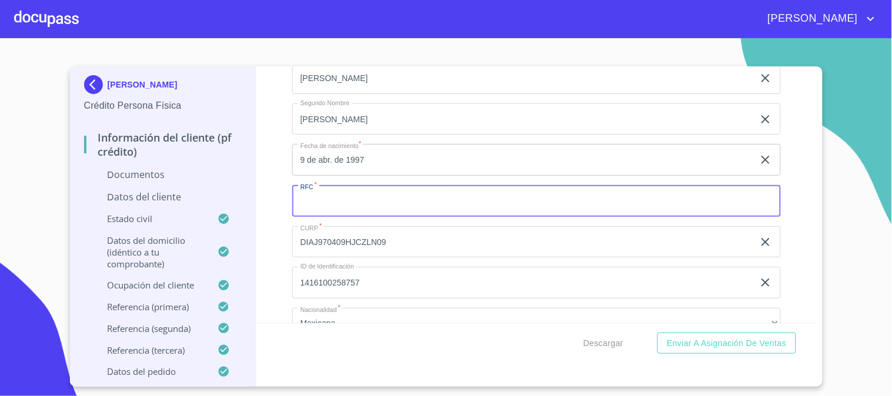
click at [345, 196] on input "Documento de identificación.   *" at bounding box center [536, 201] width 489 height 32
type input "DIAJ970409KC2"
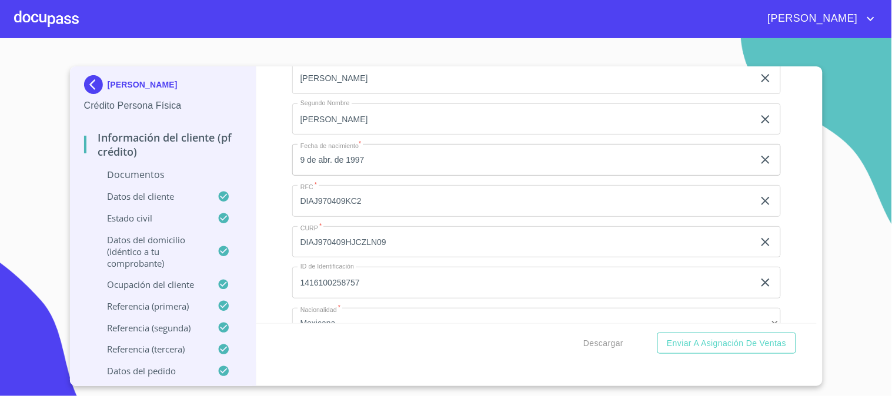
click at [288, 215] on div "Información del cliente (PF crédito) Documentos Documento de identificación.   …" at bounding box center [536, 194] width 560 height 257
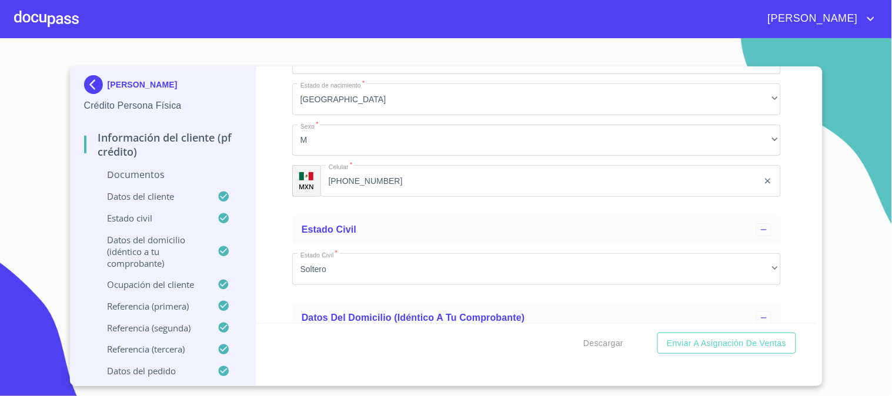
scroll to position [2221, 0]
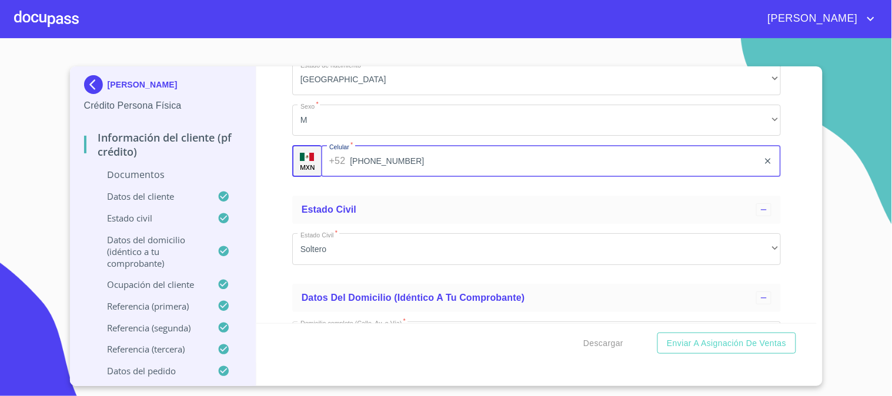
drag, startPoint x: 330, startPoint y: 159, endPoint x: 403, endPoint y: 155, distance: 73.1
click at [403, 155] on input "[PHONE_NUMBER]" at bounding box center [554, 161] width 409 height 32
click at [263, 196] on div "Información del cliente (PF crédito) Documentos Documento de identificación.   …" at bounding box center [536, 194] width 560 height 257
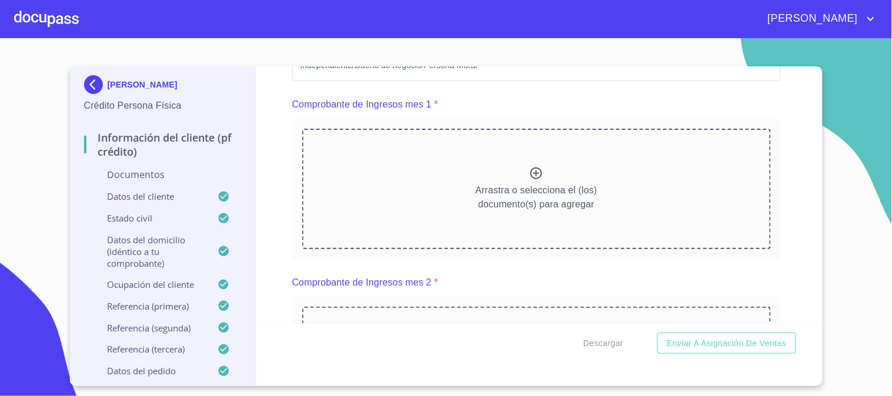
scroll to position [849, 0]
click at [532, 167] on icon at bounding box center [536, 173] width 12 height 12
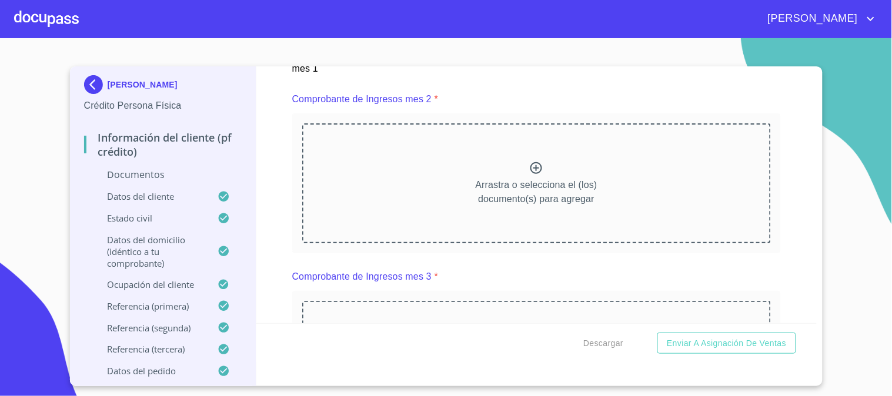
scroll to position [1307, 0]
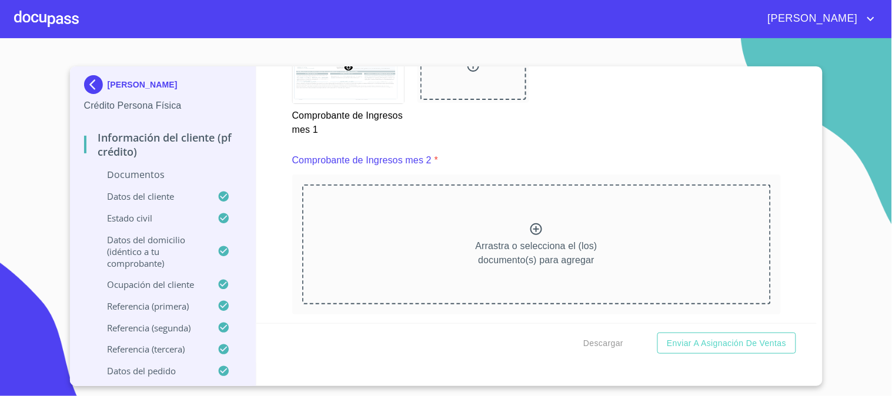
click at [530, 223] on icon at bounding box center [536, 229] width 14 height 14
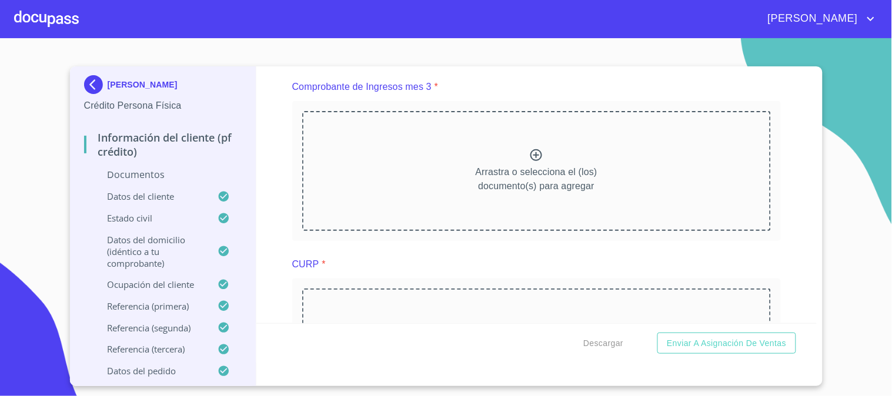
scroll to position [1895, 0]
click at [532, 154] on icon at bounding box center [536, 155] width 12 height 12
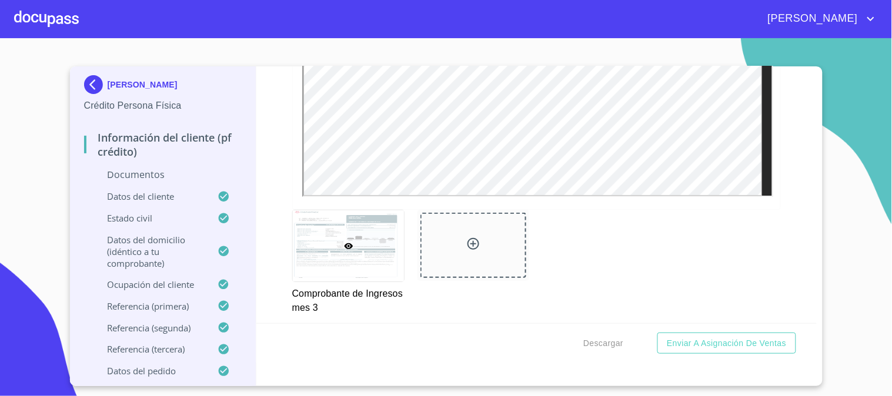
scroll to position [2286, 0]
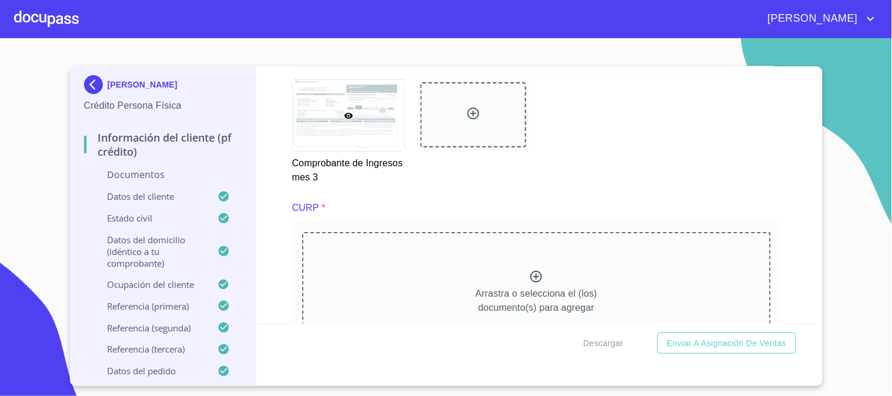
click at [469, 112] on icon at bounding box center [473, 113] width 14 height 14
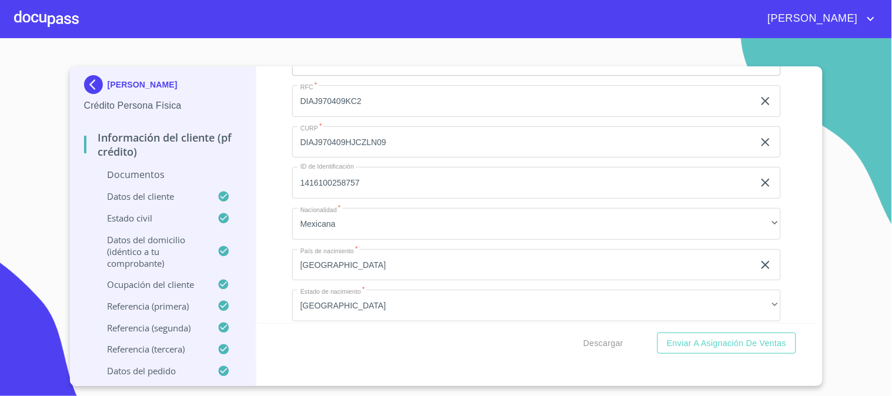
scroll to position [3202, 0]
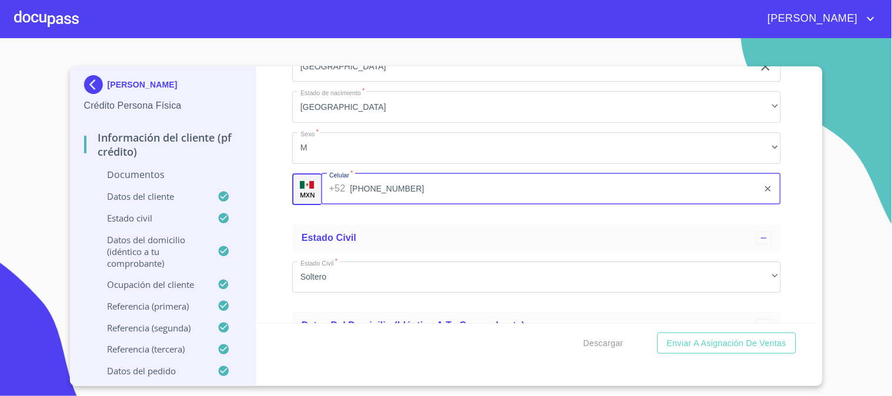
drag, startPoint x: 365, startPoint y: 185, endPoint x: 400, endPoint y: 191, distance: 36.4
click at [400, 191] on input "[PHONE_NUMBER]" at bounding box center [554, 189] width 409 height 32
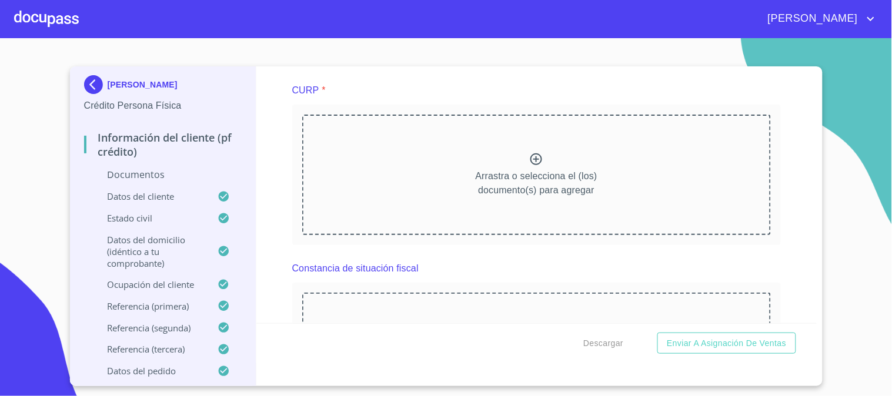
scroll to position [2418, 0]
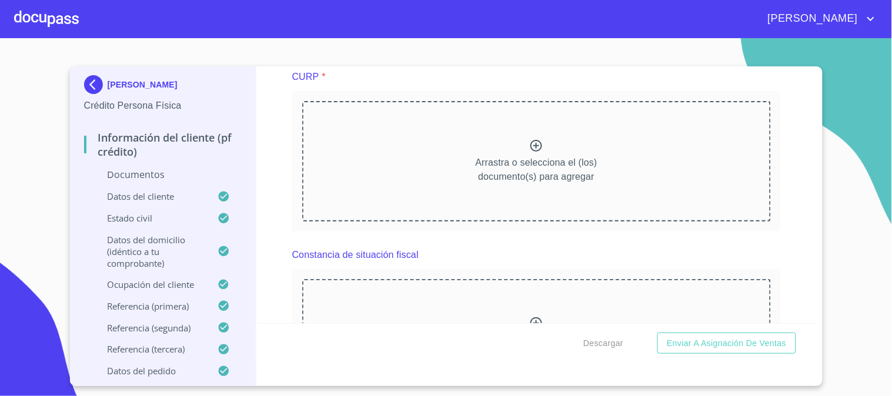
click at [537, 143] on icon at bounding box center [536, 146] width 12 height 12
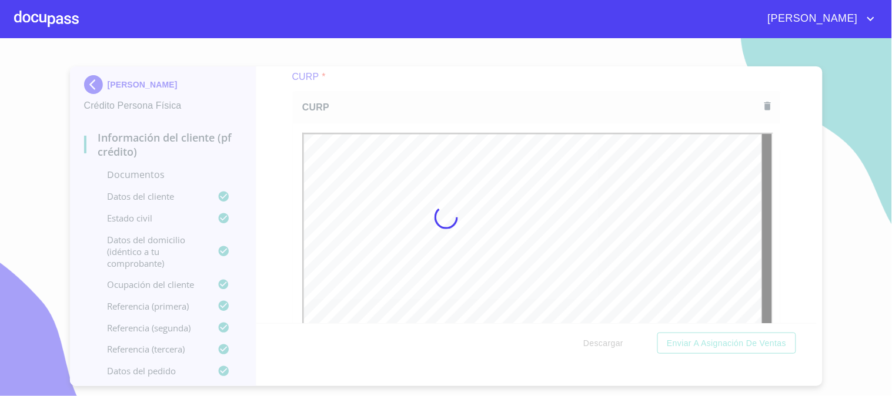
scroll to position [0, 0]
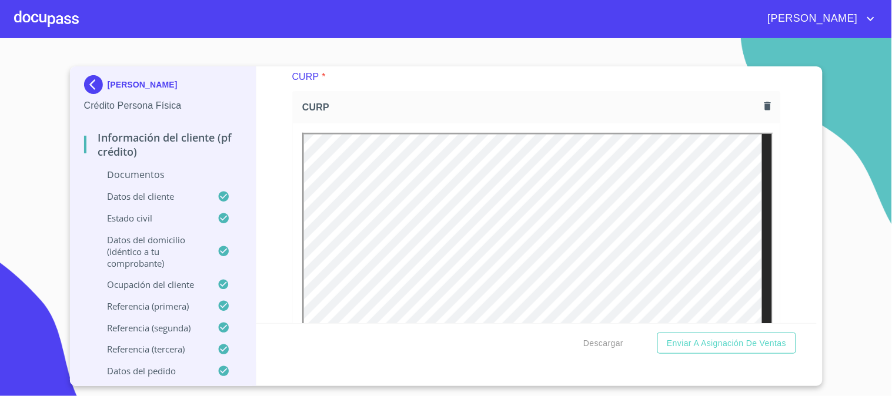
click at [280, 281] on div "Información del cliente (PF crédito) Documentos Documento de identificación.   …" at bounding box center [536, 194] width 560 height 257
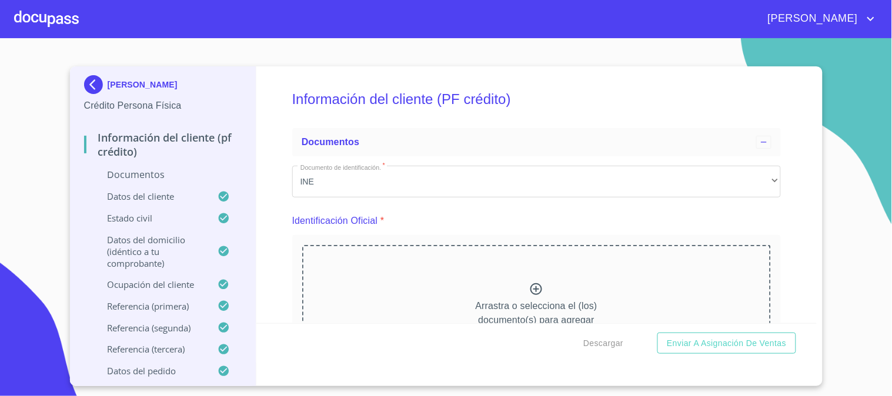
scroll to position [131, 0]
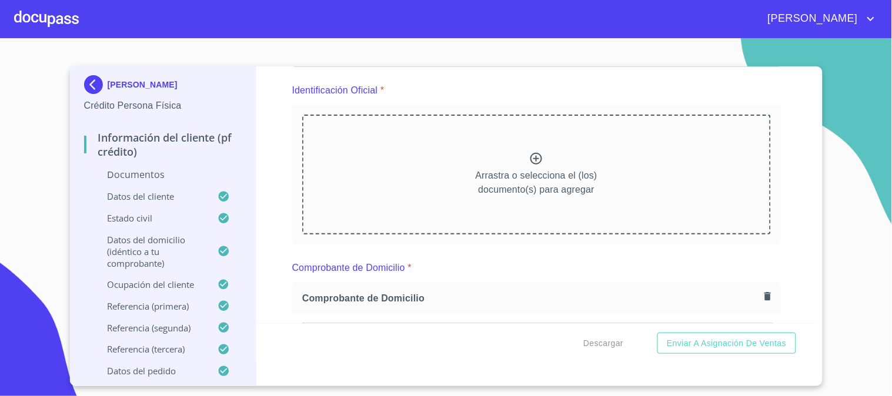
click at [532, 156] on icon at bounding box center [536, 159] width 14 height 14
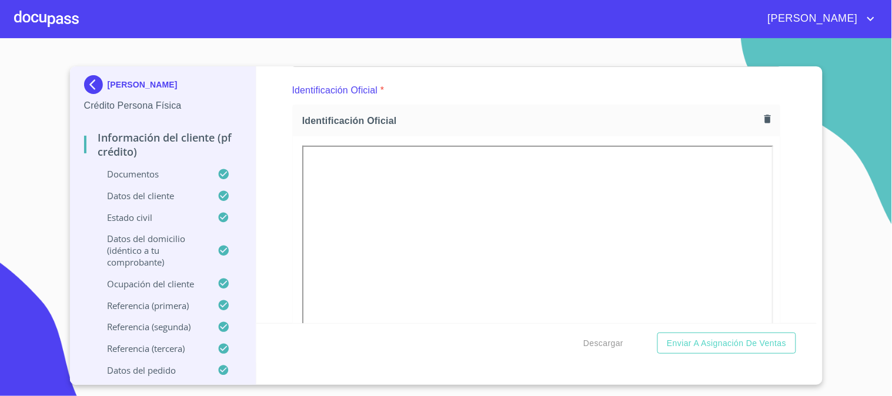
click at [274, 235] on div "Información del cliente (PF crédito) Documentos Documento de identificación.   …" at bounding box center [536, 194] width 560 height 257
click at [610, 344] on span "Descargar" at bounding box center [603, 343] width 40 height 15
click at [706, 336] on span "Enviar a Asignación de Ventas" at bounding box center [726, 343] width 119 height 15
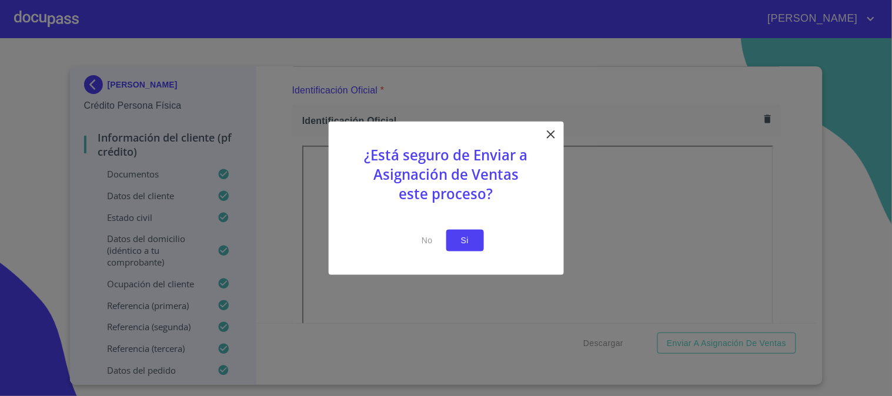
click at [469, 233] on span "Si" at bounding box center [465, 240] width 19 height 15
